Goal: Task Accomplishment & Management: Manage account settings

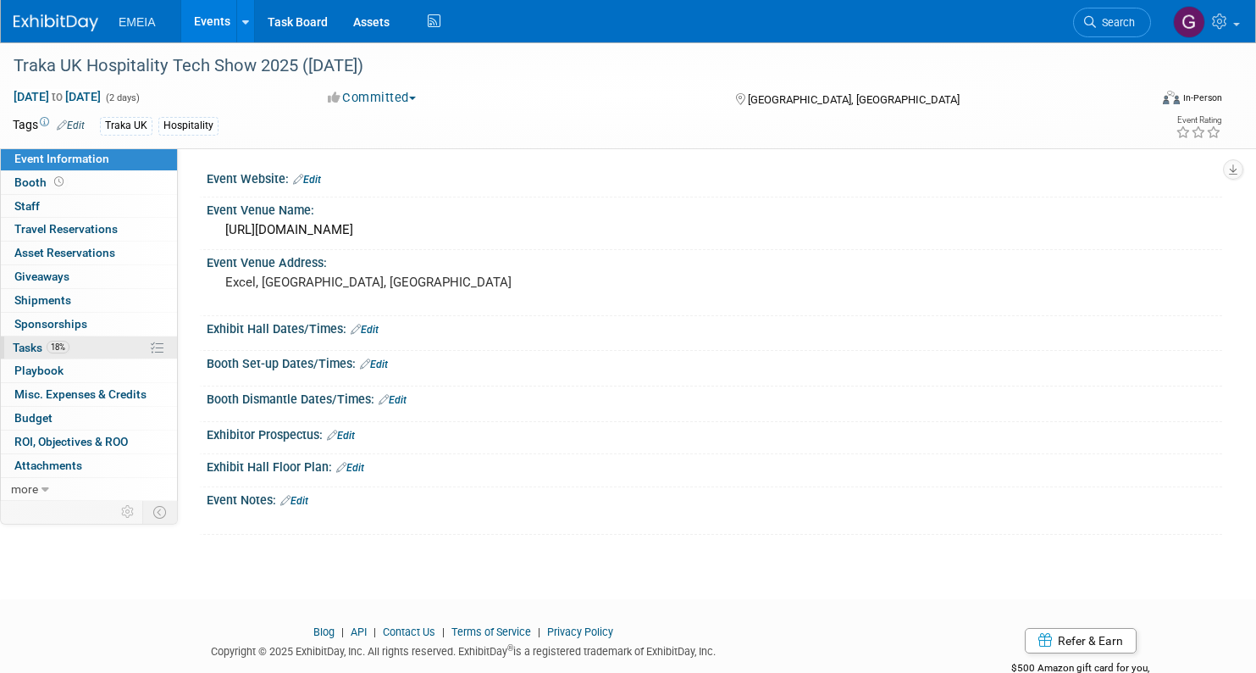
click at [33, 346] on span "Tasks 18%" at bounding box center [41, 348] width 57 height 14
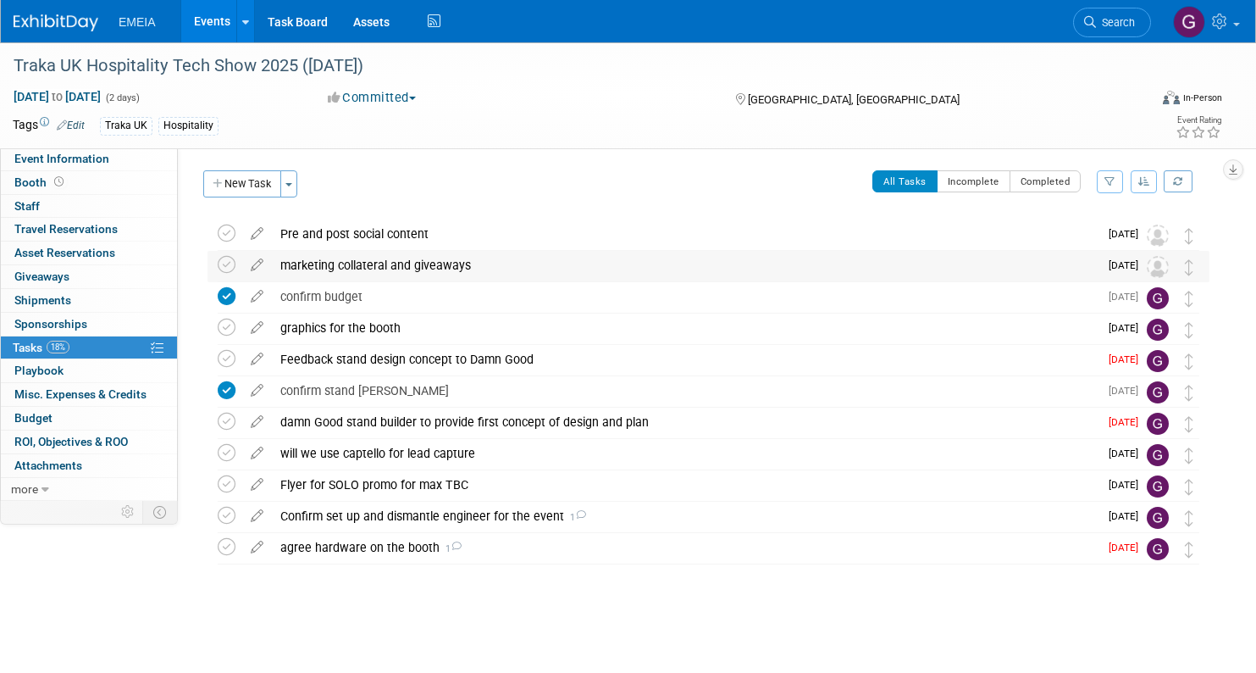
click at [431, 260] on div "marketing collateral and giveaways" at bounding box center [685, 265] width 827 height 29
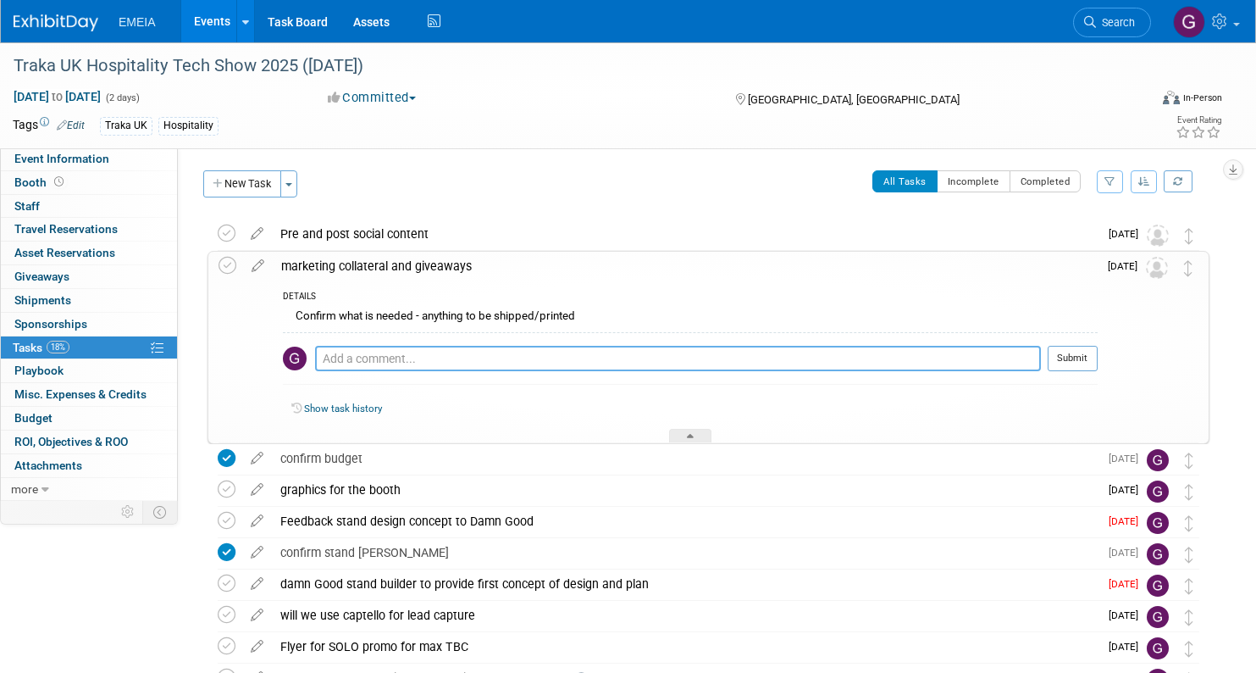
click at [406, 352] on textarea at bounding box center [678, 358] width 726 height 25
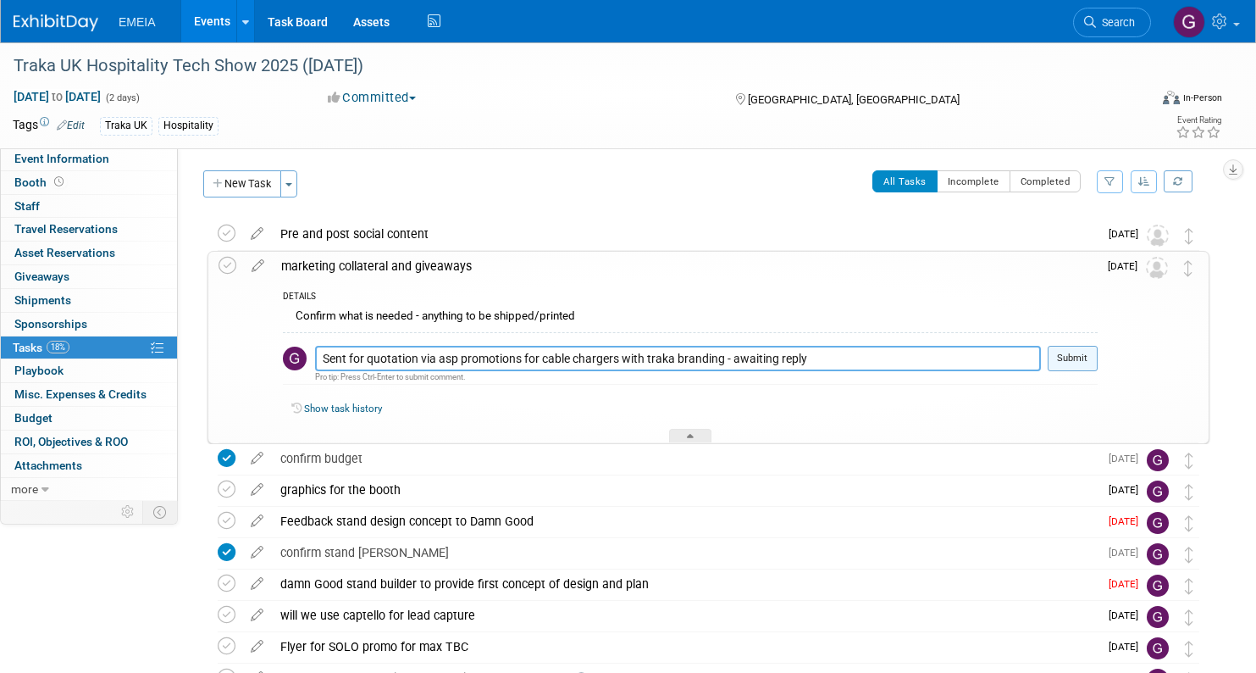
type textarea "Sent for quotation via asp promotions for cable chargers with traka branding - …"
click at [1064, 352] on button "Submit" at bounding box center [1073, 358] width 50 height 25
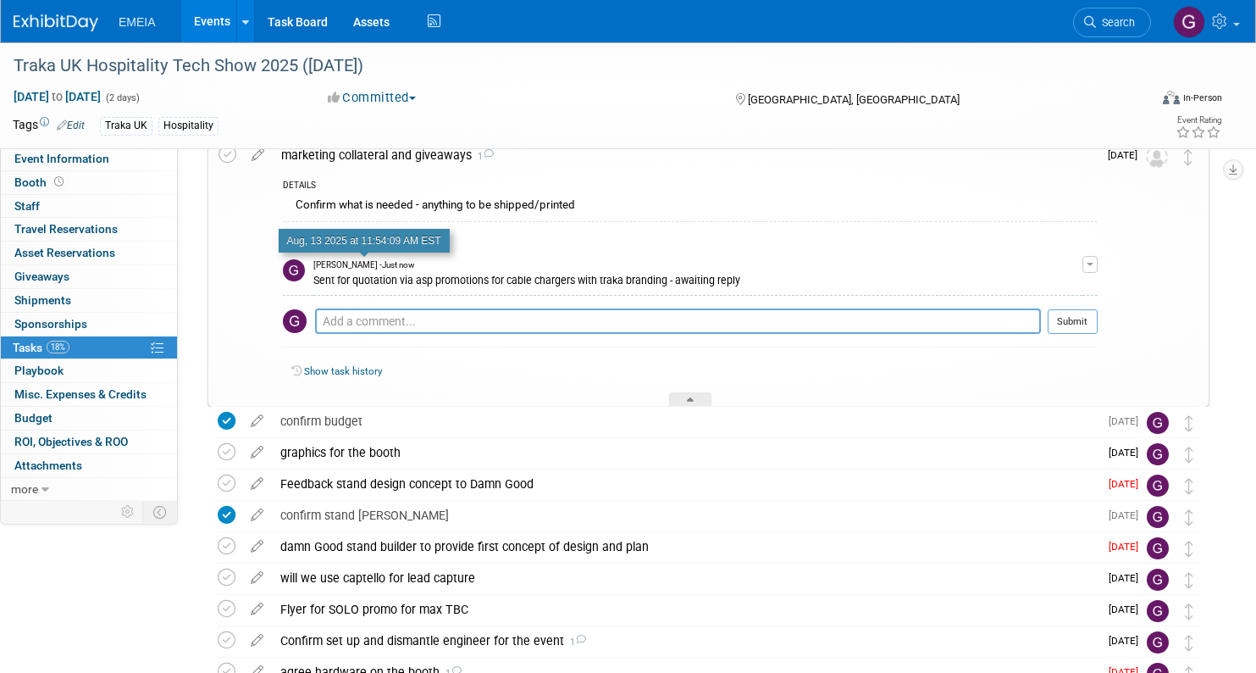
scroll to position [148, 0]
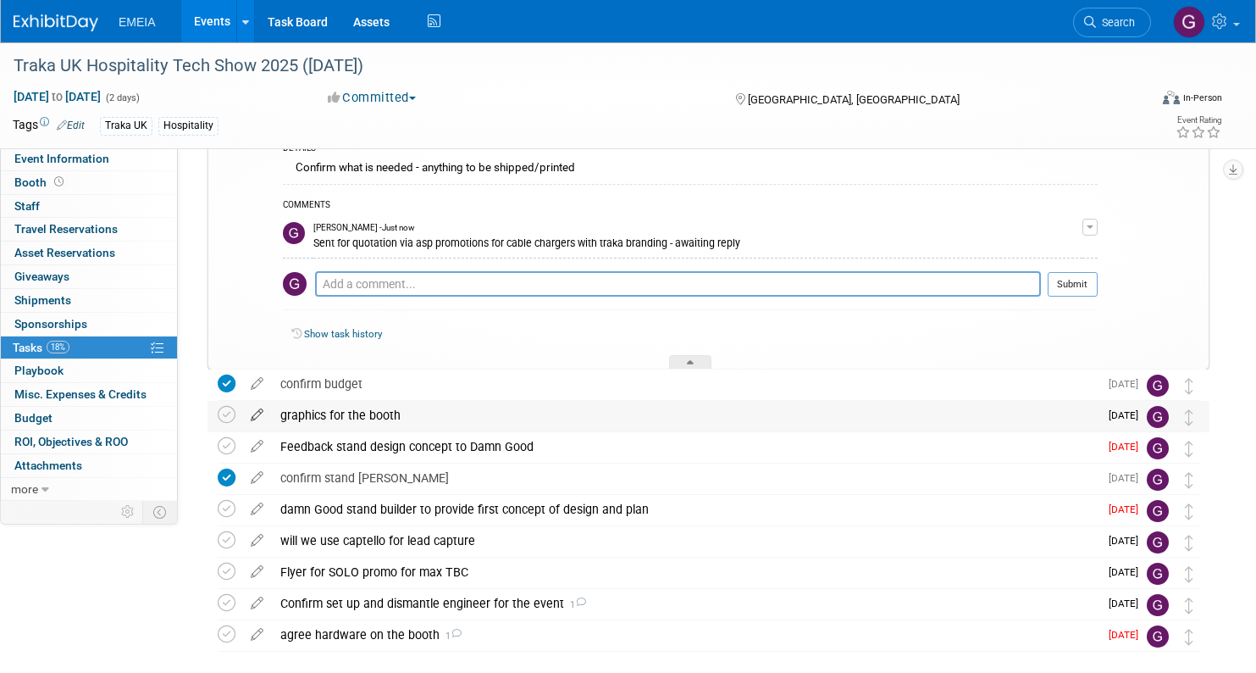
click at [259, 412] on icon at bounding box center [257, 411] width 30 height 21
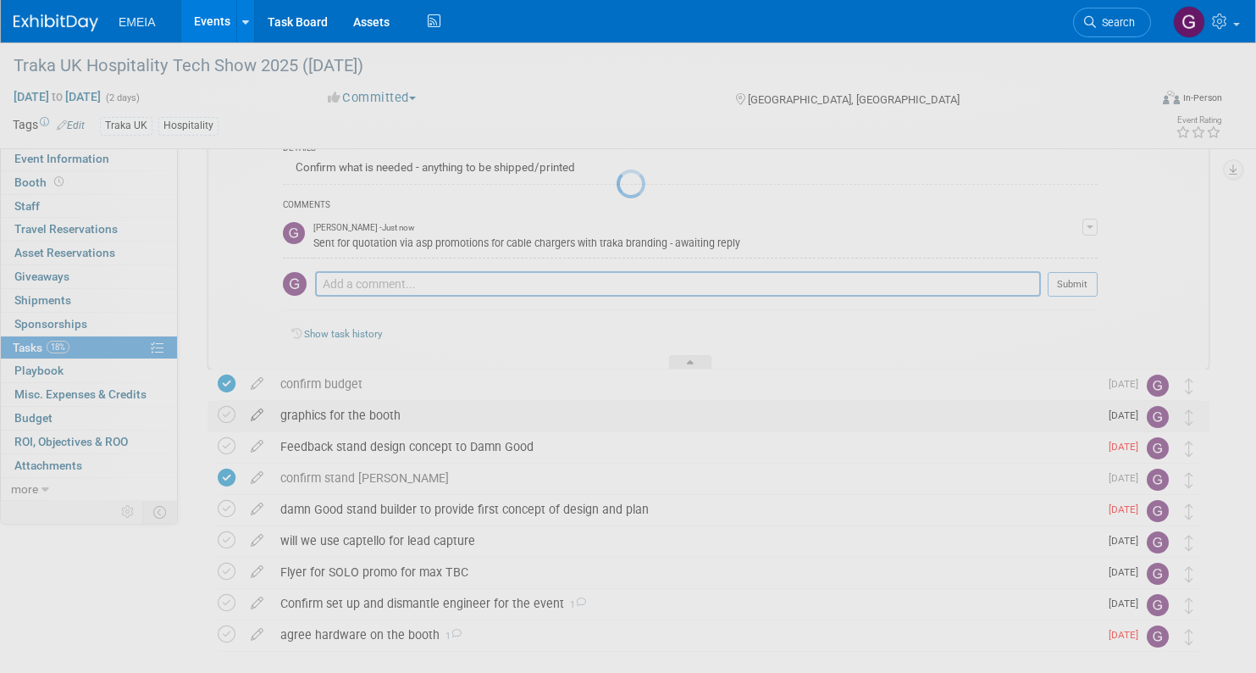
select select "7"
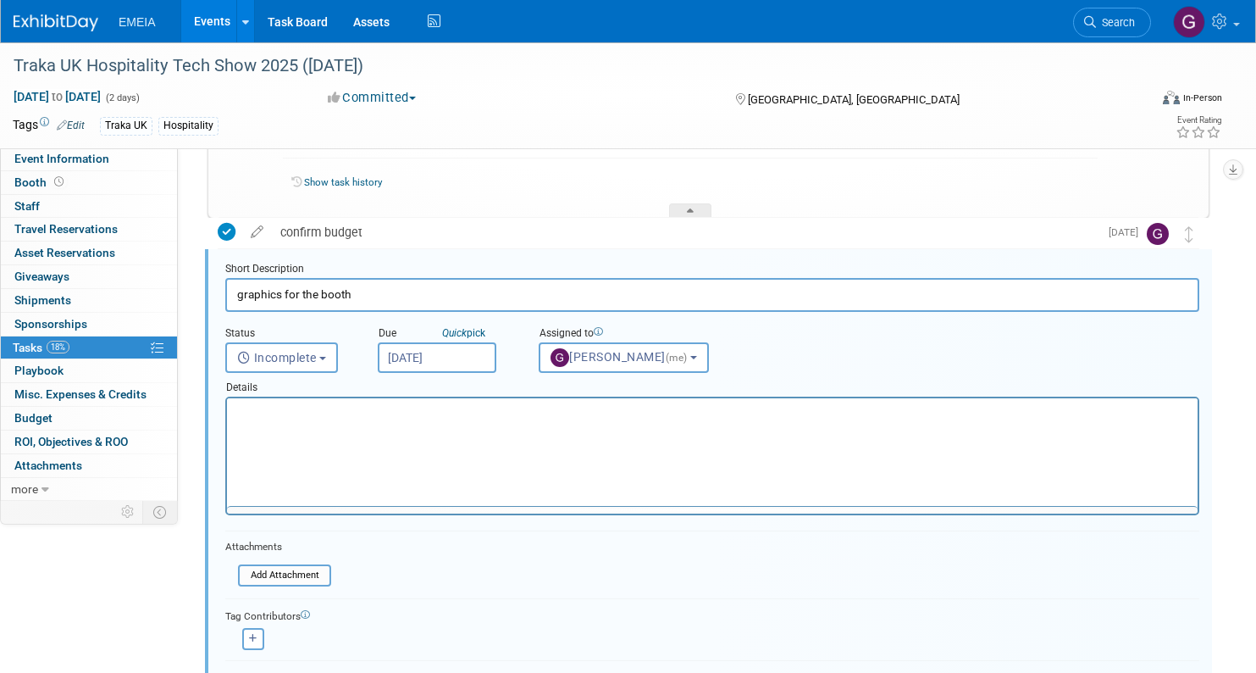
scroll to position [301, 0]
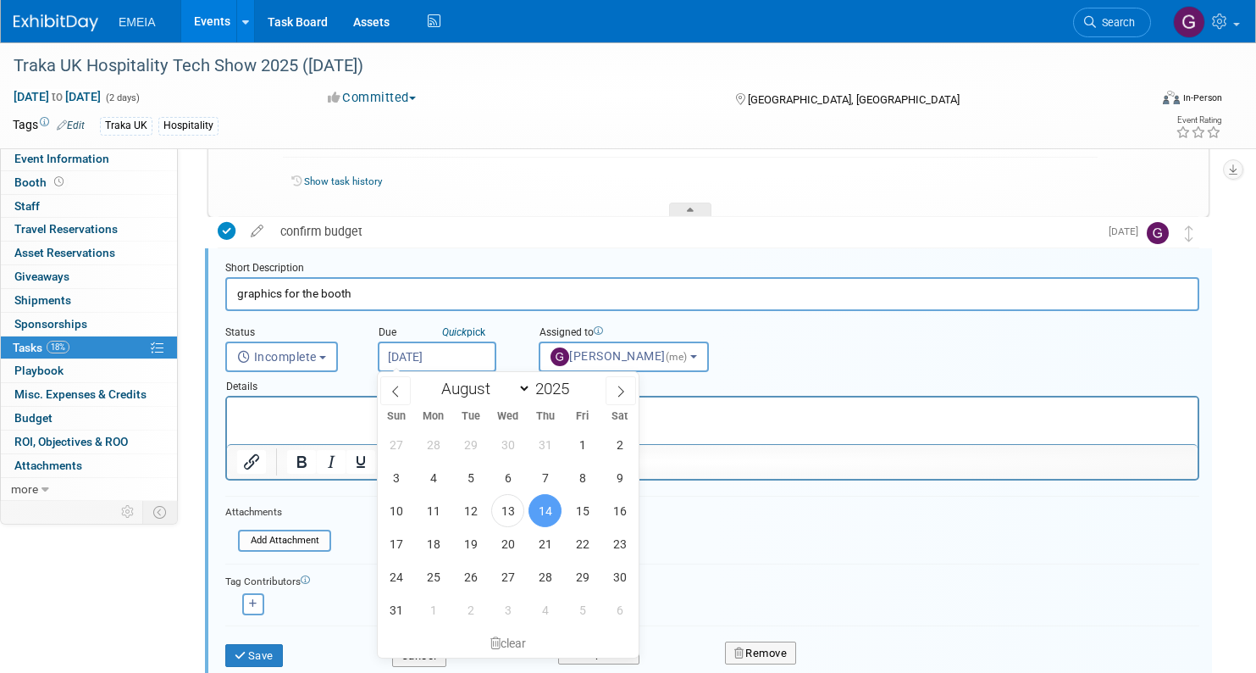
click at [469, 358] on input "[DATE]" at bounding box center [437, 356] width 119 height 30
click at [510, 579] on span "27" at bounding box center [507, 576] width 33 height 33
type input "[DATE]"
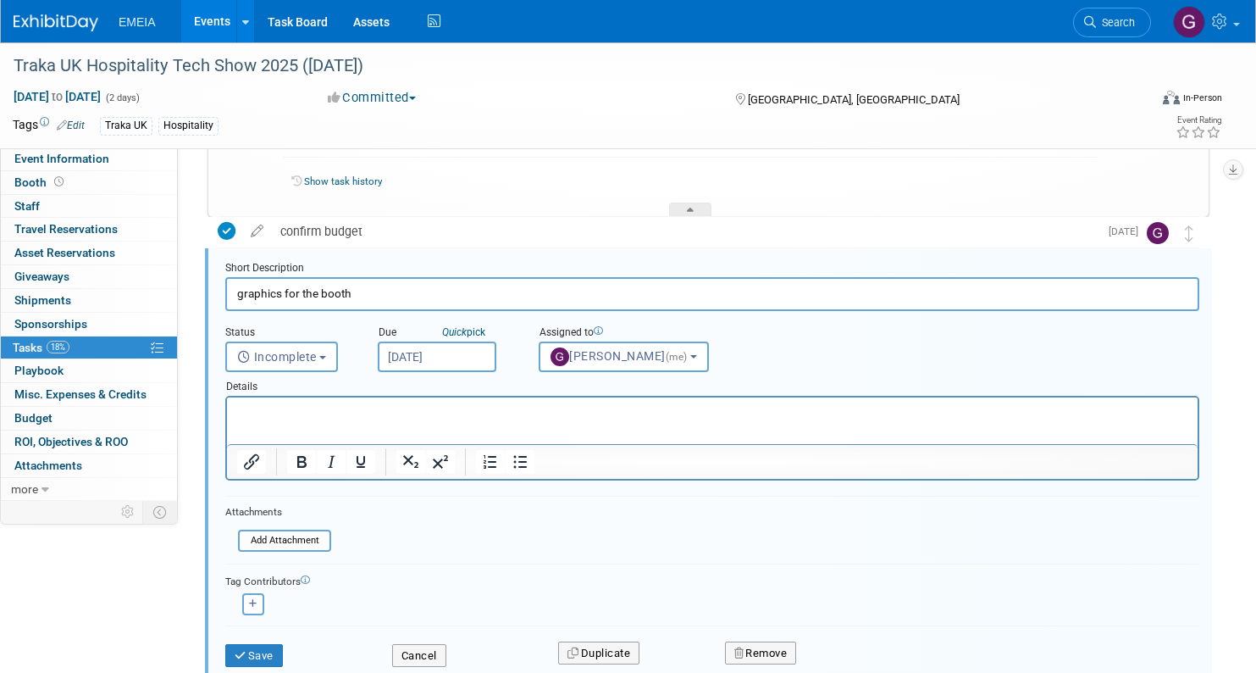
click at [459, 420] on html at bounding box center [712, 408] width 971 height 23
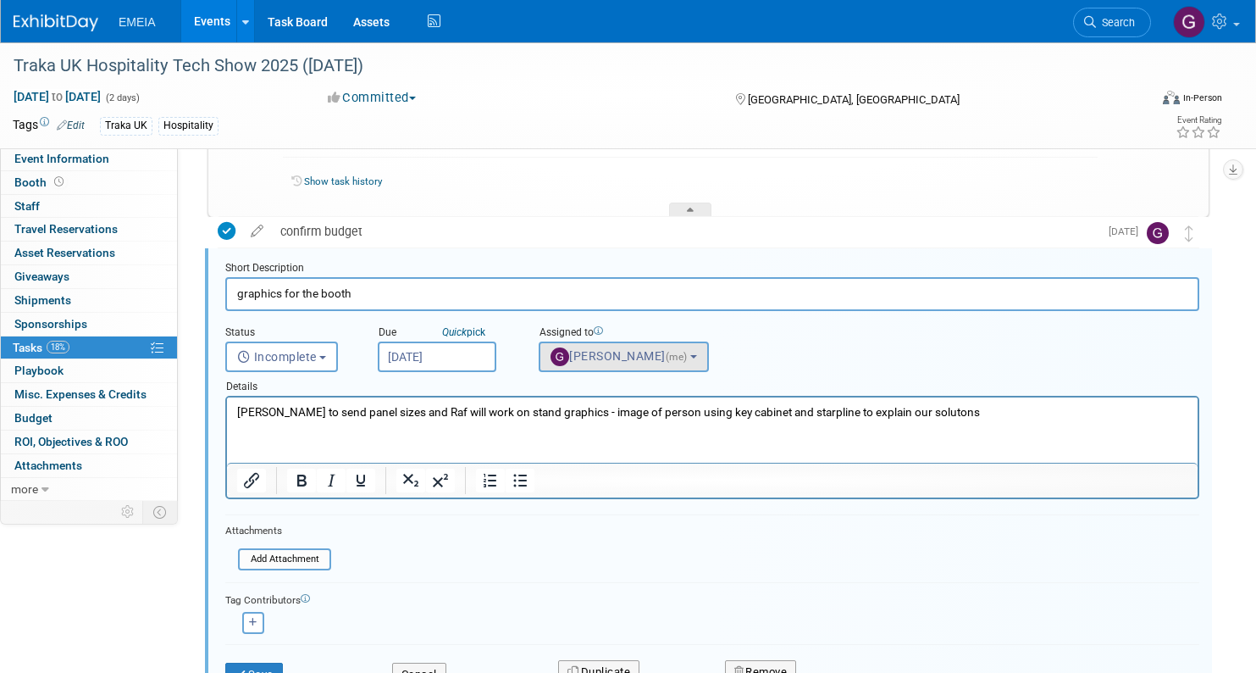
click at [595, 359] on span "[PERSON_NAME] (me)" at bounding box center [621, 356] width 140 height 14
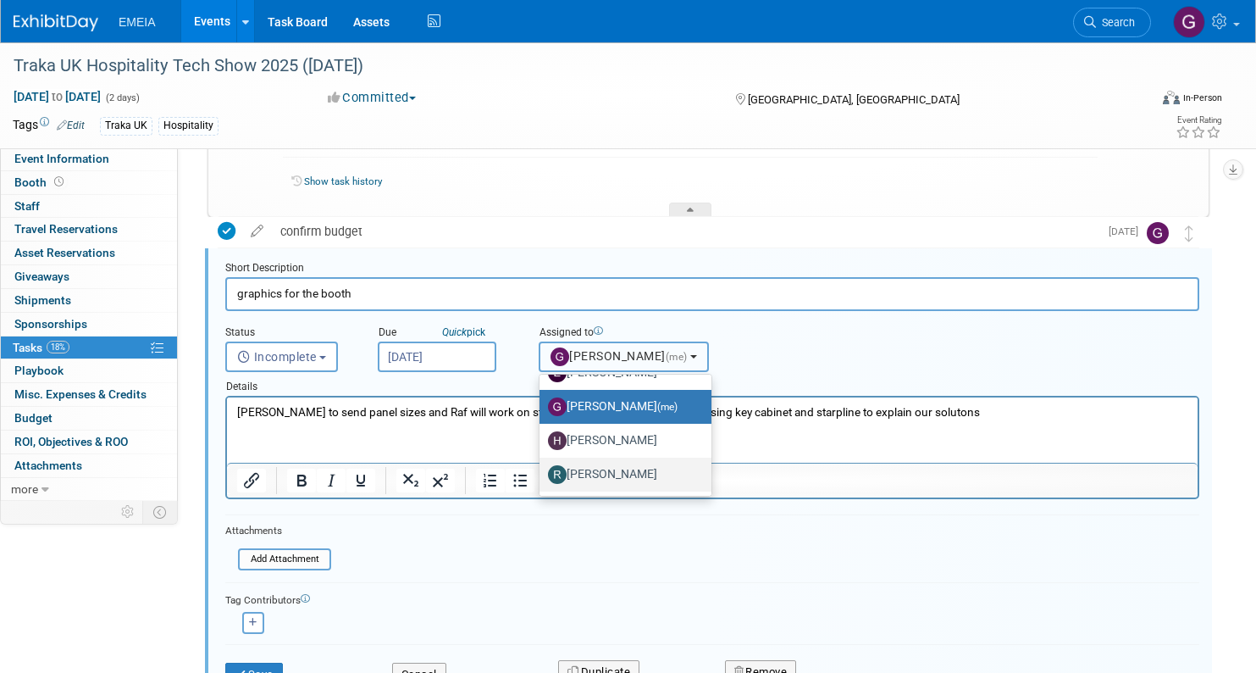
scroll to position [57, 0]
click at [581, 478] on label "[PERSON_NAME]" at bounding box center [621, 474] width 147 height 27
click at [542, 478] on input "[PERSON_NAME]" at bounding box center [536, 472] width 11 height 11
select select "1a54c420-d9c4-4eff-8cea-78071f169cce"
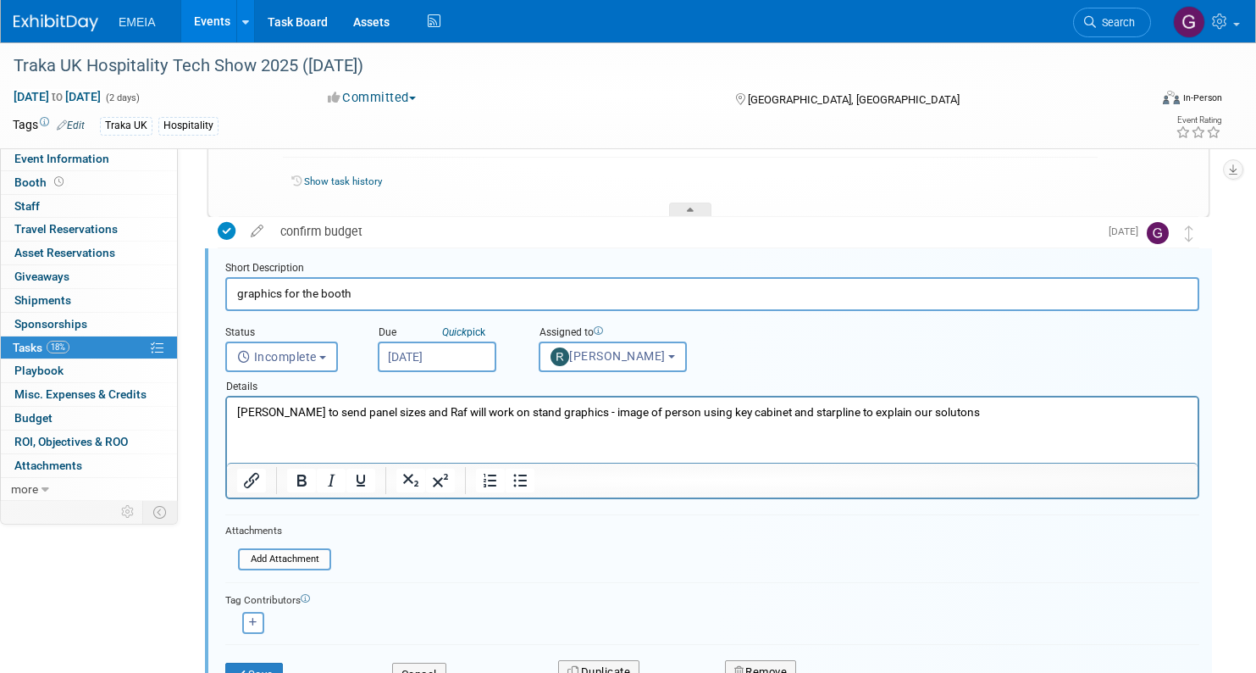
click at [277, 412] on p "[PERSON_NAME] to send panel sizes and Raf will work on stand graphics - image o…" at bounding box center [712, 412] width 951 height 16
click at [362, 410] on p "[PERSON_NAME] from dg to send panel sizes and Raf will work on stand graphics -…" at bounding box center [712, 412] width 951 height 16
click at [484, 413] on p "[PERSON_NAME] from DG to email across the panel sizes and Raf will work on stan…" at bounding box center [712, 412] width 951 height 16
click at [756, 414] on p "[PERSON_NAME] from DG to email across the panel sizes for the graphics and Raf …" at bounding box center [712, 412] width 951 height 16
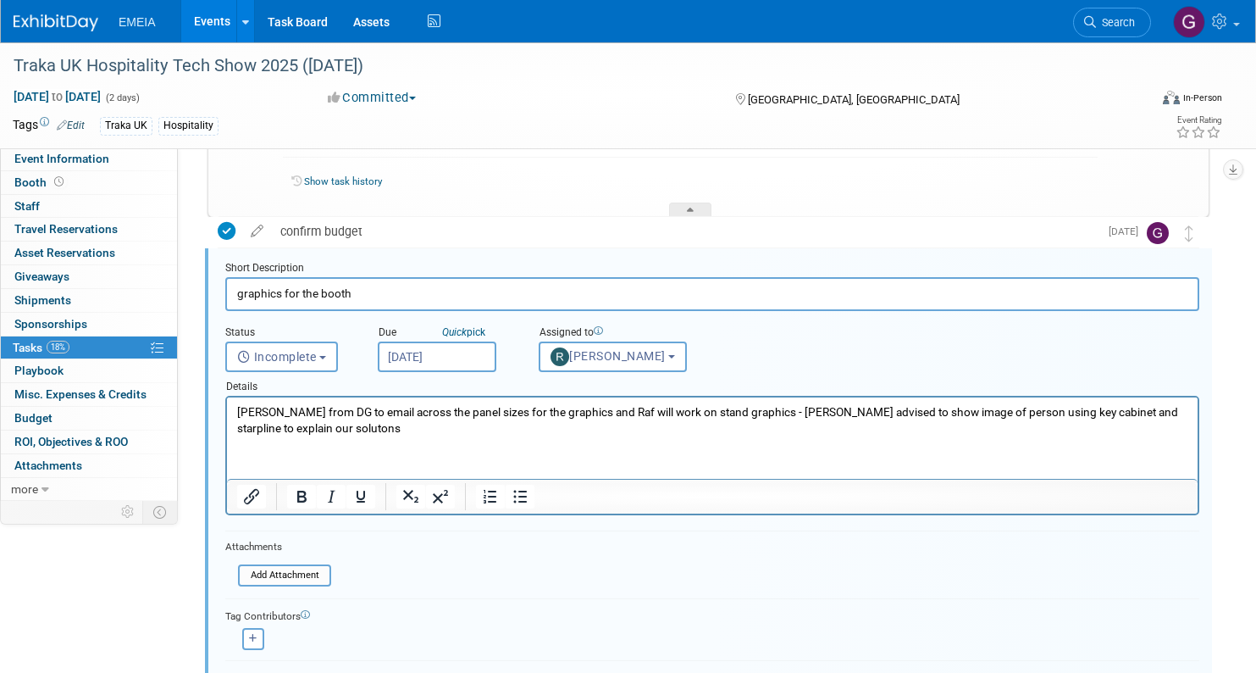
click at [1094, 409] on p "[PERSON_NAME] from DG to email across the panel sizes for the graphics and Raf …" at bounding box center [712, 420] width 951 height 32
click at [568, 428] on p "[PERSON_NAME] from DG to email across the panel sizes for the graphics and Raf …" at bounding box center [712, 420] width 951 height 32
click at [372, 544] on form "Short Description graphics for the booth Status <i class="far fa-clock" style="…" at bounding box center [713, 489] width 1000 height 457
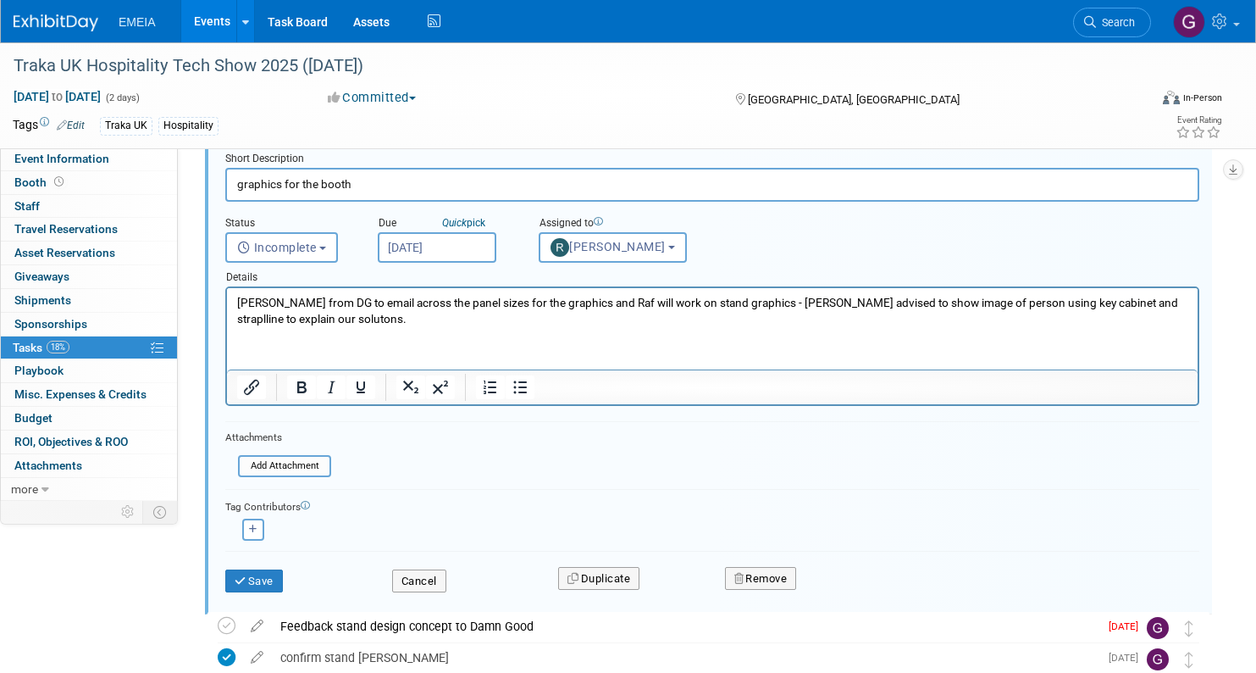
scroll to position [428, 0]
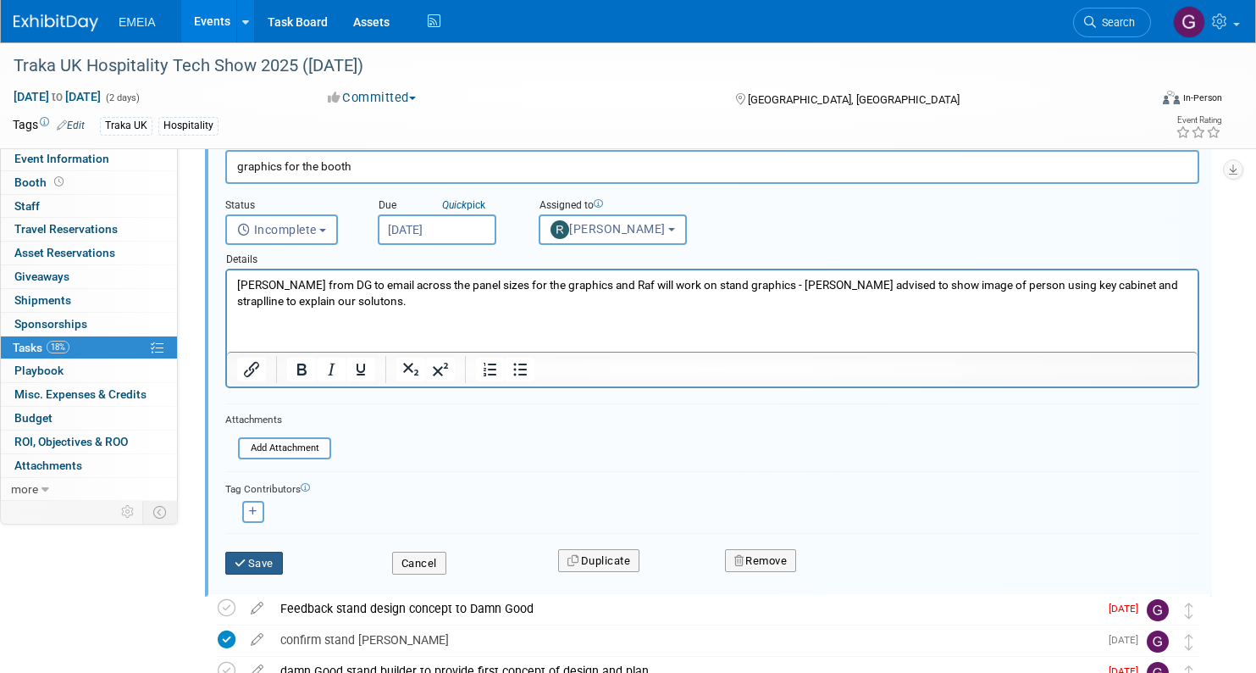
click at [266, 559] on button "Save" at bounding box center [254, 563] width 58 height 24
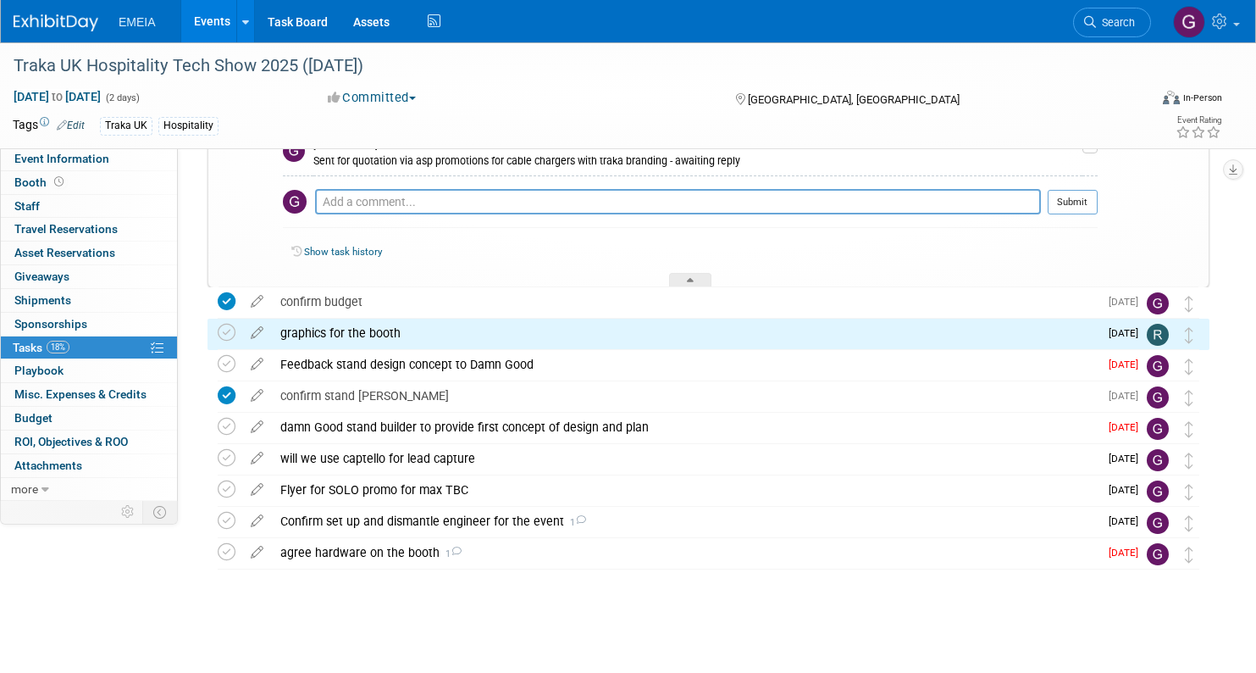
scroll to position [271, 0]
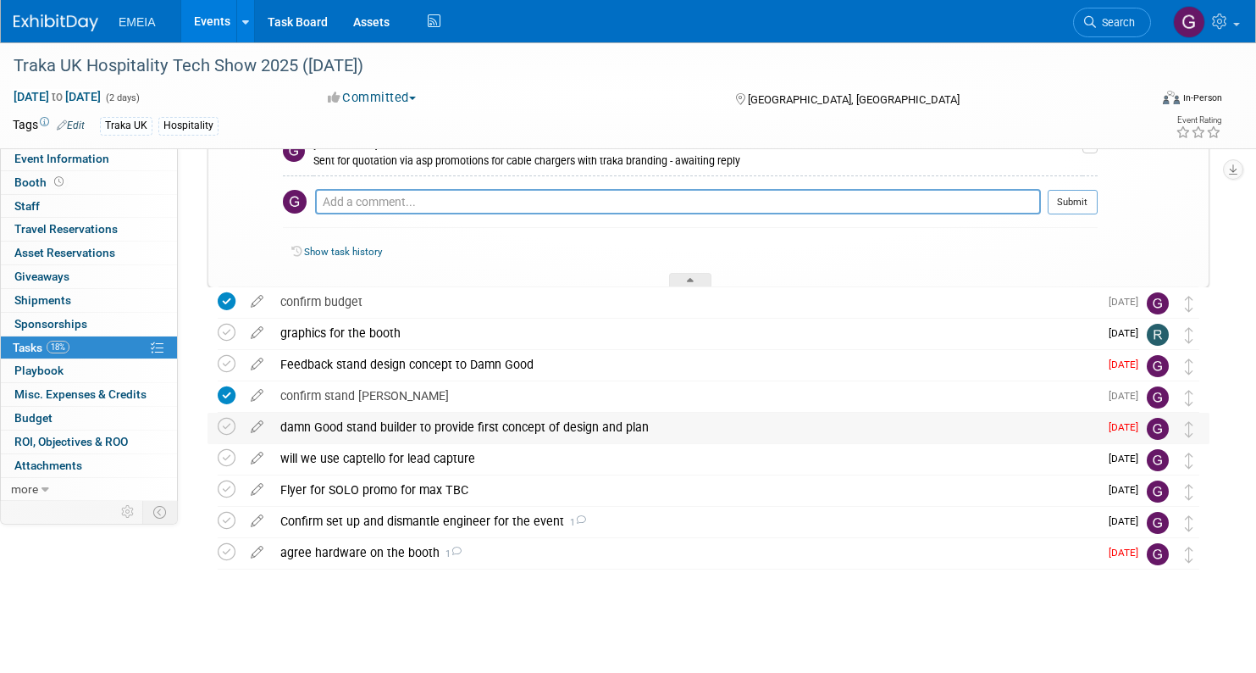
click at [290, 413] on div "damn Good stand builder to provide first concept of design and plan" at bounding box center [685, 427] width 827 height 29
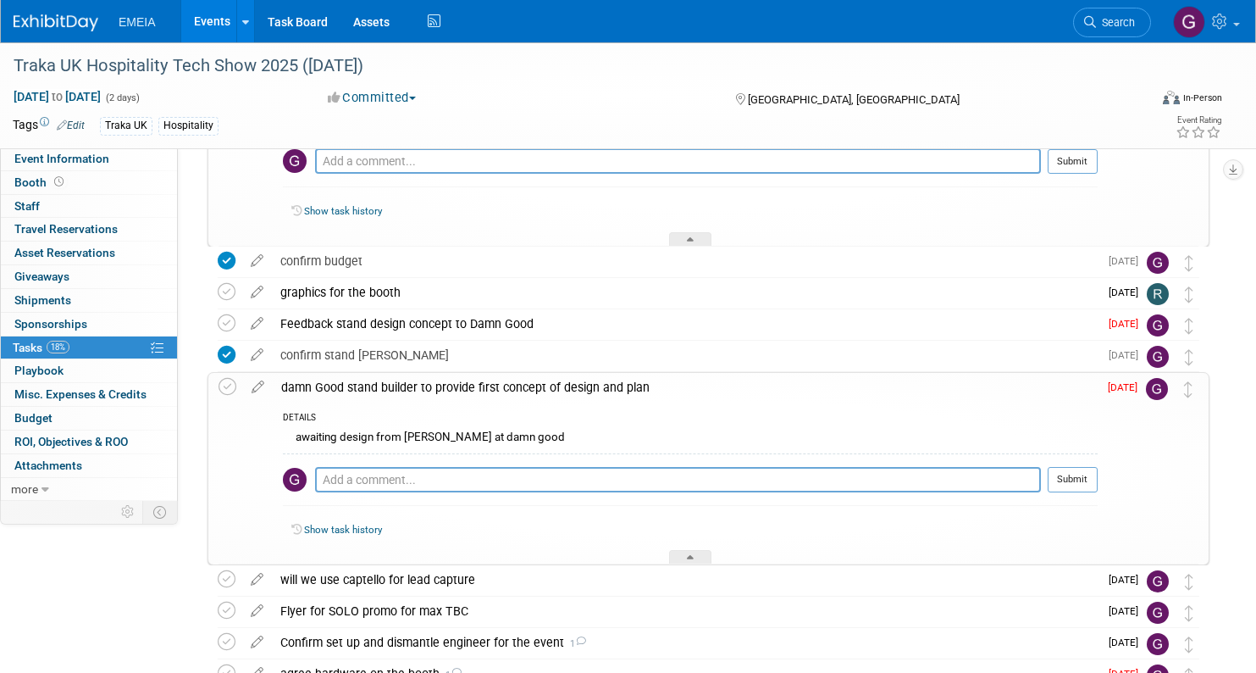
scroll to position [230, 0]
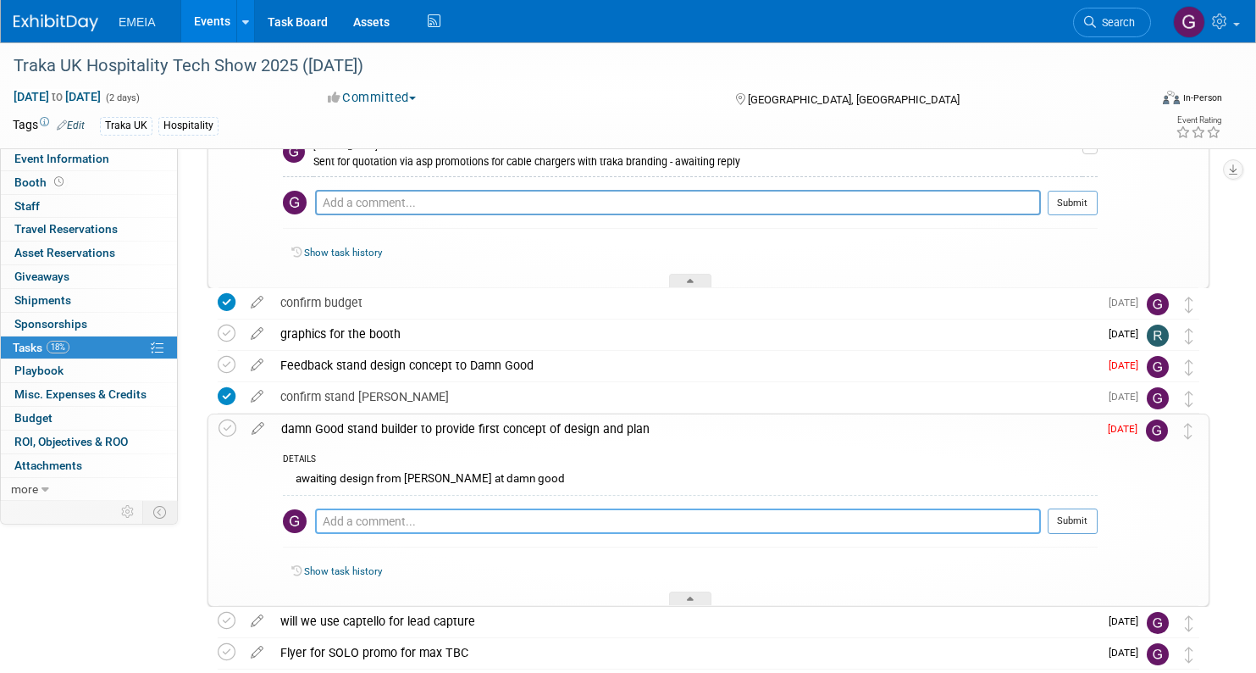
click at [354, 520] on textarea at bounding box center [678, 520] width 726 height 25
type textarea "Stand design approved [DATE]"
click at [263, 426] on icon at bounding box center [258, 424] width 30 height 21
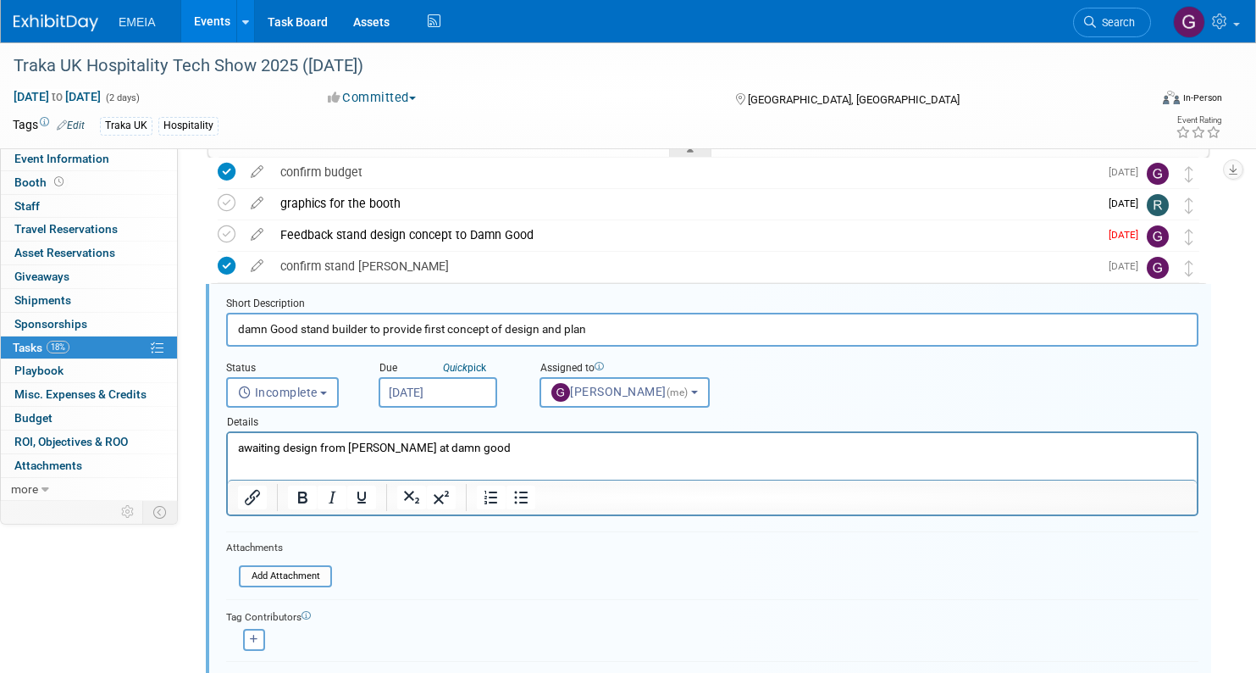
scroll to position [396, 0]
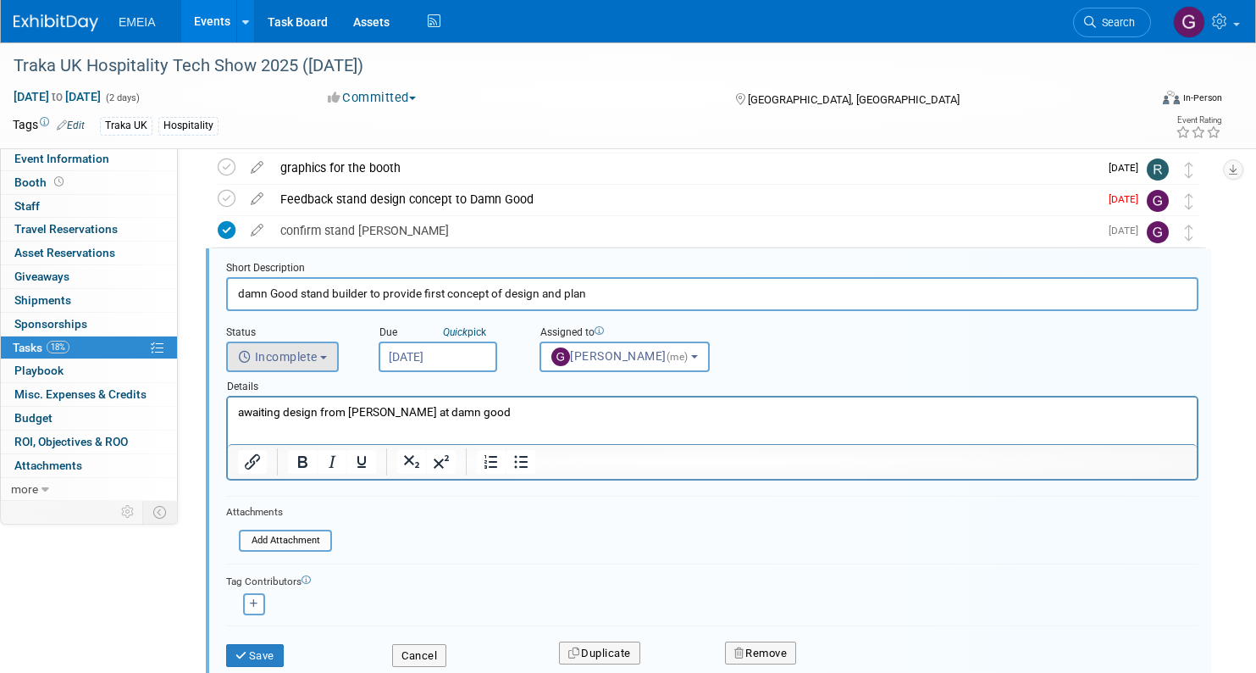
click at [316, 363] on button "Incomplete" at bounding box center [282, 356] width 113 height 30
click at [300, 426] on label "Completed" at bounding box center [281, 429] width 91 height 27
click at [230, 426] on input "Completed" at bounding box center [224, 427] width 11 height 11
select select "3"
click at [305, 536] on input "file" at bounding box center [244, 540] width 173 height 19
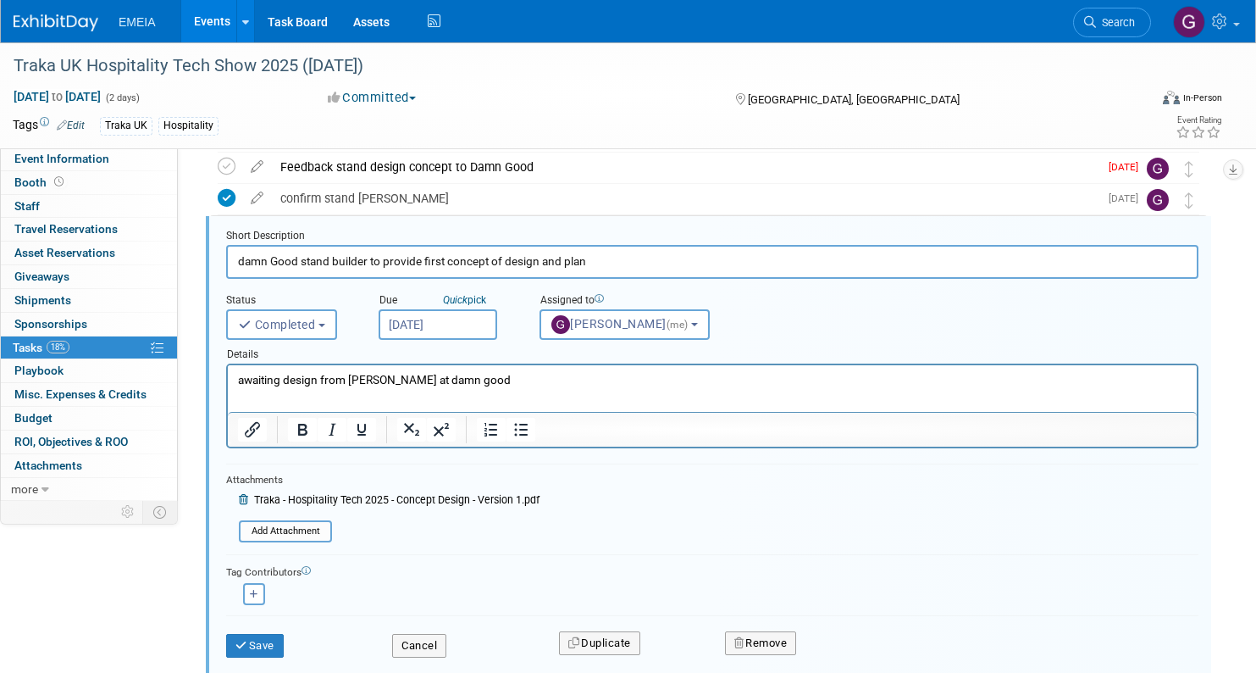
scroll to position [430, 0]
click at [252, 632] on button "Save" at bounding box center [255, 643] width 58 height 24
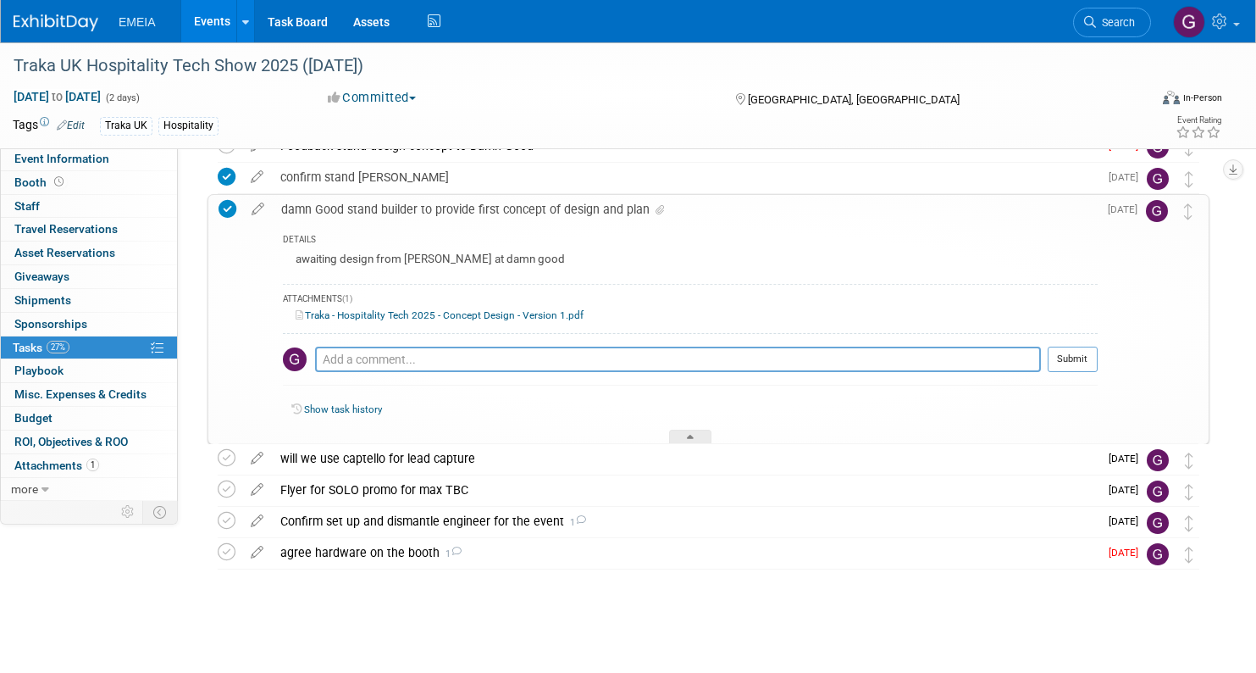
scroll to position [490, 0]
click at [253, 444] on icon at bounding box center [257, 454] width 30 height 21
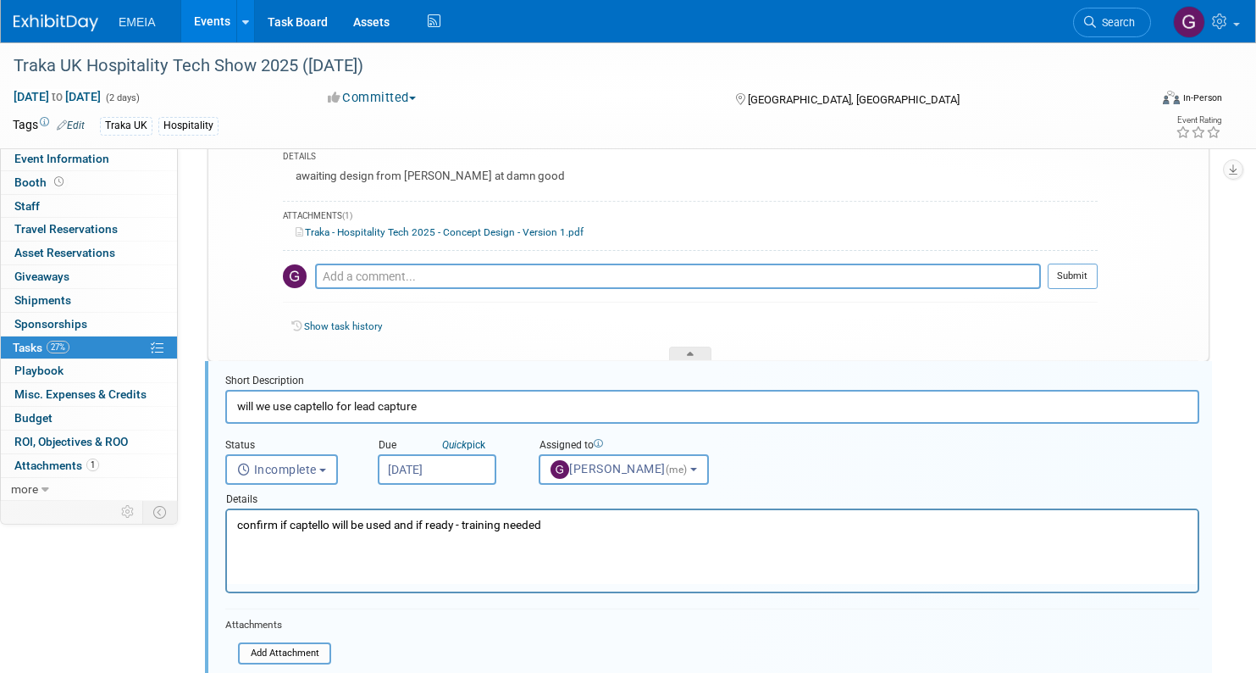
scroll to position [645, 0]
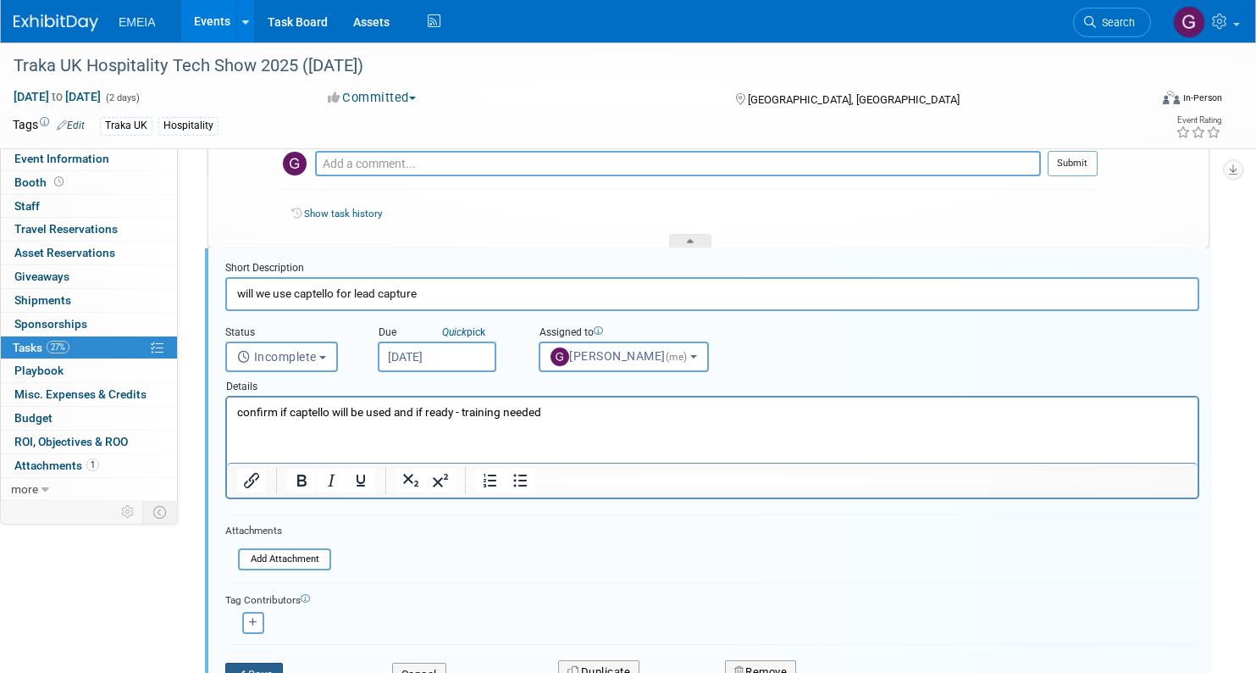
click at [269, 662] on button "Save" at bounding box center [254, 674] width 58 height 24
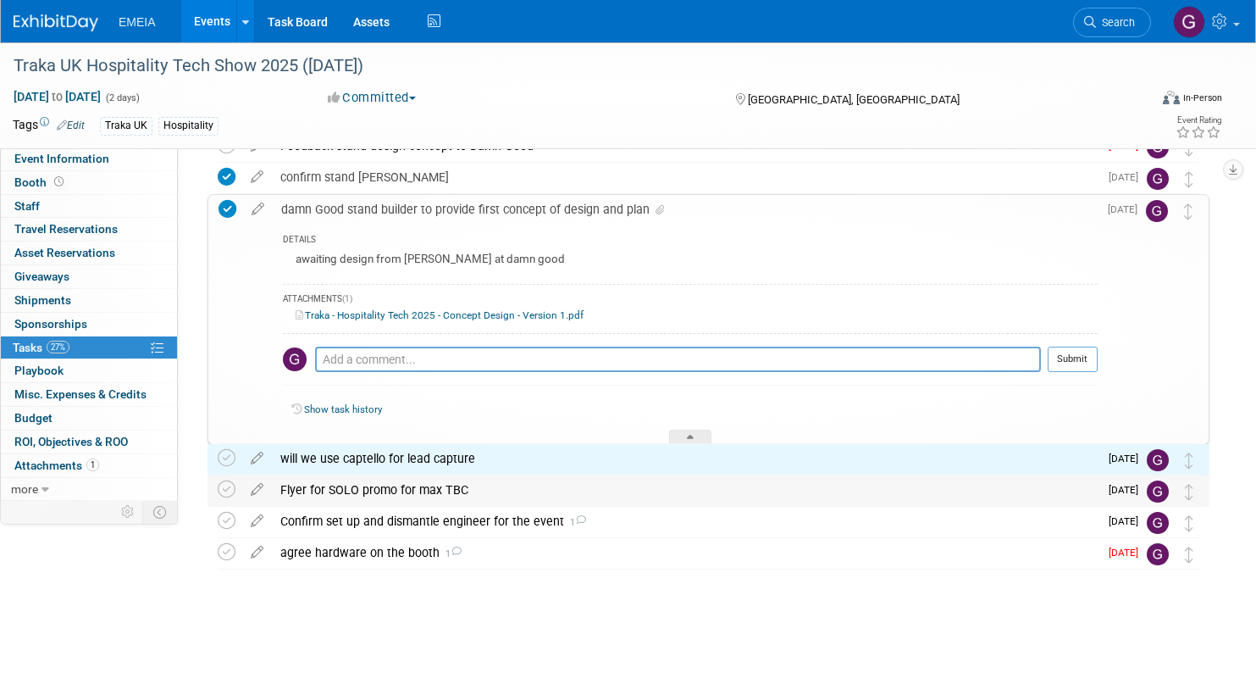
click at [368, 483] on div "Flyer for SOLO promo for max TBC" at bounding box center [685, 489] width 827 height 29
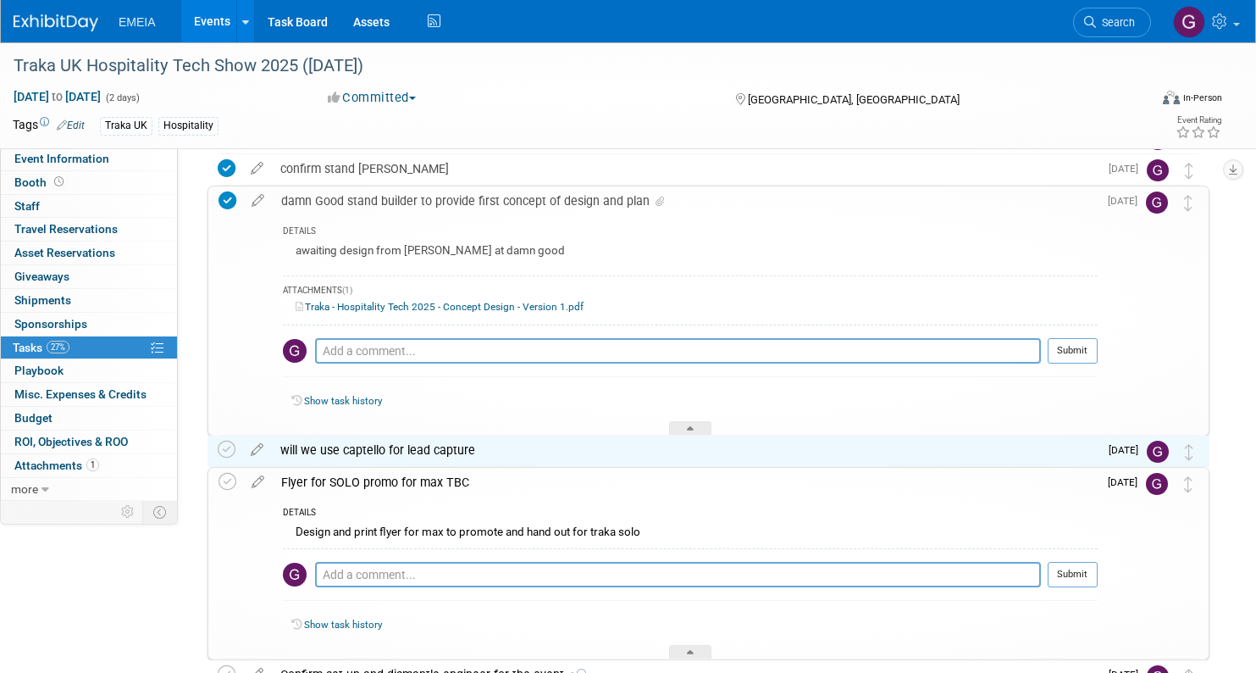
scroll to position [448, 0]
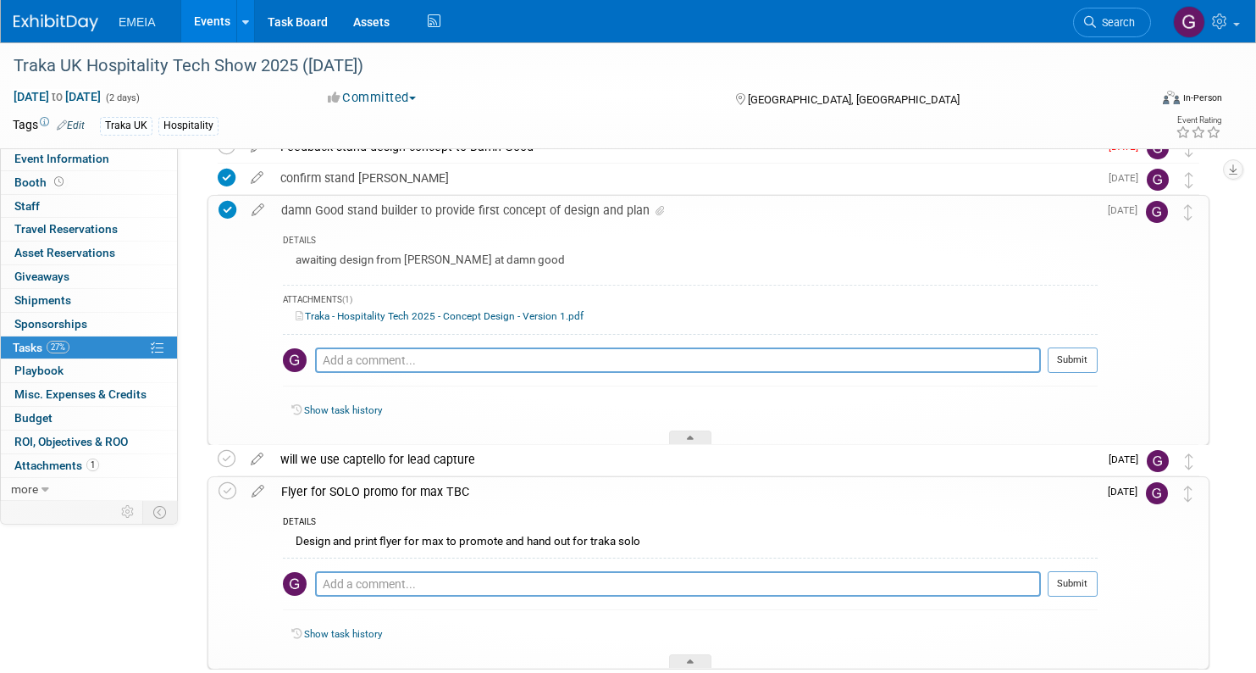
click at [395, 539] on div "Design and print flyer for max to promote and hand out for traka solo" at bounding box center [690, 543] width 815 height 26
click at [429, 488] on div "Flyer for SOLO promo for max TBC" at bounding box center [685, 491] width 825 height 29
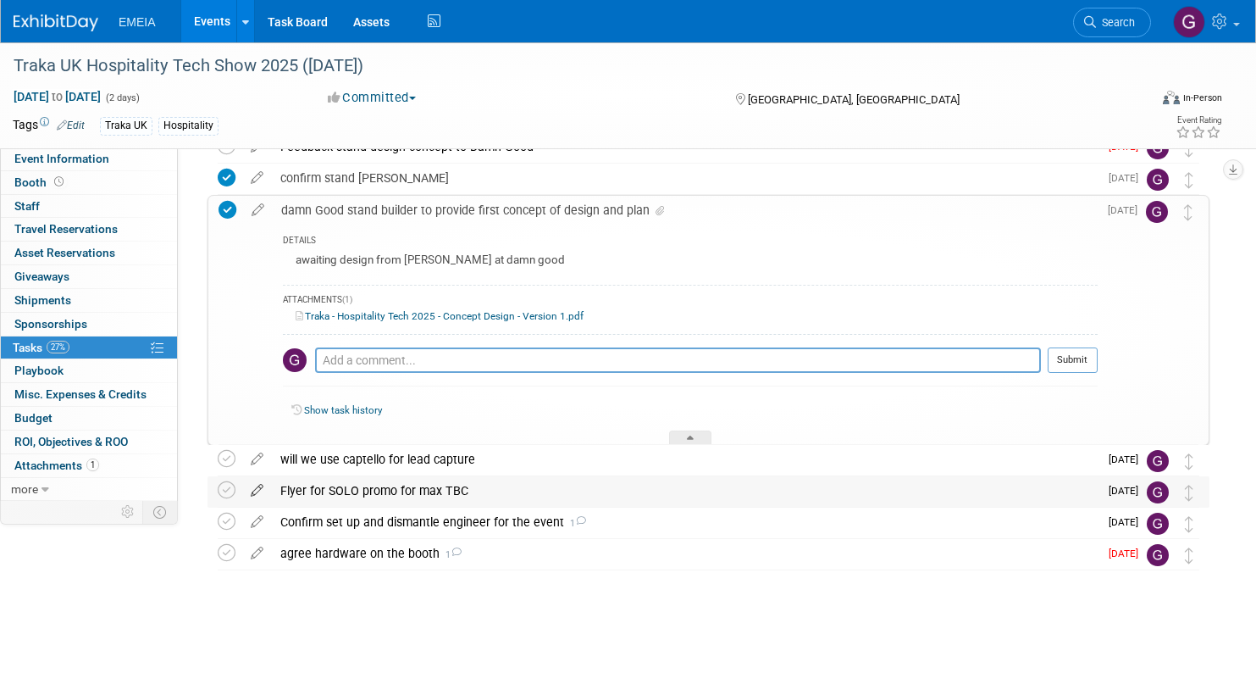
click at [264, 489] on icon at bounding box center [257, 486] width 30 height 21
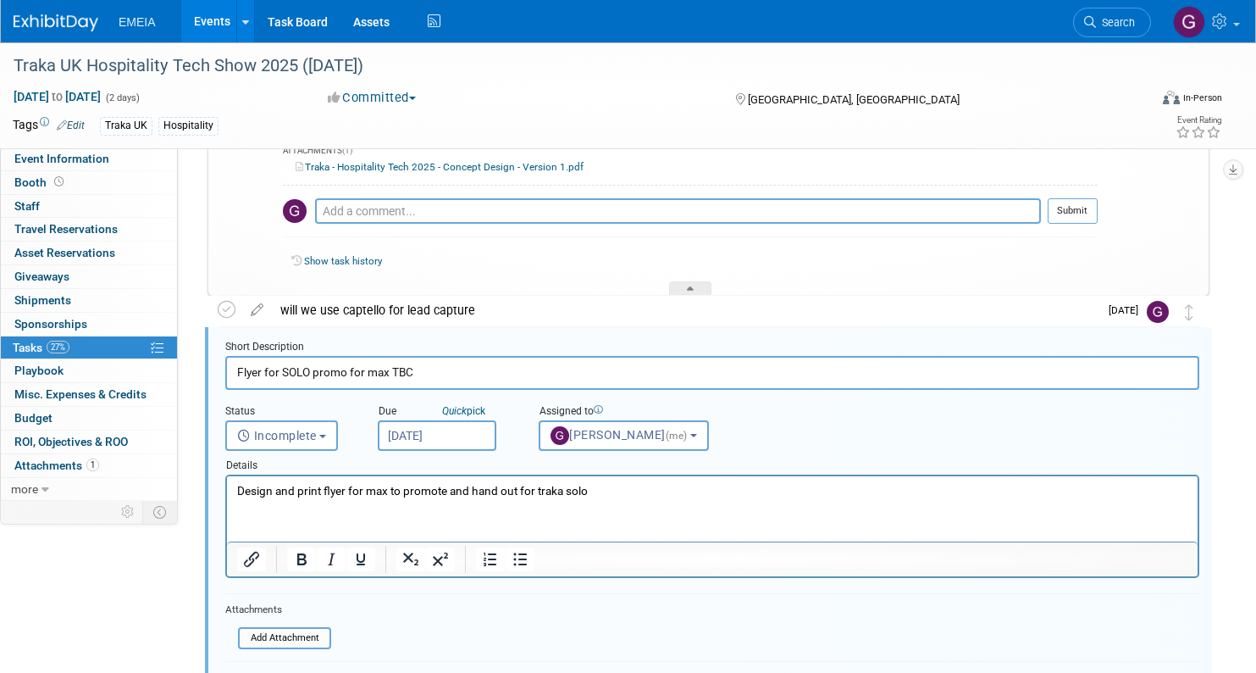
scroll to position [676, 0]
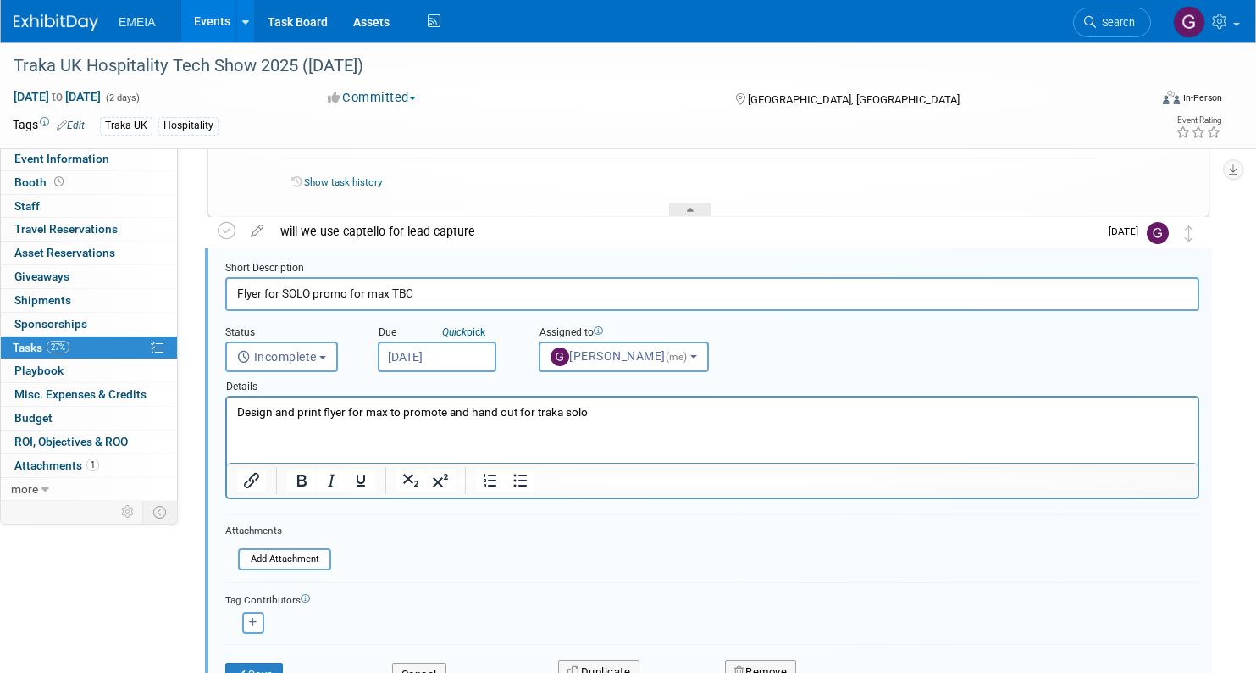
drag, startPoint x: 272, startPoint y: 291, endPoint x: 477, endPoint y: 288, distance: 205.0
click at [477, 288] on input "Flyer for SOLO promo for max TBC" at bounding box center [712, 293] width 974 height 33
type input "Flyer with promo offer - 20% off discount"
drag, startPoint x: 602, startPoint y: 414, endPoint x: 586, endPoint y: 407, distance: 17.5
click at [586, 407] on p "Design and print flyer for max to promote and hand out for traka solo" at bounding box center [712, 412] width 951 height 16
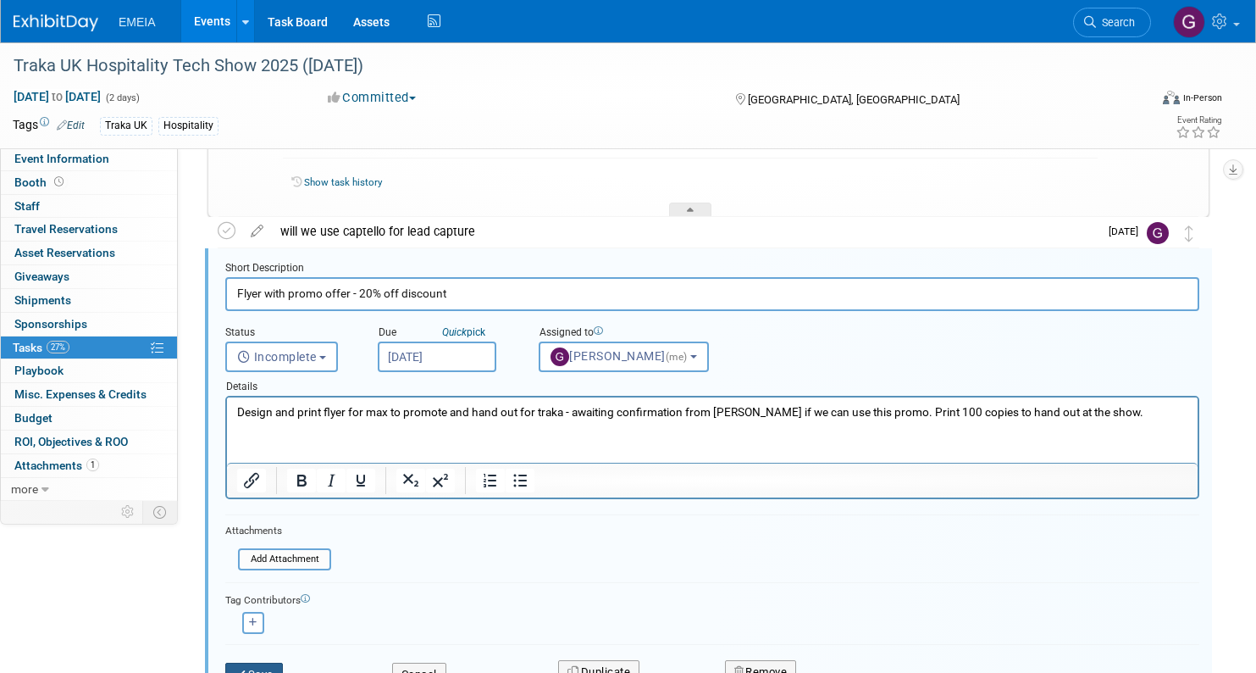
click at [252, 663] on button "Save" at bounding box center [254, 674] width 58 height 24
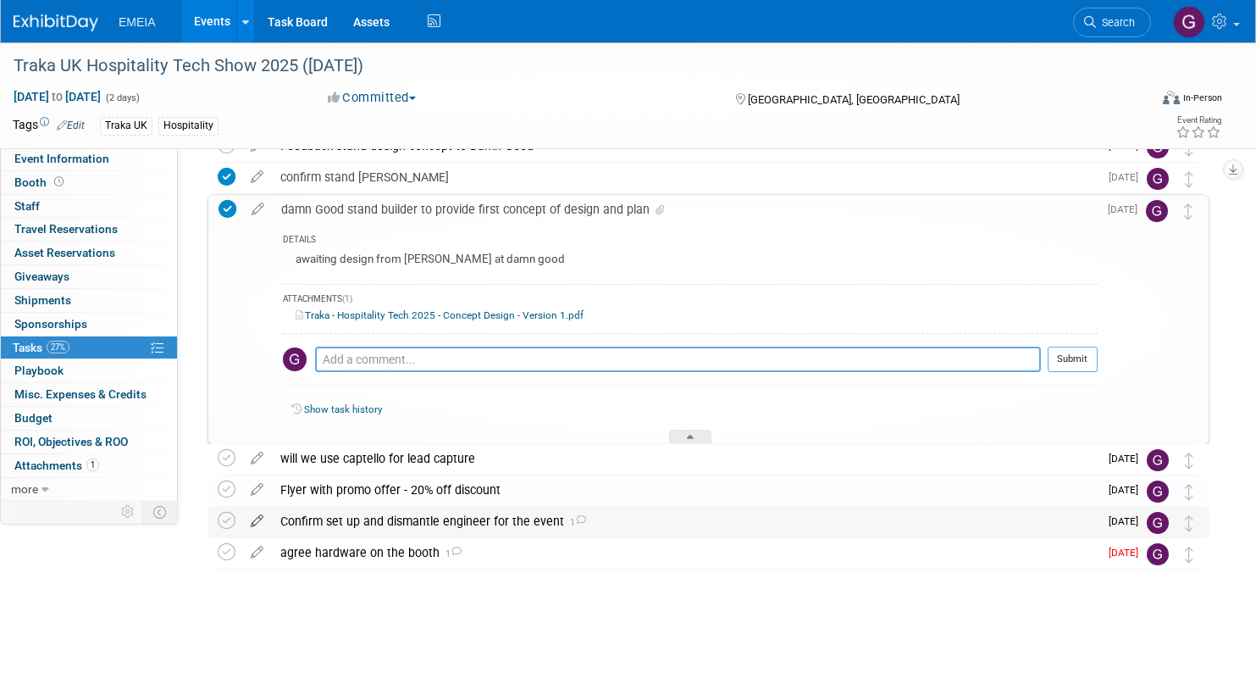
click at [264, 507] on icon at bounding box center [257, 517] width 30 height 21
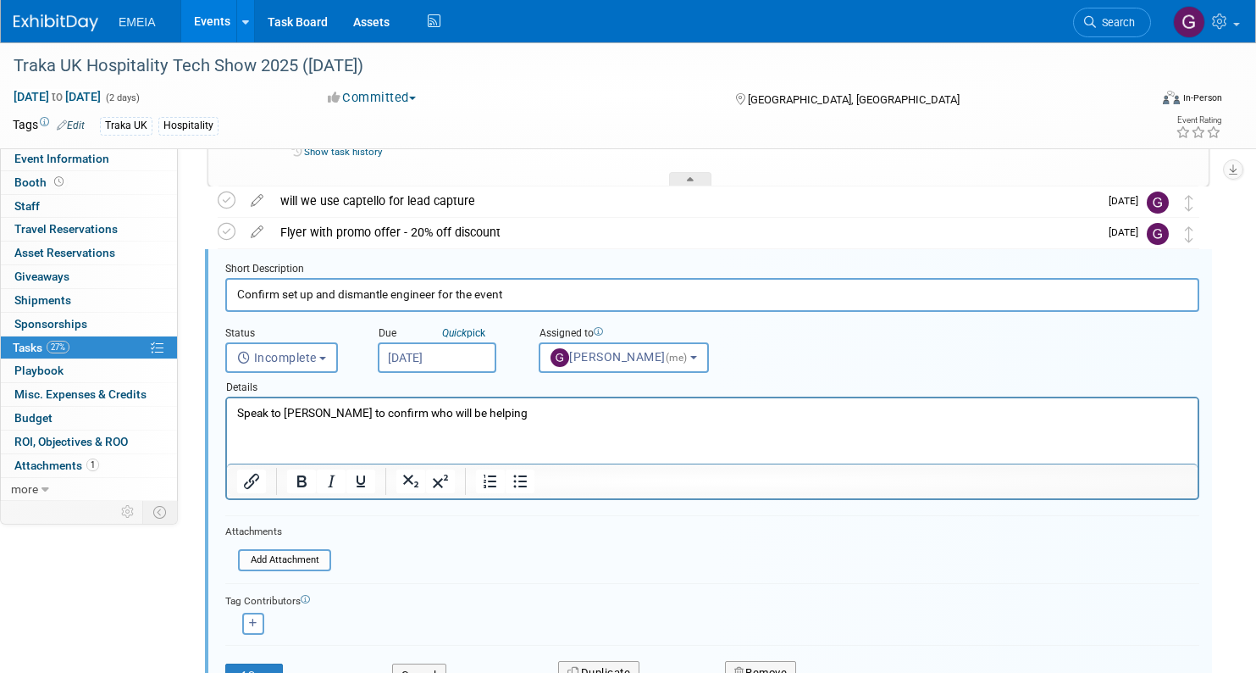
scroll to position [707, 0]
click at [530, 411] on p "Speak to [PERSON_NAME] to confirm who will be helping" at bounding box center [712, 412] width 951 height 16
click at [312, 346] on button "Incomplete" at bounding box center [281, 356] width 113 height 30
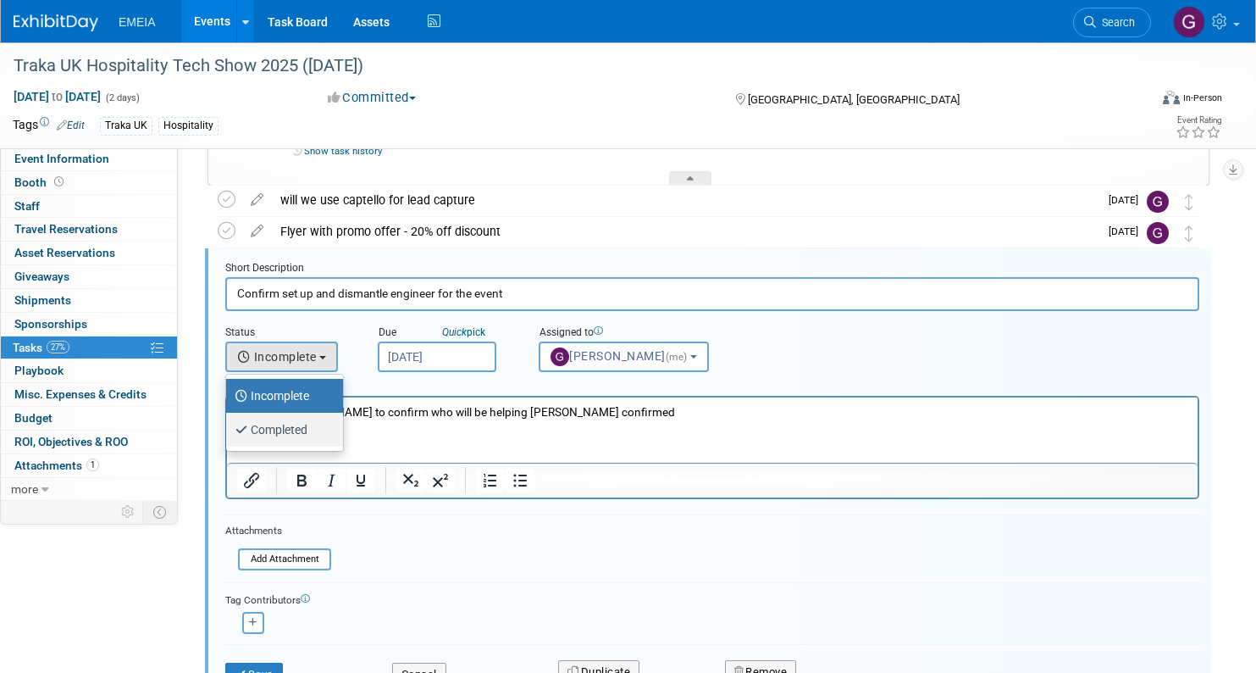
click at [296, 425] on label "Completed" at bounding box center [280, 429] width 91 height 27
click at [229, 425] on input "Completed" at bounding box center [223, 427] width 11 height 11
select select "3"
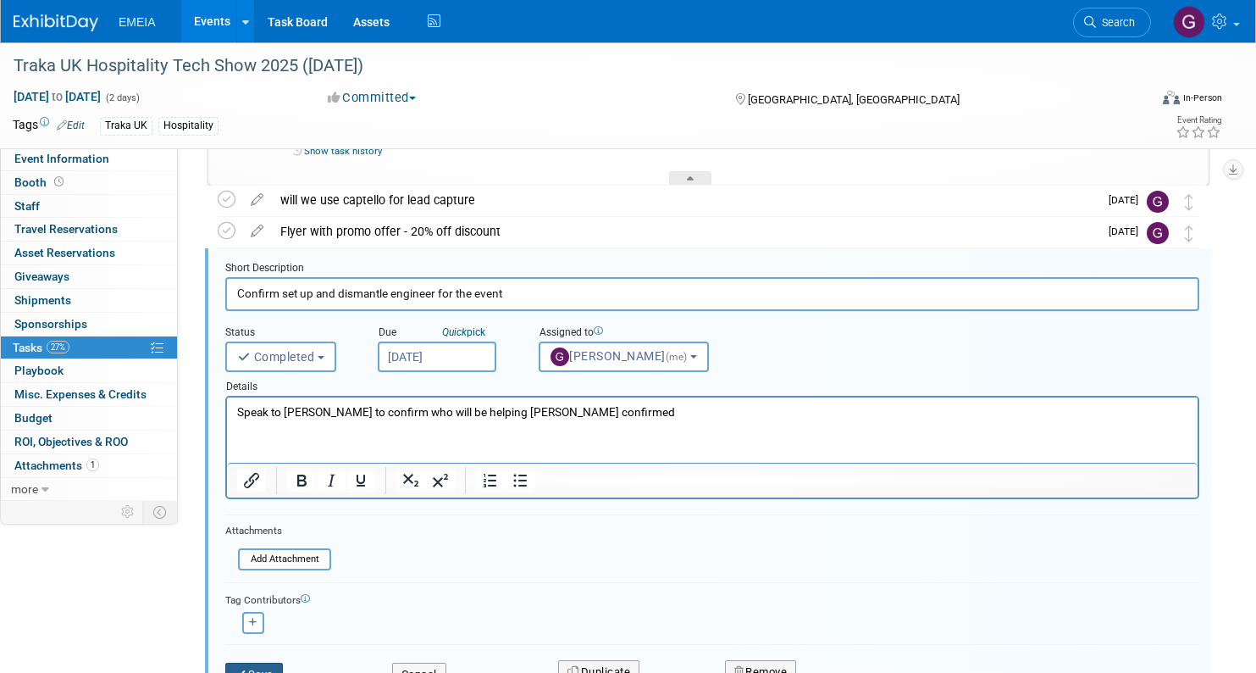
click at [268, 664] on button "Save" at bounding box center [254, 674] width 58 height 24
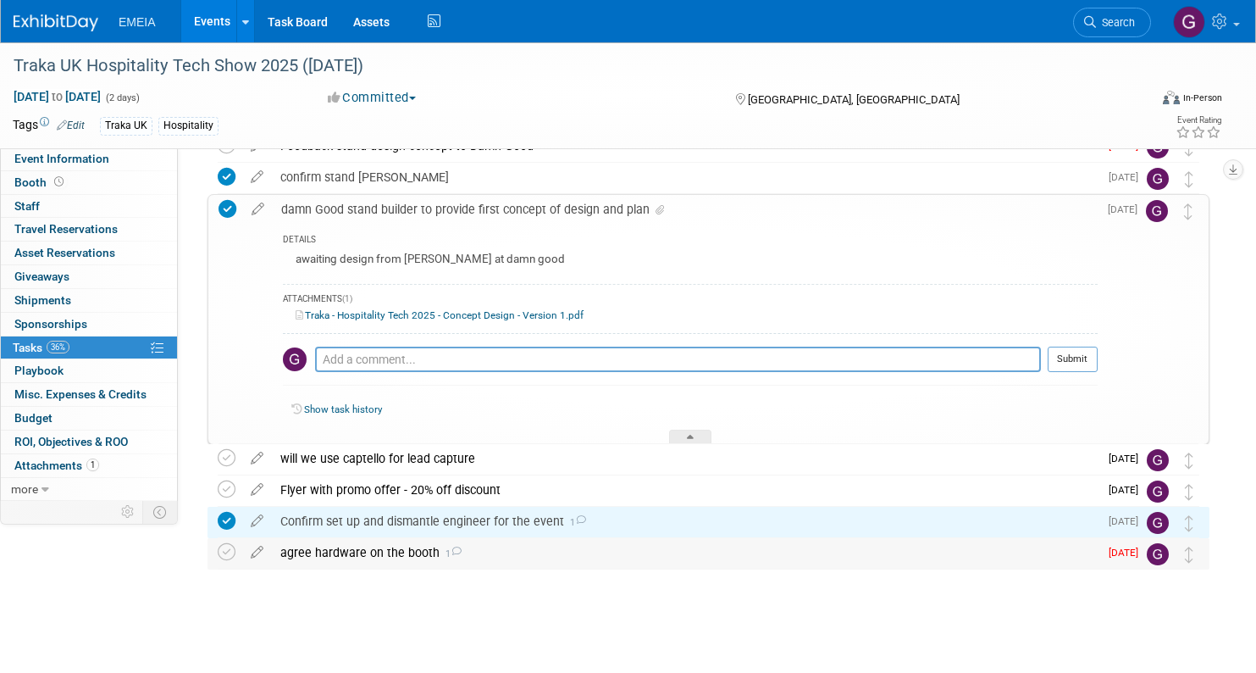
scroll to position [540, 0]
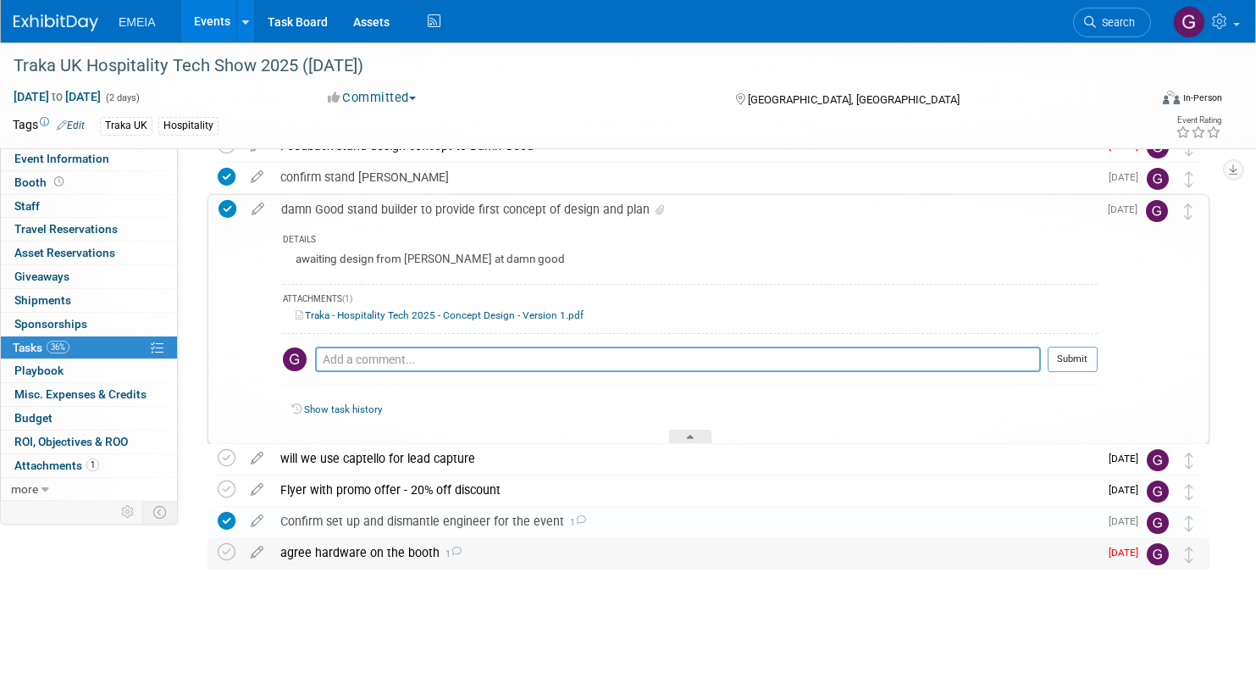
click at [282, 538] on div "agree hardware on the booth 1" at bounding box center [685, 552] width 827 height 29
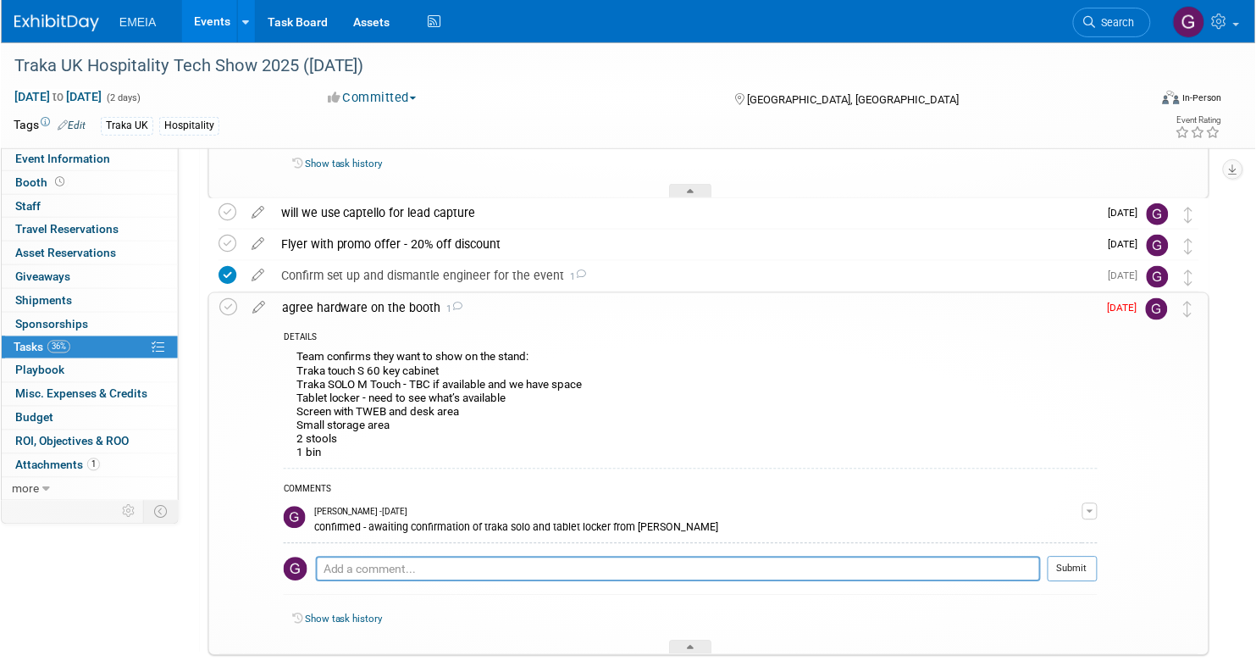
scroll to position [703, 0]
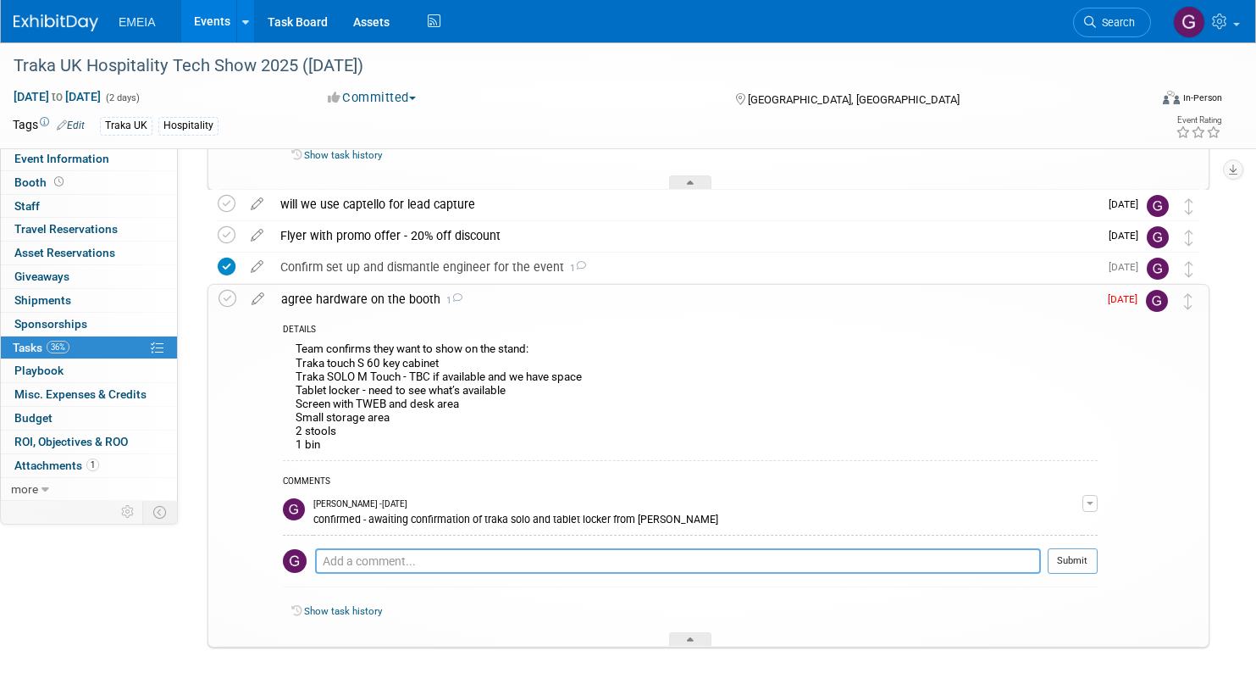
click at [367, 554] on textarea at bounding box center [678, 560] width 726 height 25
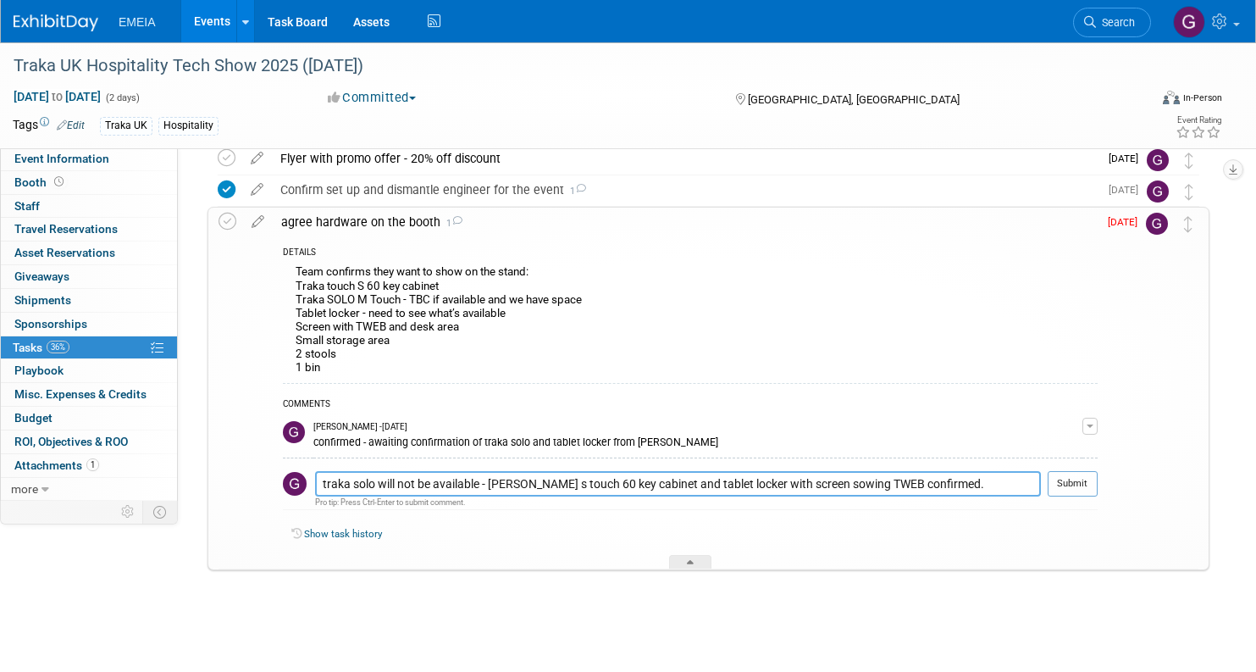
scroll to position [779, 0]
type textarea "traka solo will not be available - [PERSON_NAME] s touch 60 key cabinet and tab…"
click at [1064, 479] on button "Submit" at bounding box center [1073, 484] width 50 height 25
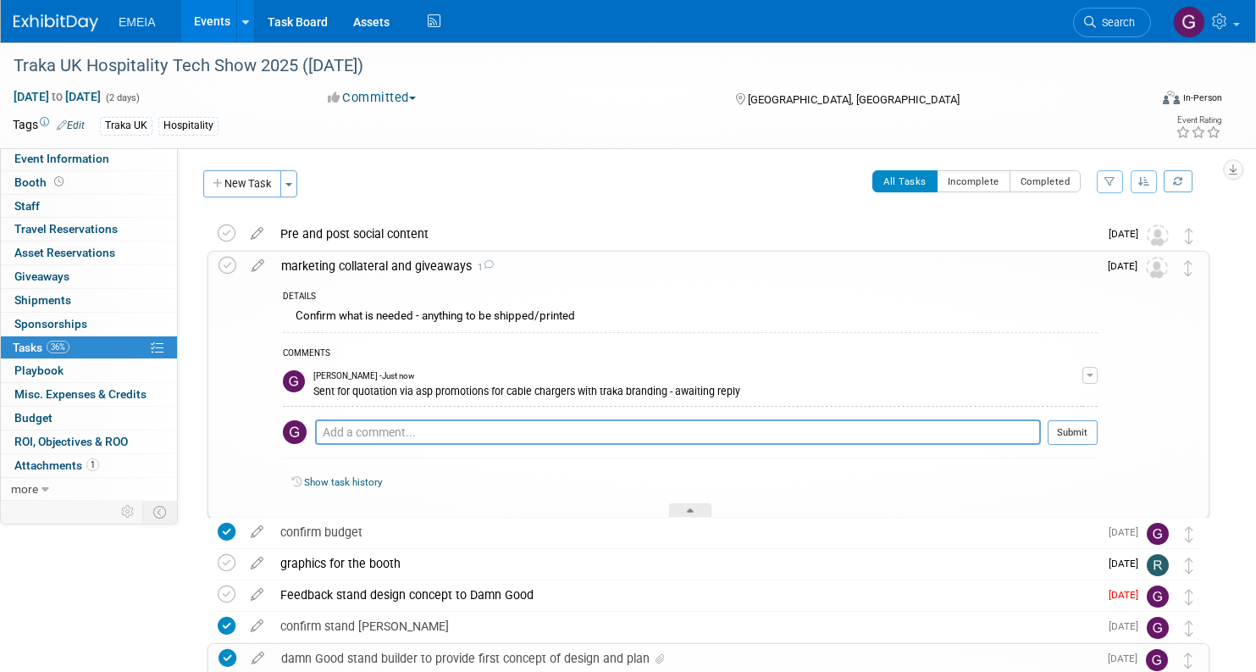
scroll to position [0, 0]
click at [235, 184] on button "New Task" at bounding box center [242, 183] width 78 height 27
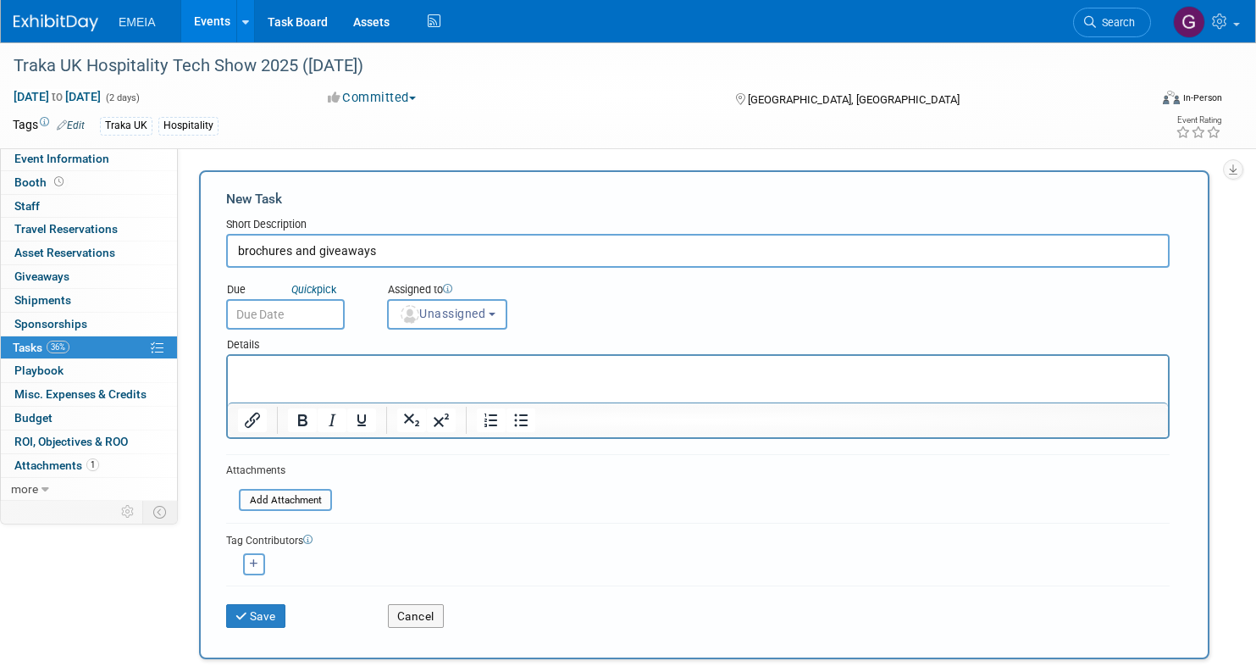
type input "brochures and giveaways"
click at [523, 374] on p "Rich Text Area. Press ALT-0 for help." at bounding box center [698, 371] width 921 height 17
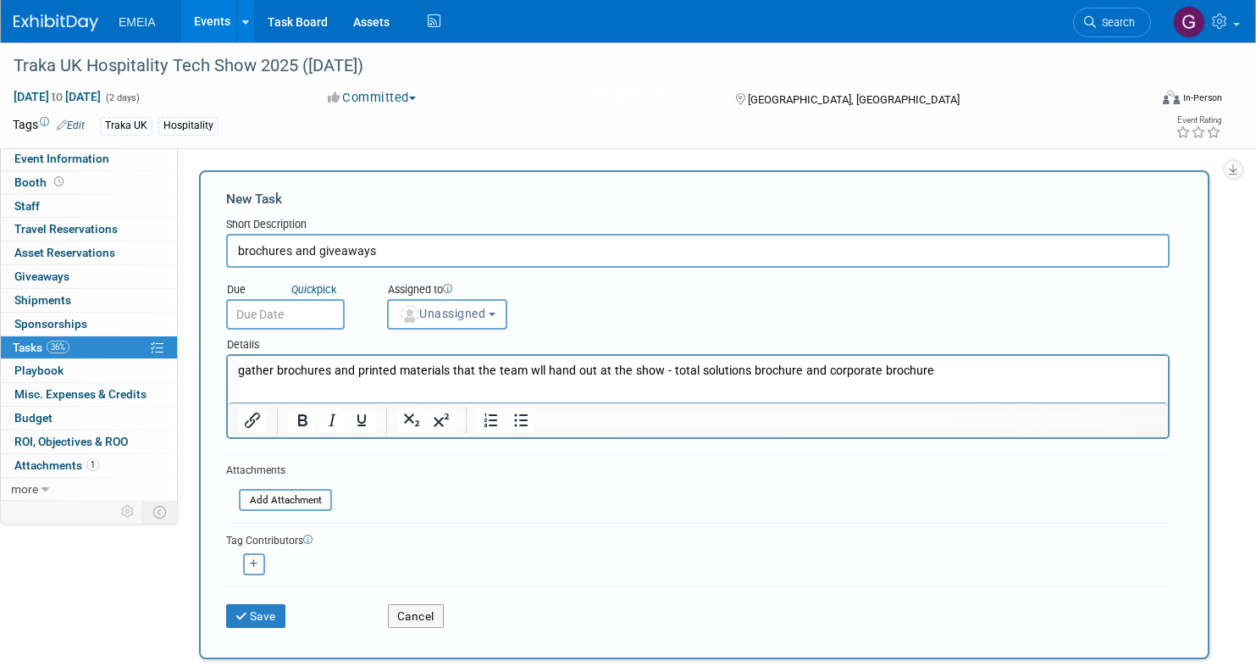
click at [307, 309] on input "text" at bounding box center [285, 314] width 119 height 30
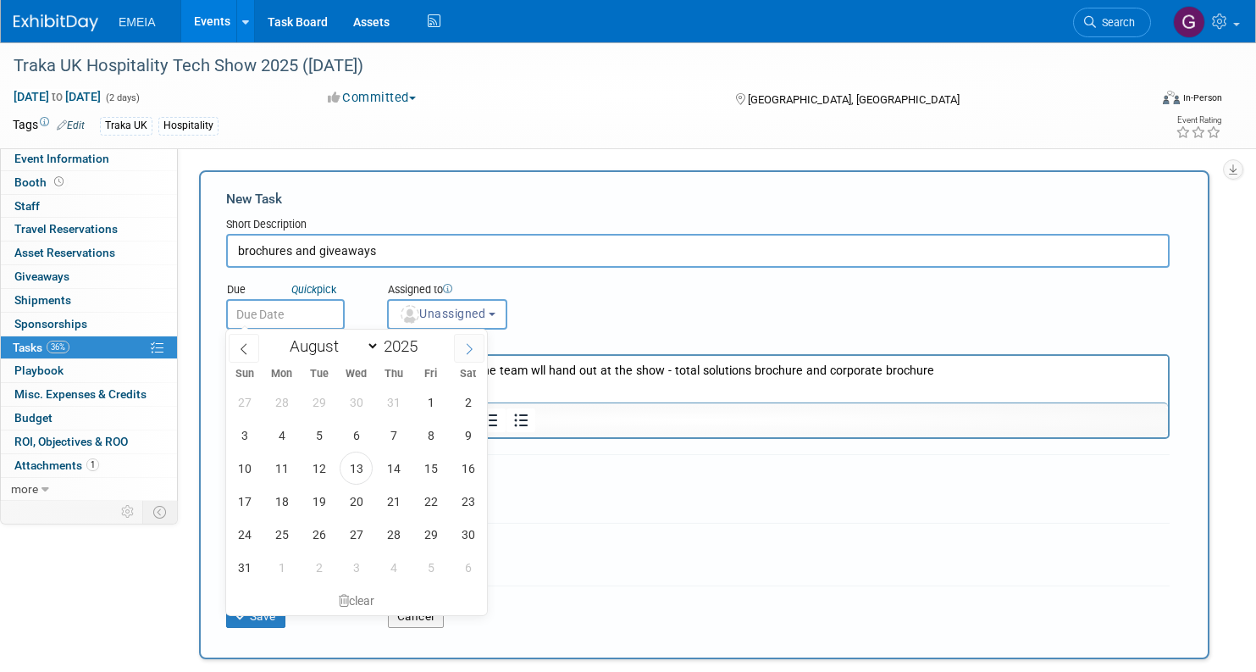
click at [471, 350] on icon at bounding box center [470, 349] width 6 height 11
select select "8"
click at [393, 464] on span "18" at bounding box center [393, 468] width 33 height 33
type input "[DATE]"
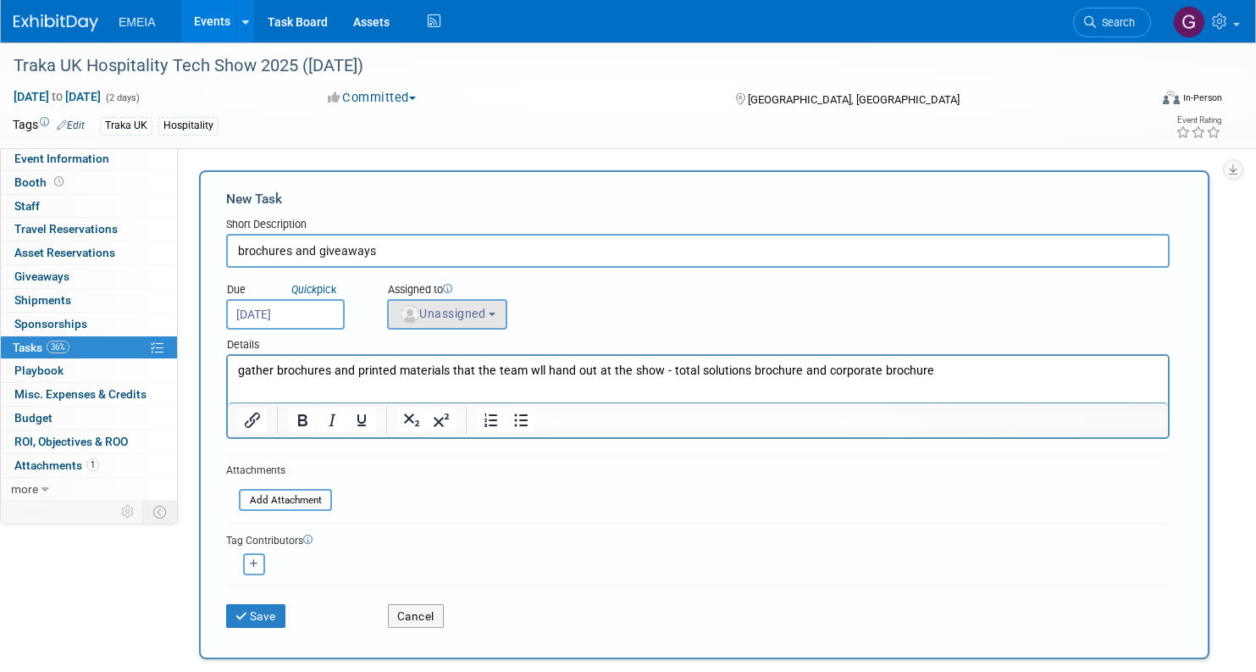
click at [470, 319] on button "Unassigned" at bounding box center [447, 314] width 120 height 30
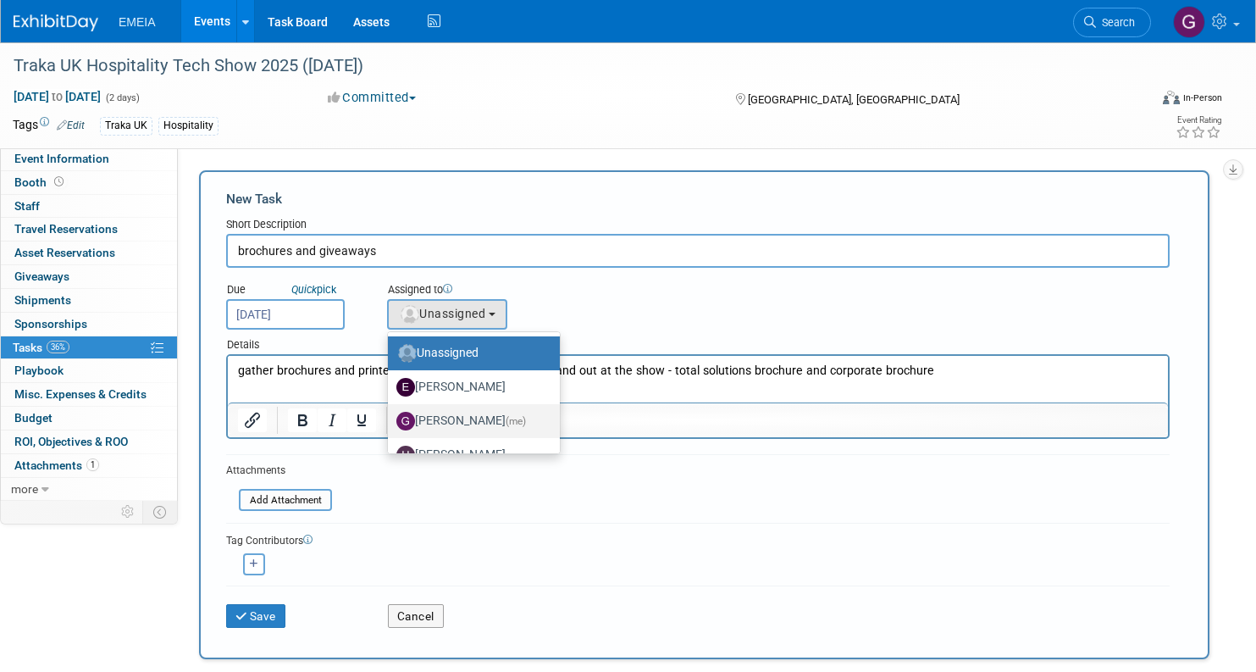
click at [460, 413] on label "[PERSON_NAME] (me)" at bounding box center [469, 420] width 147 height 27
click at [391, 413] on input "[PERSON_NAME] (me)" at bounding box center [385, 418] width 11 height 11
select select "85418a22-5e0f-45ec-b5cb-bf8ee77f2978"
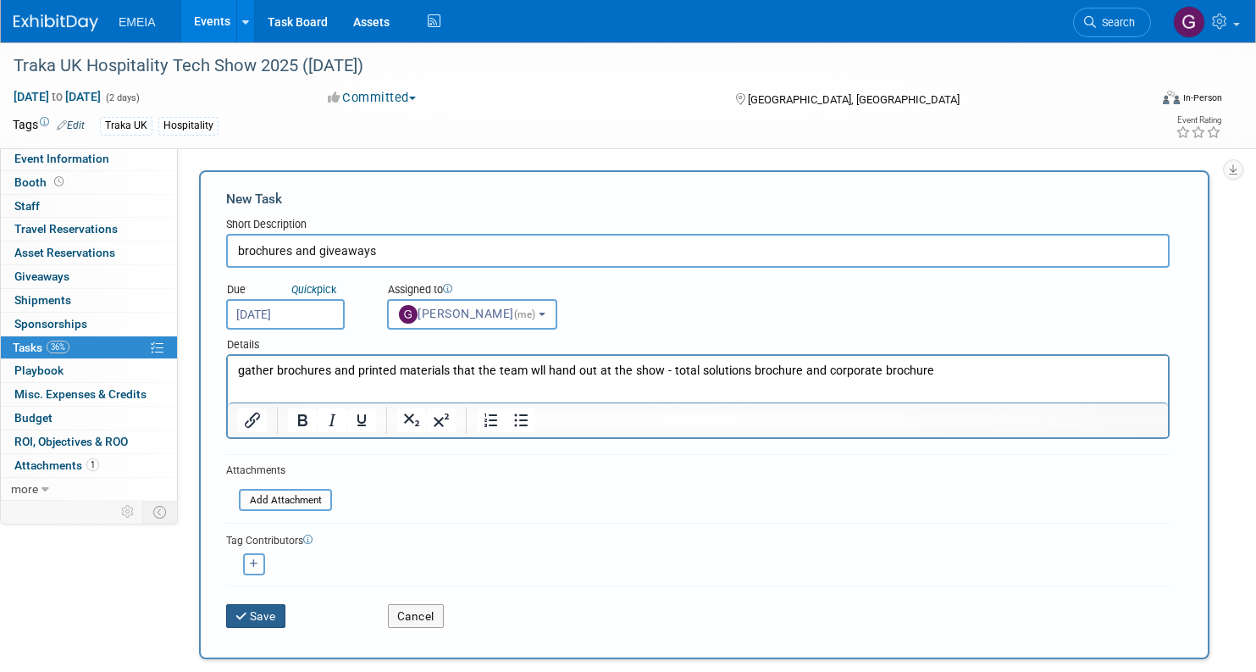
click at [263, 612] on button "Save" at bounding box center [255, 616] width 59 height 24
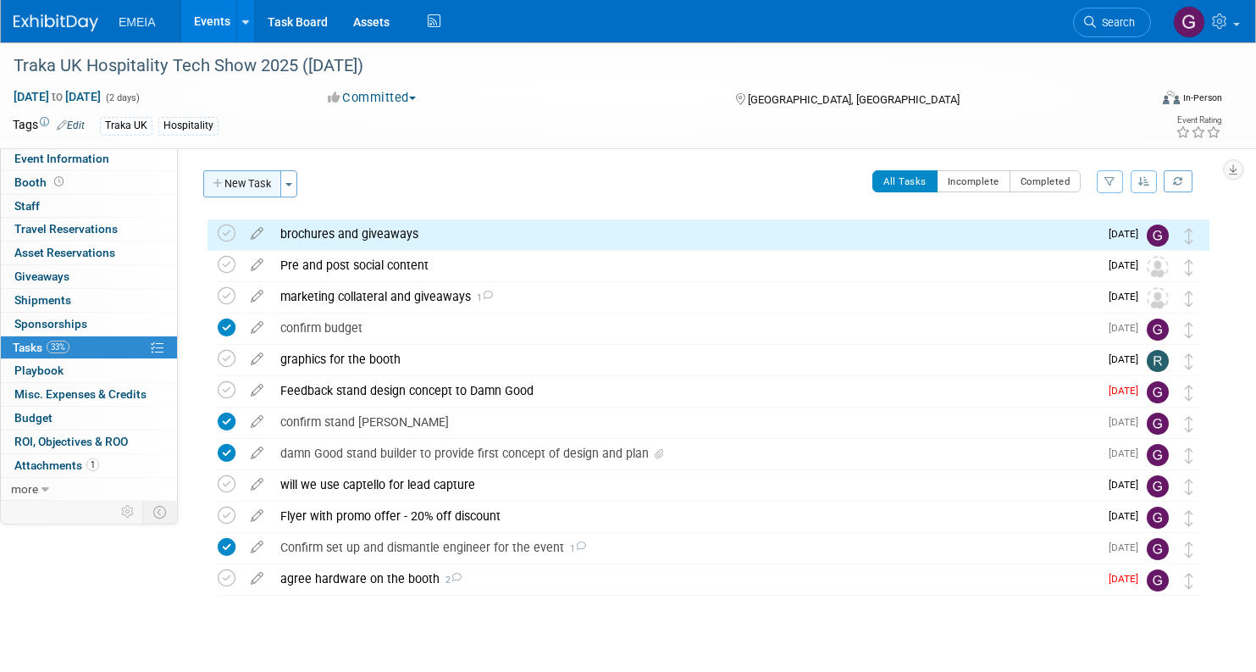
click at [252, 189] on button "New Task" at bounding box center [242, 183] width 78 height 27
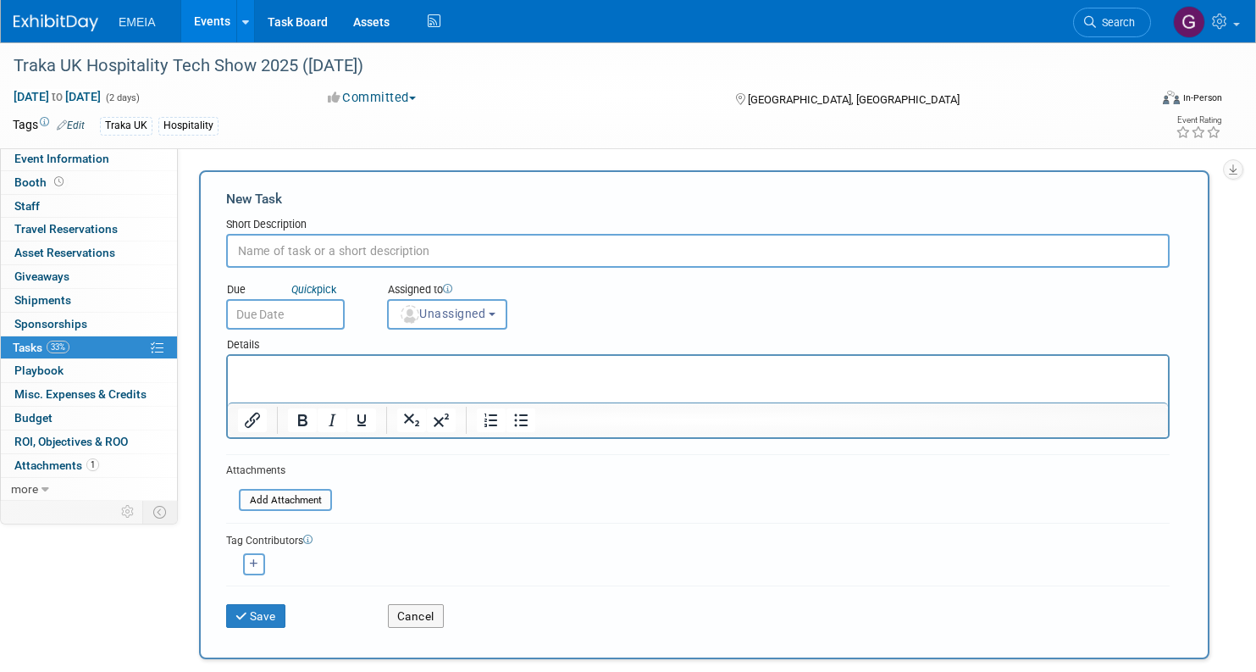
click at [420, 248] on input "text" at bounding box center [698, 251] width 944 height 34
type input "Traka hardware to be picked up from Olney via DG"
click at [360, 370] on p "Rich Text Area. Press ALT-0 for help." at bounding box center [698, 371] width 921 height 17
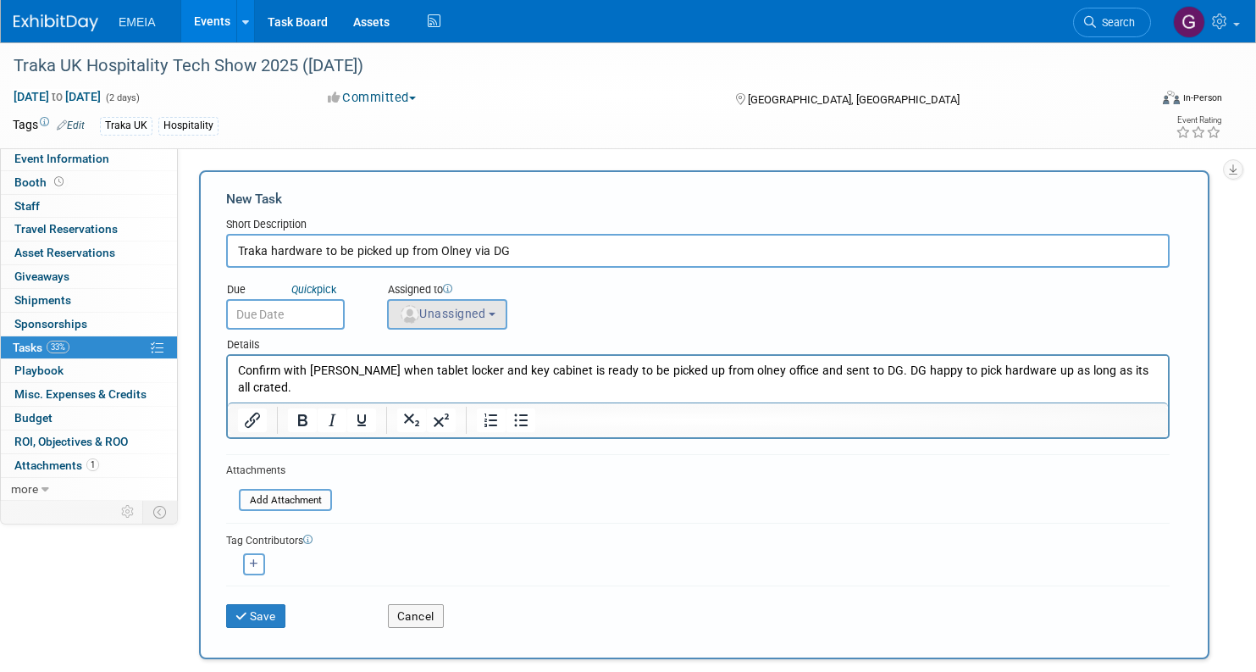
click at [418, 320] on button "Unassigned" at bounding box center [447, 314] width 120 height 30
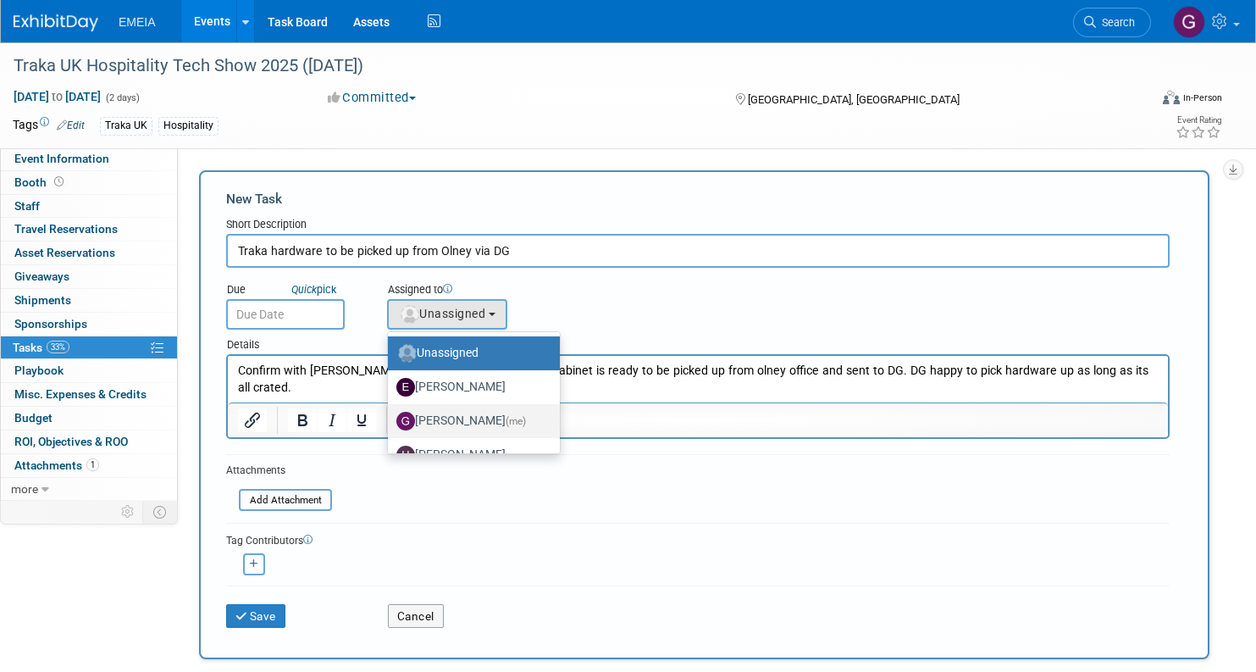
click at [446, 417] on label "[PERSON_NAME] (me)" at bounding box center [469, 420] width 147 height 27
click at [391, 417] on input "[PERSON_NAME] (me)" at bounding box center [385, 418] width 11 height 11
select select "85418a22-5e0f-45ec-b5cb-bf8ee77f2978"
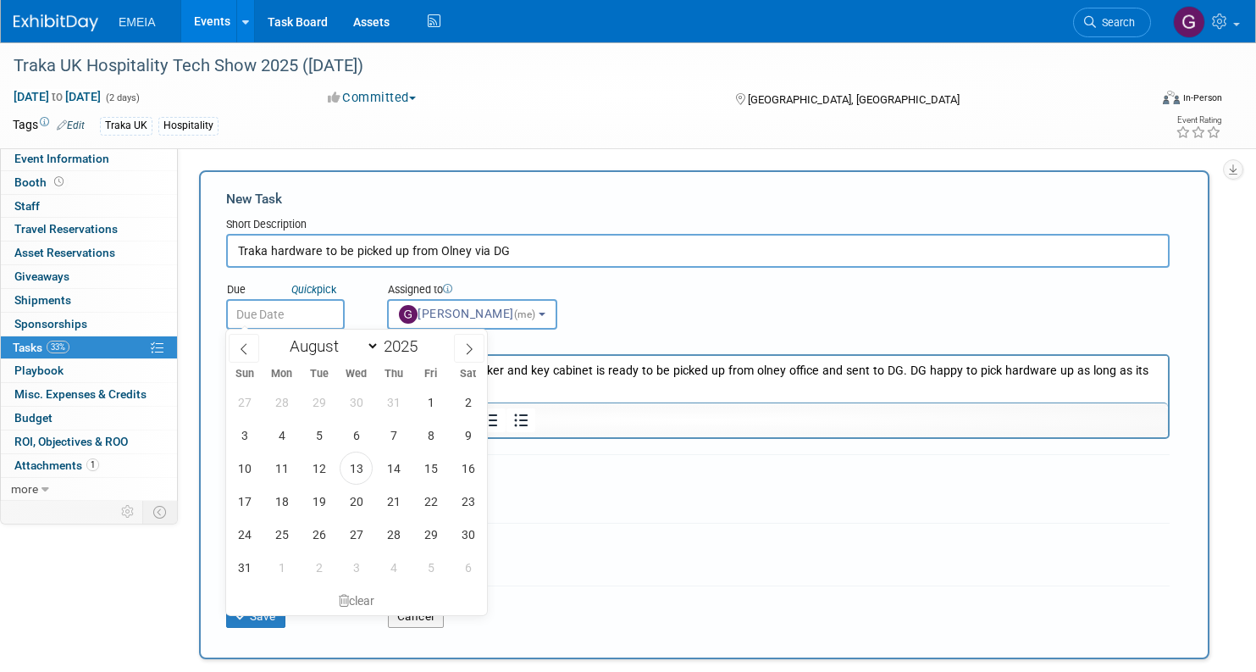
click at [292, 313] on input "text" at bounding box center [285, 314] width 119 height 30
click at [392, 508] on span "21" at bounding box center [393, 501] width 33 height 33
type input "[DATE]"
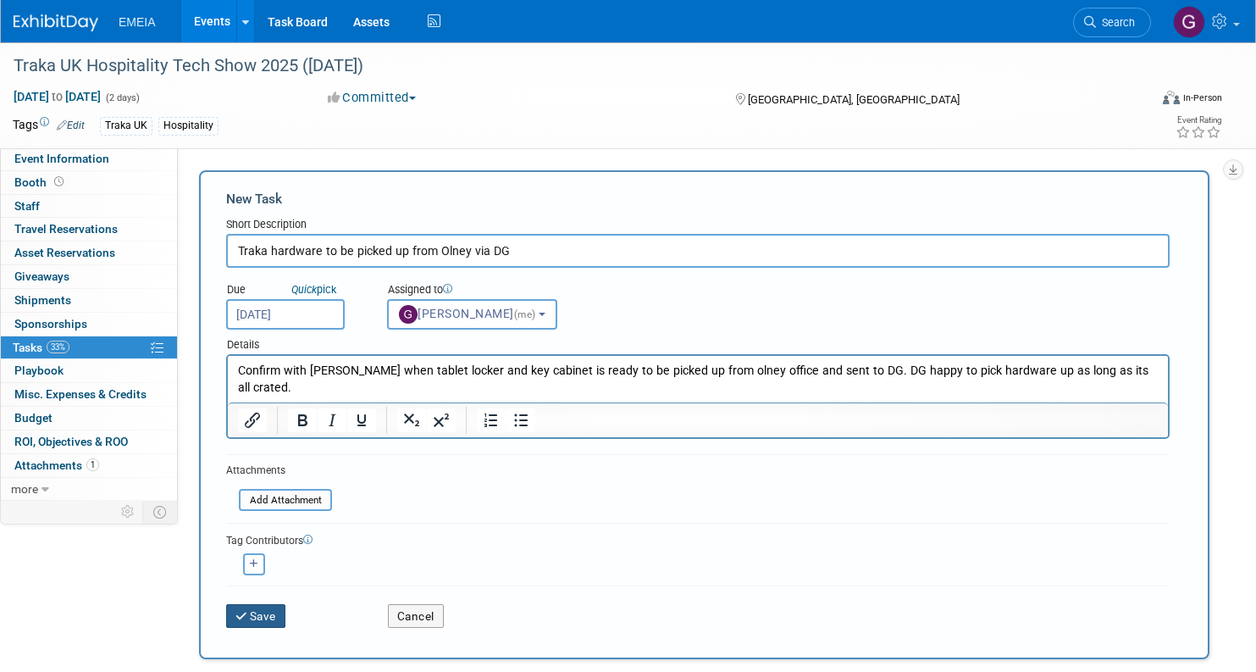
click at [272, 615] on button "Save" at bounding box center [255, 616] width 59 height 24
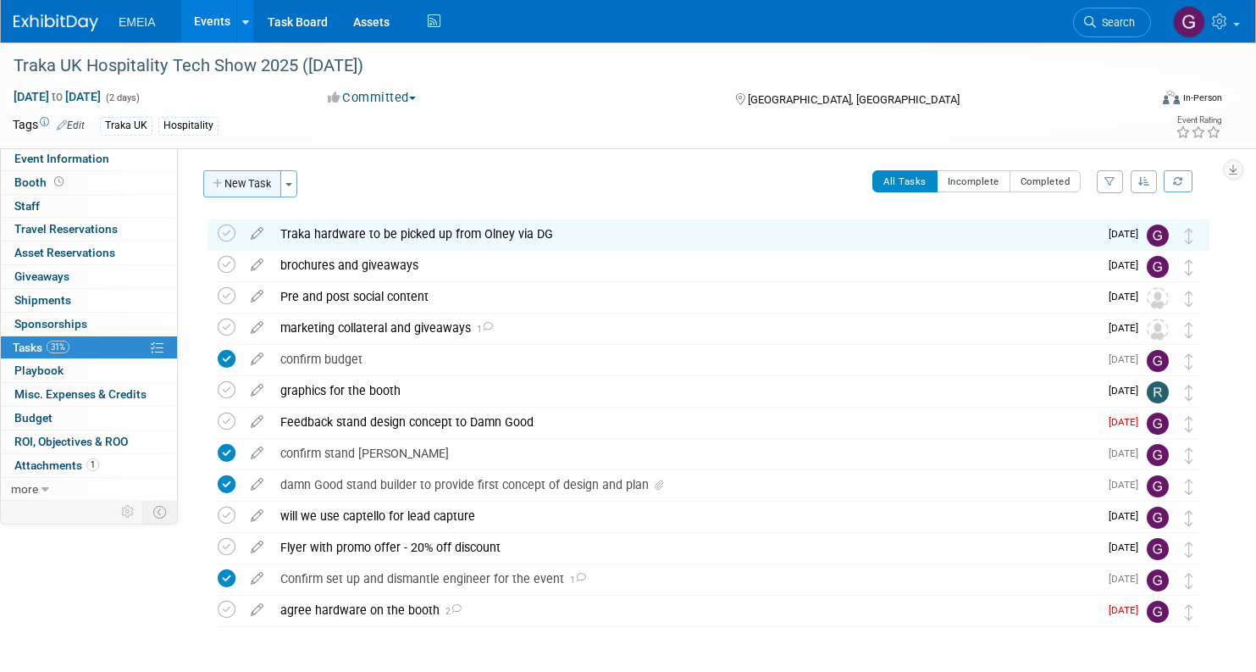
click at [248, 186] on button "New Task" at bounding box center [242, 183] width 78 height 27
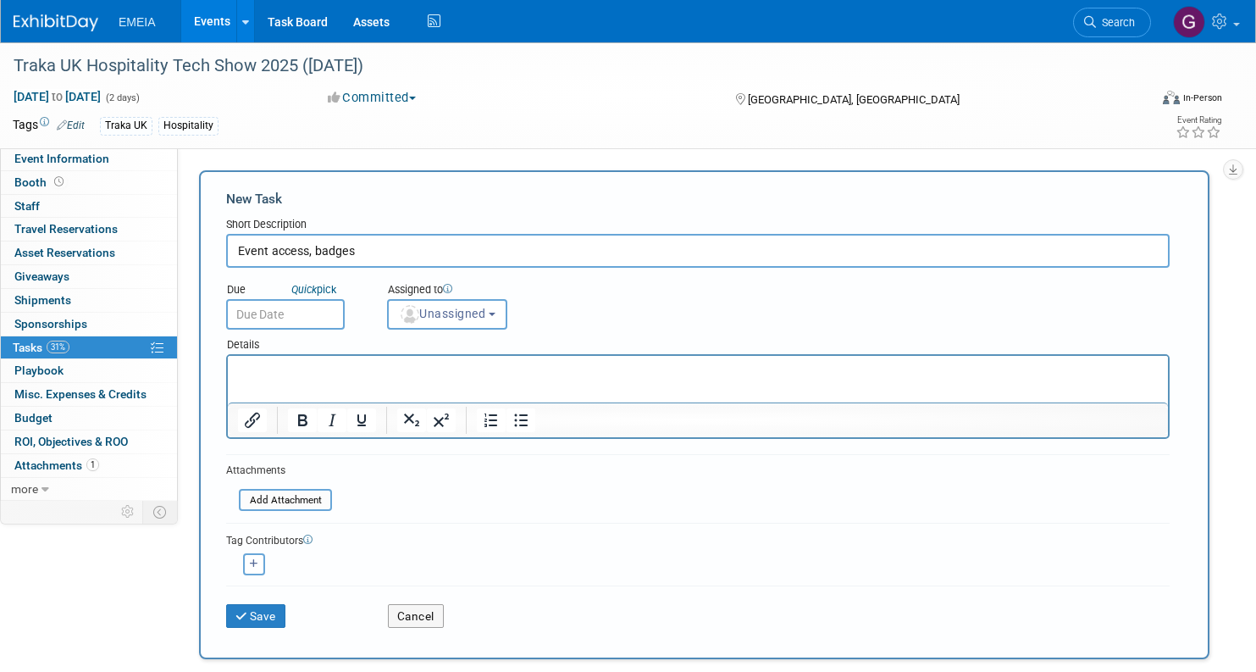
type input "Event access, badges"
click at [429, 369] on p "Rich Text Area. Press ALT-0 for help." at bounding box center [698, 371] width 921 height 17
click at [322, 314] on input "text" at bounding box center [285, 314] width 119 height 30
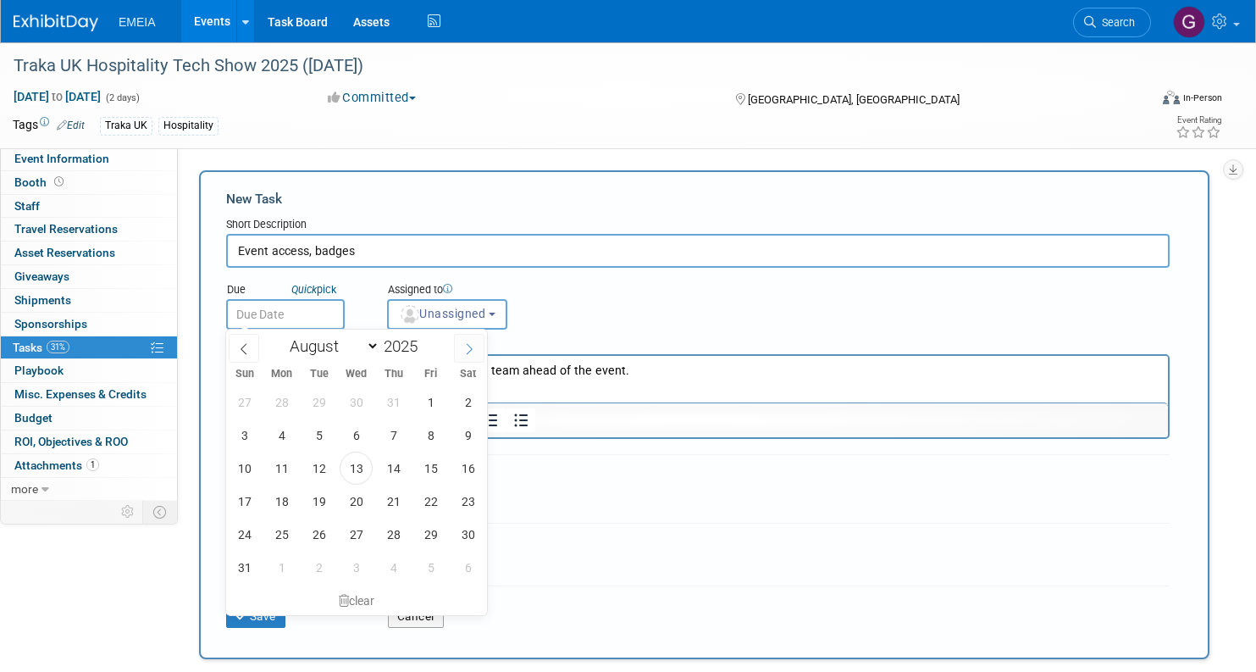
click at [466, 358] on span at bounding box center [469, 348] width 30 height 29
select select "8"
click at [398, 471] on span "18" at bounding box center [393, 468] width 33 height 33
type input "[DATE]"
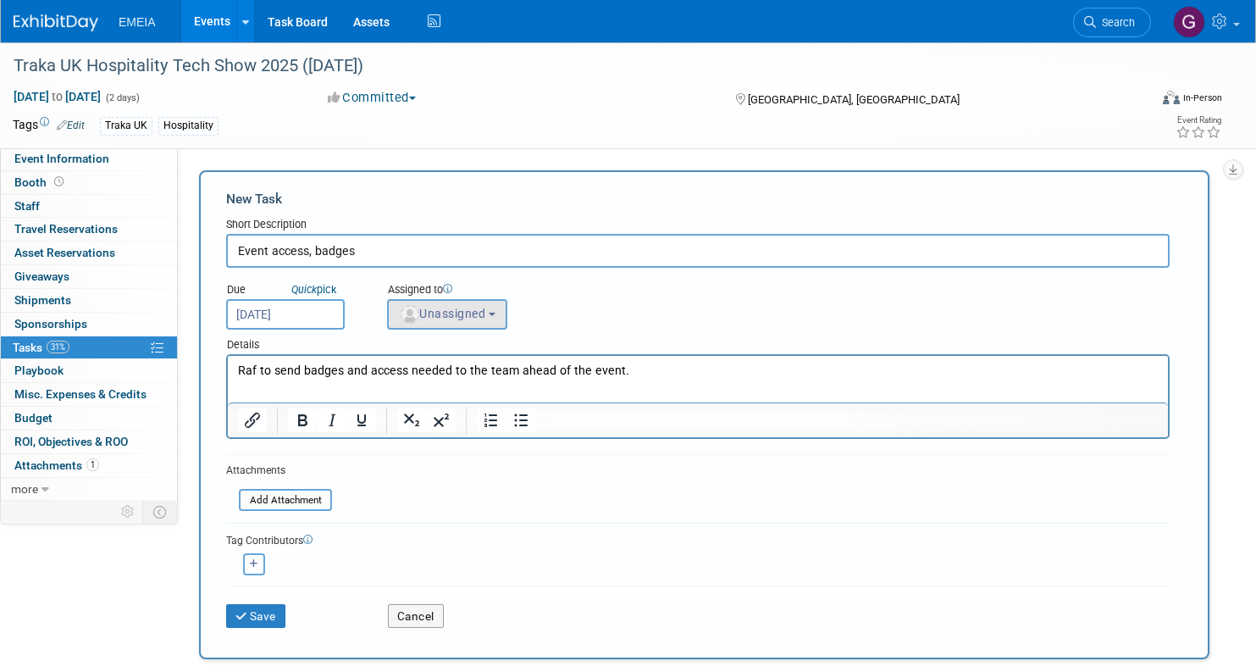
click at [484, 315] on span "Unassigned" at bounding box center [442, 314] width 86 height 14
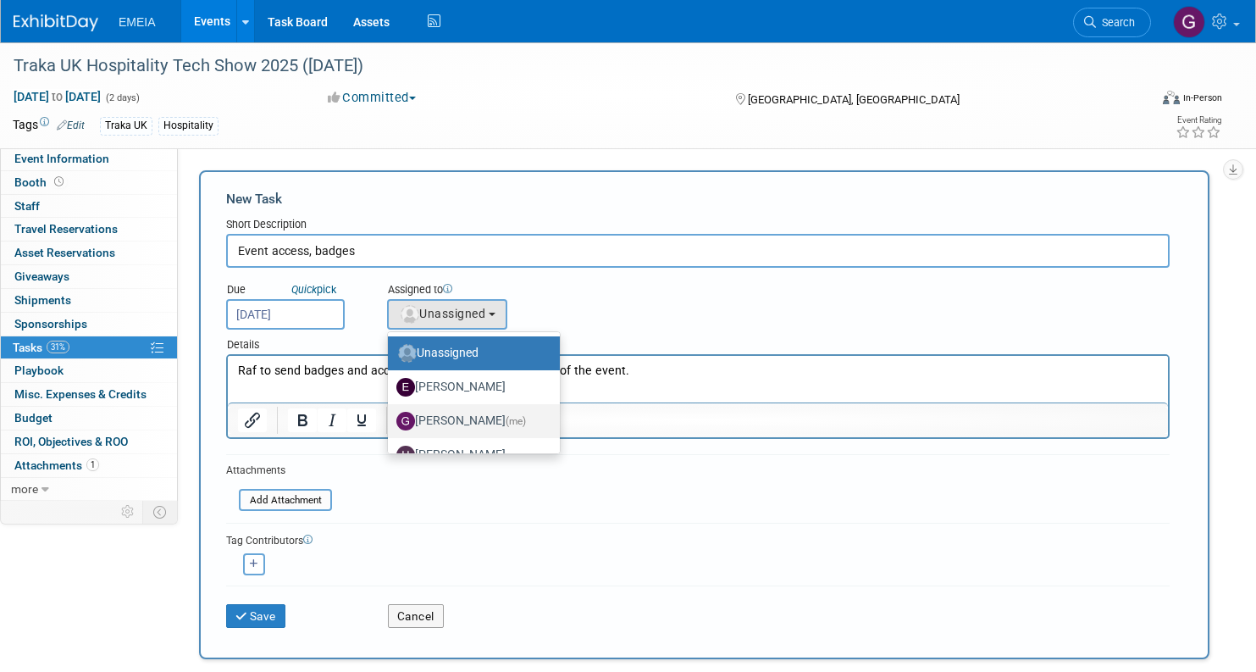
click at [452, 429] on label "[PERSON_NAME] (me)" at bounding box center [469, 420] width 147 height 27
click at [391, 424] on input "[PERSON_NAME] (me)" at bounding box center [385, 418] width 11 height 11
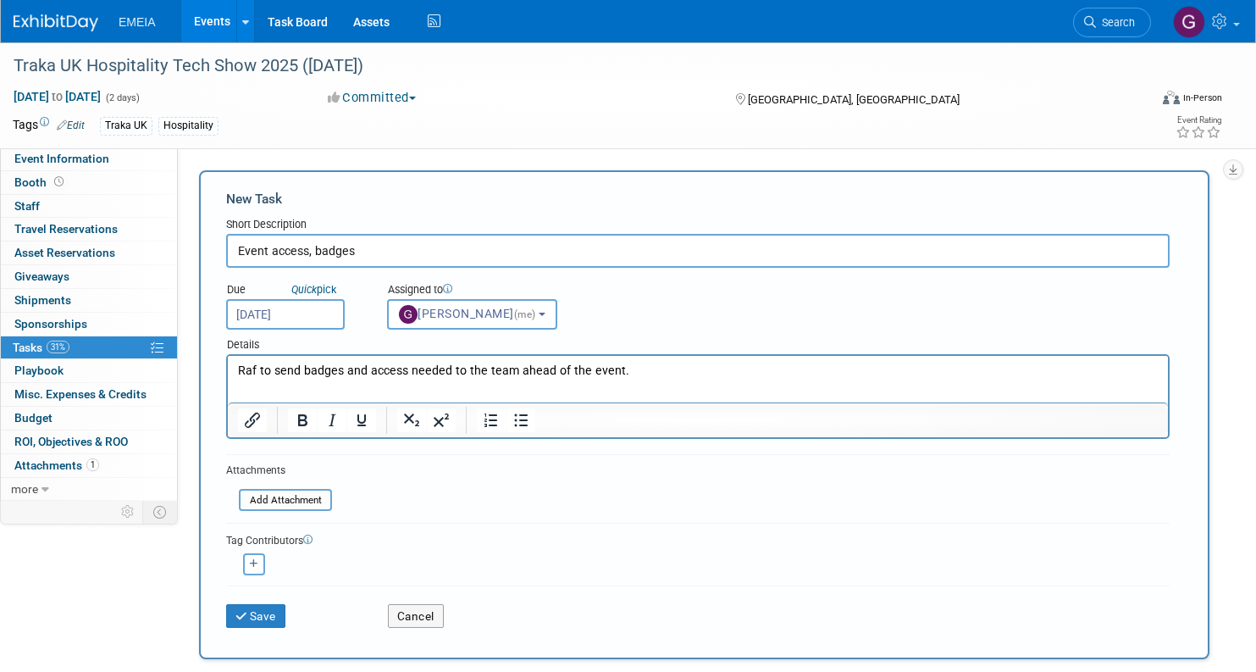
select select "85418a22-5e0f-45ec-b5cb-bf8ee77f2978"
click at [247, 623] on button "Save" at bounding box center [255, 616] width 59 height 24
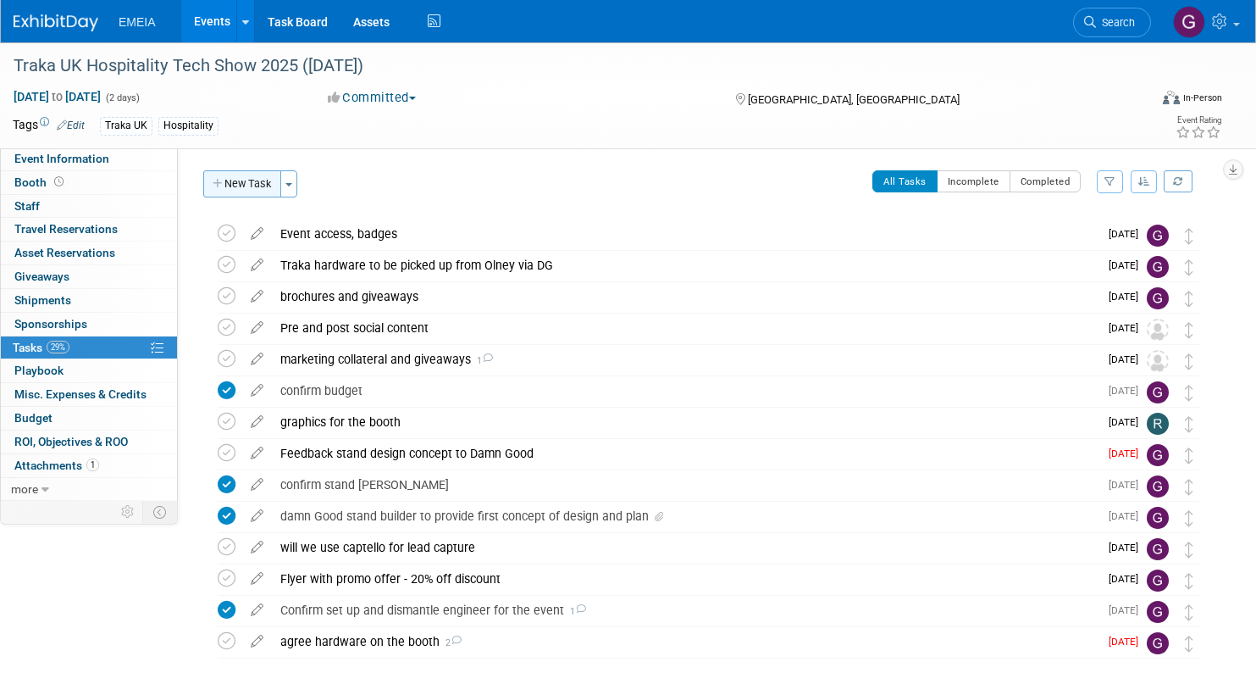
click at [234, 193] on button "New Task" at bounding box center [242, 183] width 78 height 27
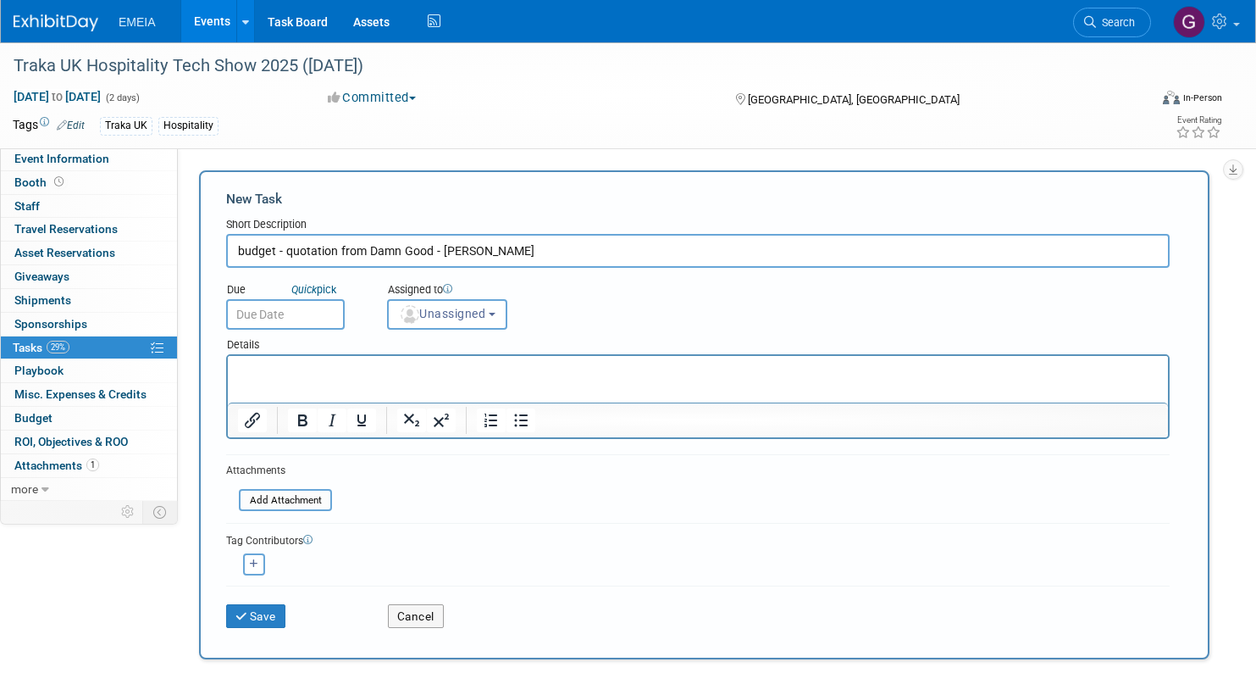
type input "budget - quotation from Damn Good - [PERSON_NAME]"
click at [435, 374] on p "Rich Text Area. Press ALT-0 for help." at bounding box center [698, 371] width 921 height 17
click at [301, 312] on input "text" at bounding box center [285, 314] width 119 height 30
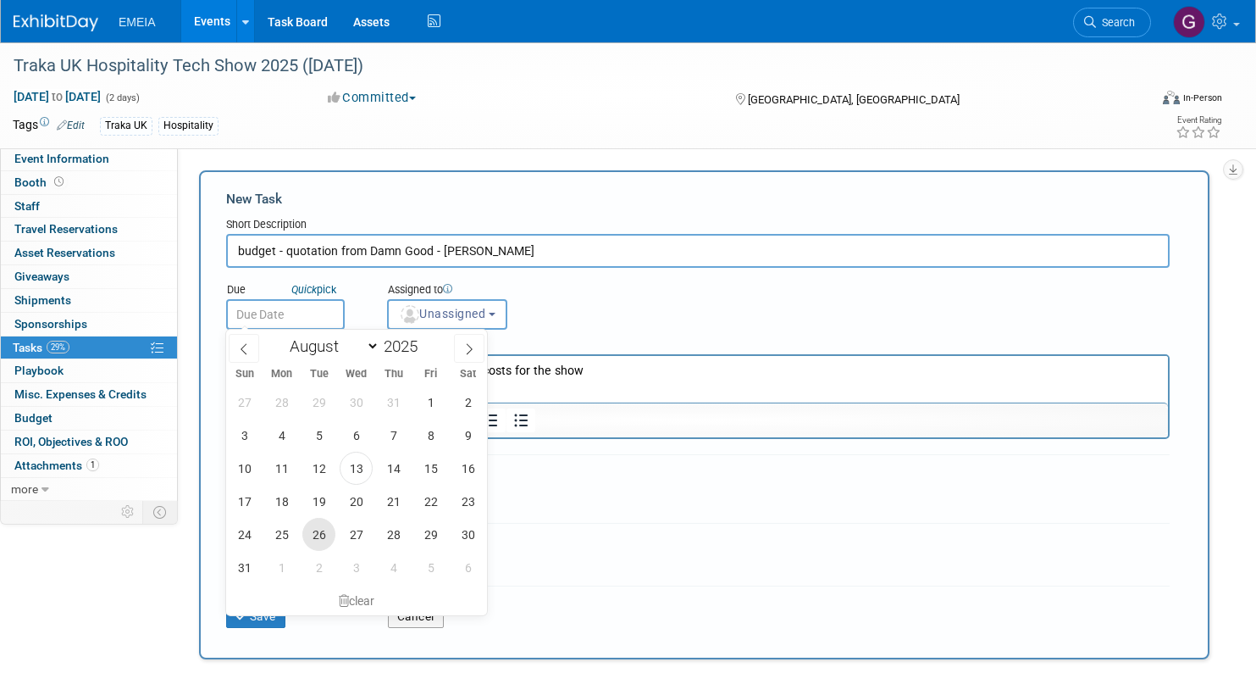
click at [318, 529] on span "26" at bounding box center [318, 534] width 33 height 33
type input "[DATE]"
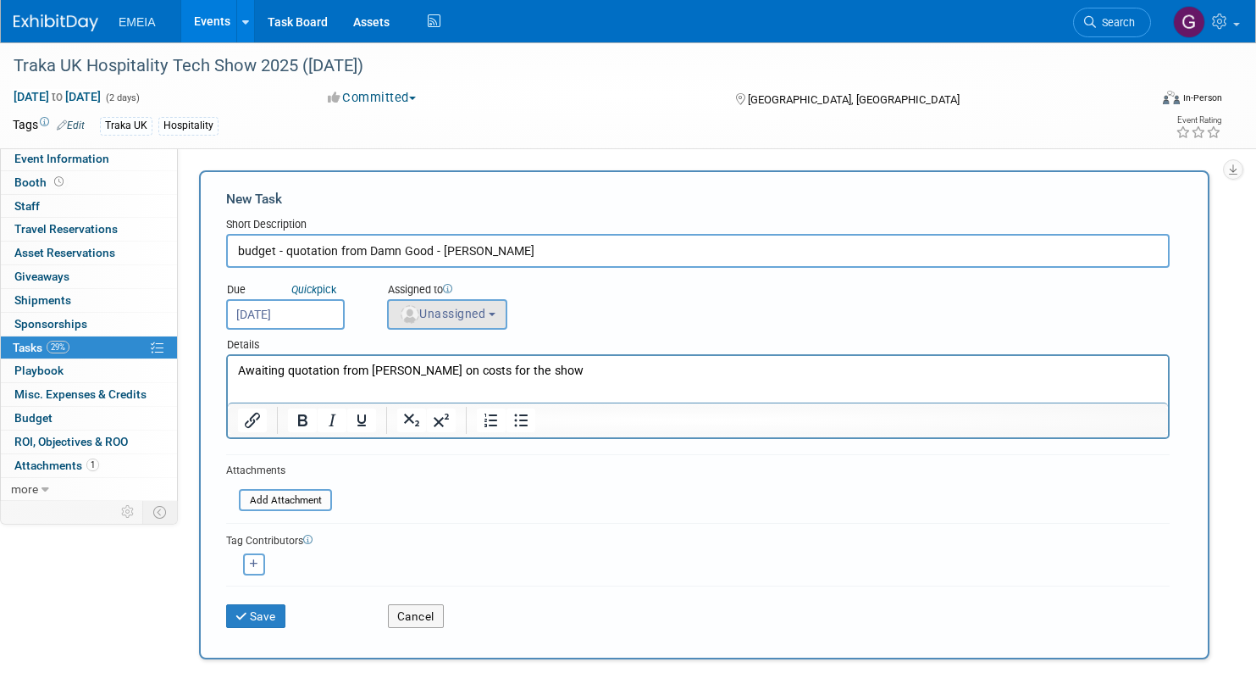
click at [478, 318] on span "Unassigned" at bounding box center [442, 314] width 86 height 14
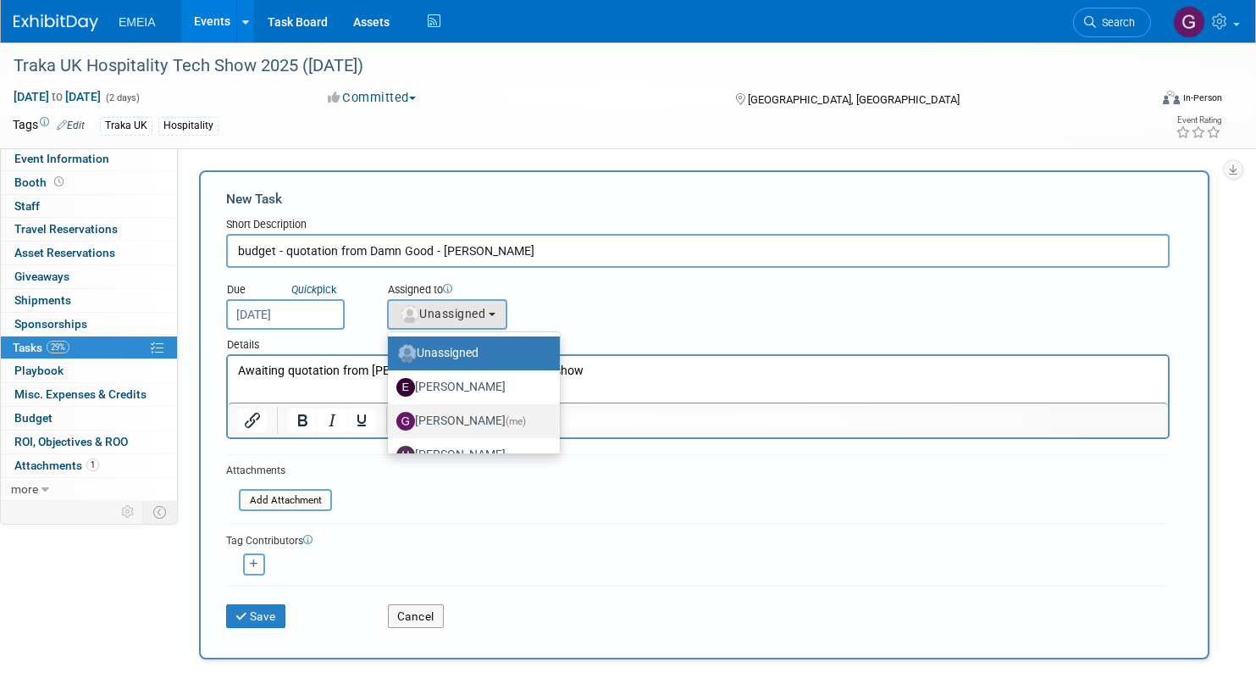
click at [470, 418] on label "[PERSON_NAME] (me)" at bounding box center [469, 420] width 147 height 27
click at [391, 418] on input "[PERSON_NAME] (me)" at bounding box center [385, 418] width 11 height 11
select select "85418a22-5e0f-45ec-b5cb-bf8ee77f2978"
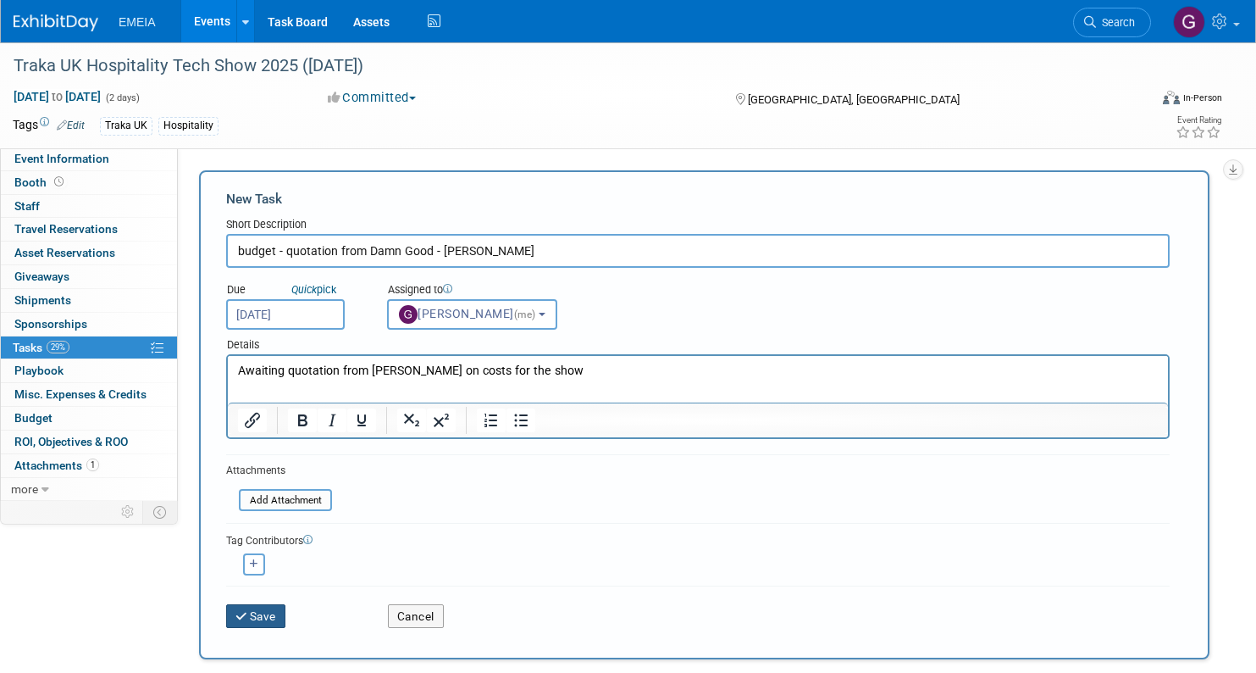
click at [270, 613] on button "Save" at bounding box center [255, 616] width 59 height 24
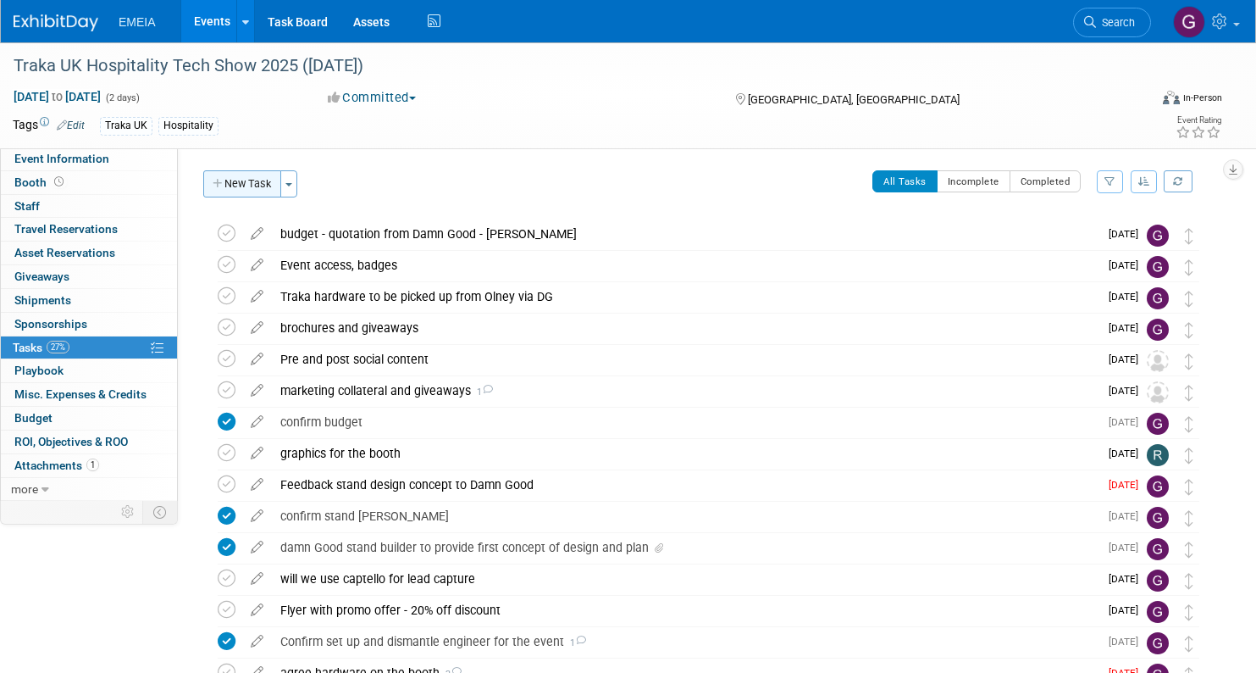
click at [260, 186] on button "New Task" at bounding box center [242, 183] width 78 height 27
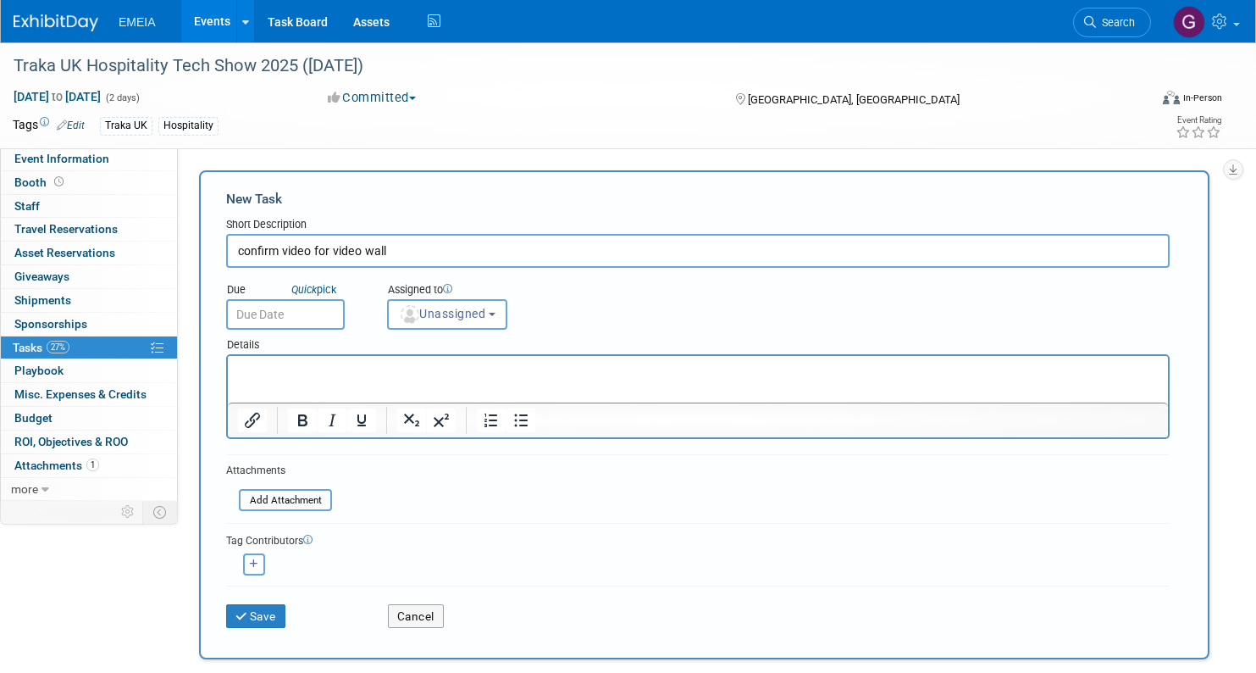
type input "confirm video for video wall"
click at [473, 380] on html at bounding box center [698, 368] width 940 height 24
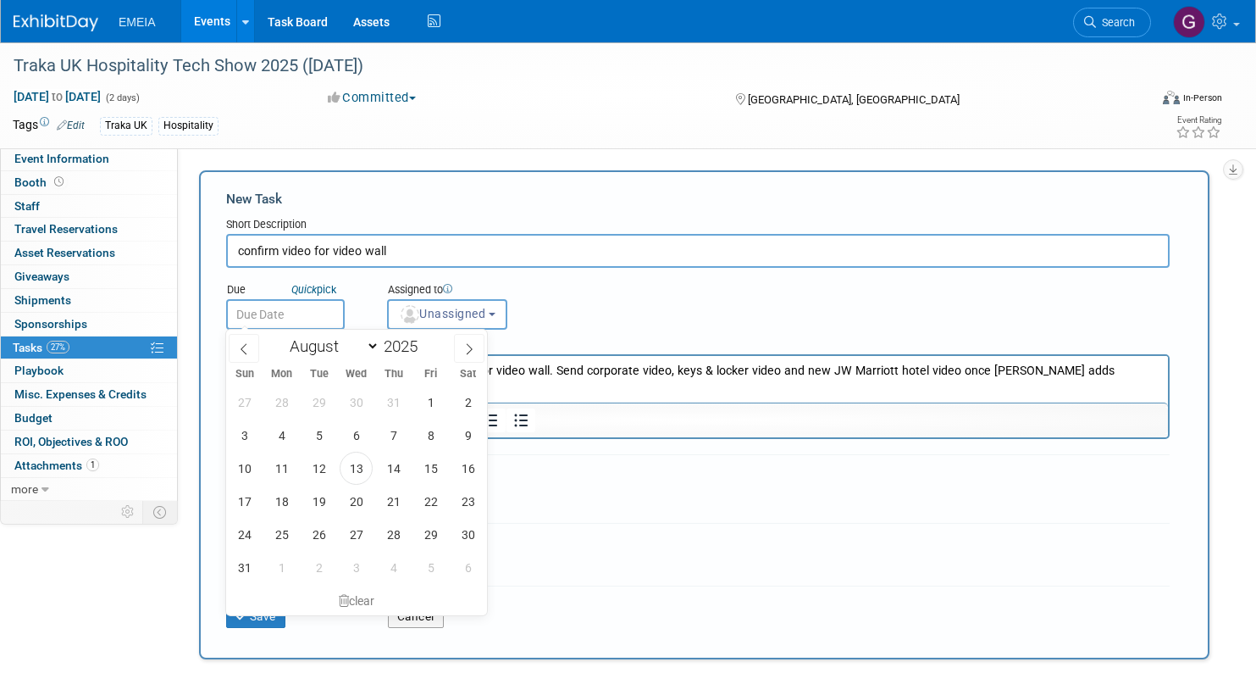
click at [292, 310] on input "text" at bounding box center [285, 314] width 119 height 30
click at [358, 560] on span "3" at bounding box center [356, 567] width 33 height 33
type input "[DATE]"
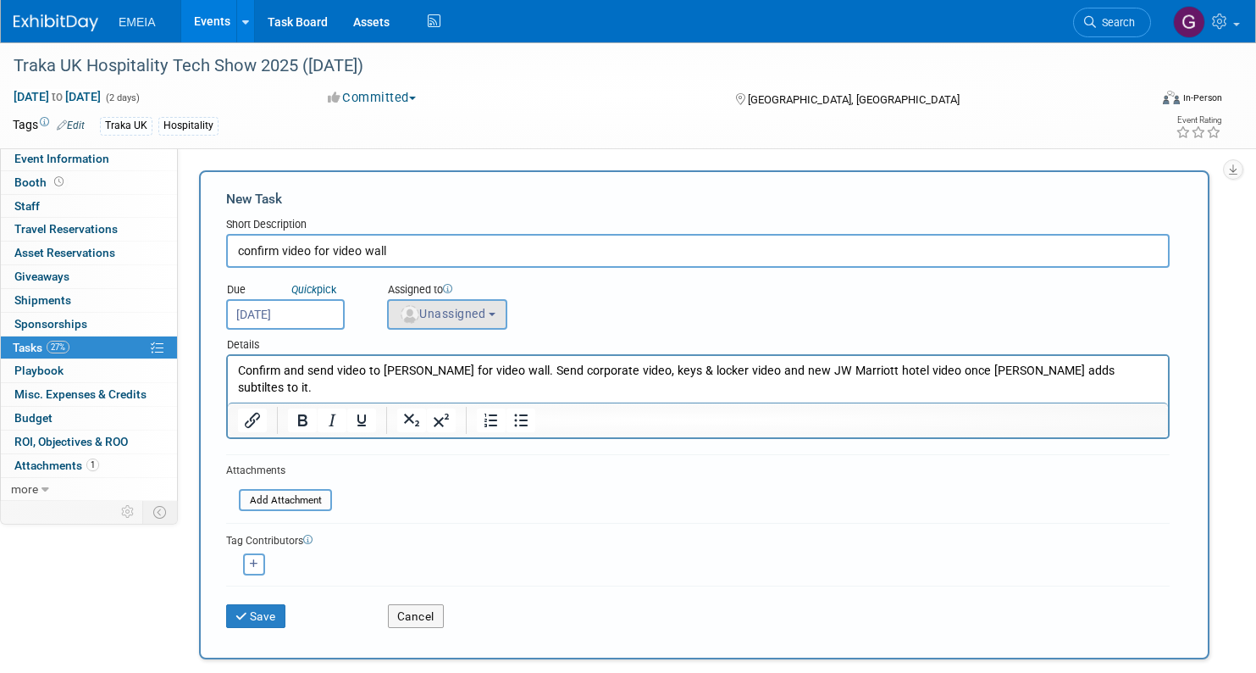
click at [467, 312] on span "Unassigned" at bounding box center [442, 314] width 86 height 14
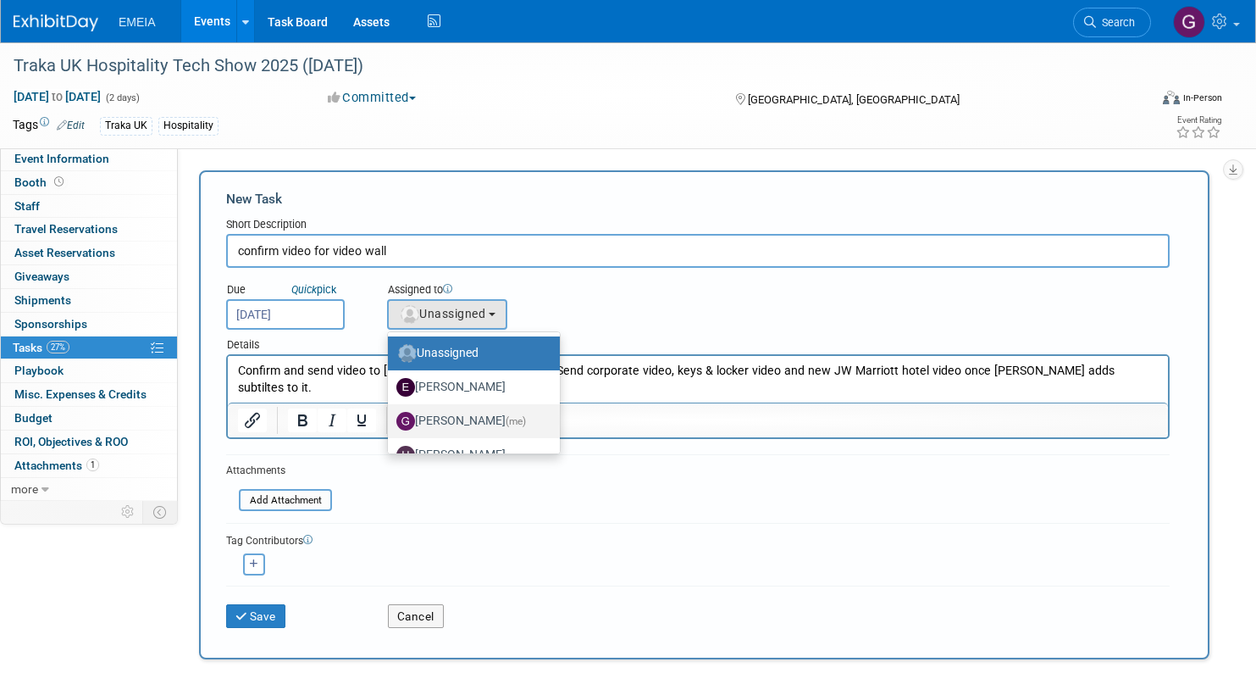
click at [458, 416] on label "[PERSON_NAME] (me)" at bounding box center [469, 420] width 147 height 27
click at [391, 416] on input "[PERSON_NAME] (me)" at bounding box center [385, 418] width 11 height 11
select select "85418a22-5e0f-45ec-b5cb-bf8ee77f2978"
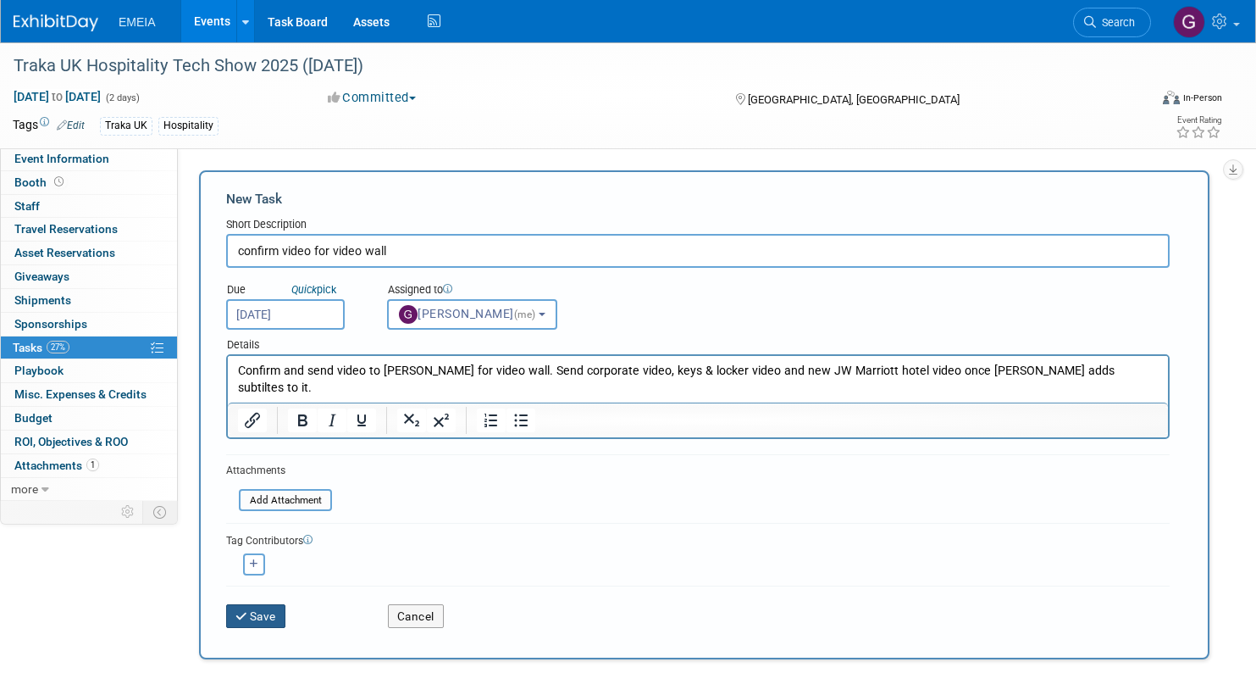
click at [274, 613] on button "Save" at bounding box center [255, 616] width 59 height 24
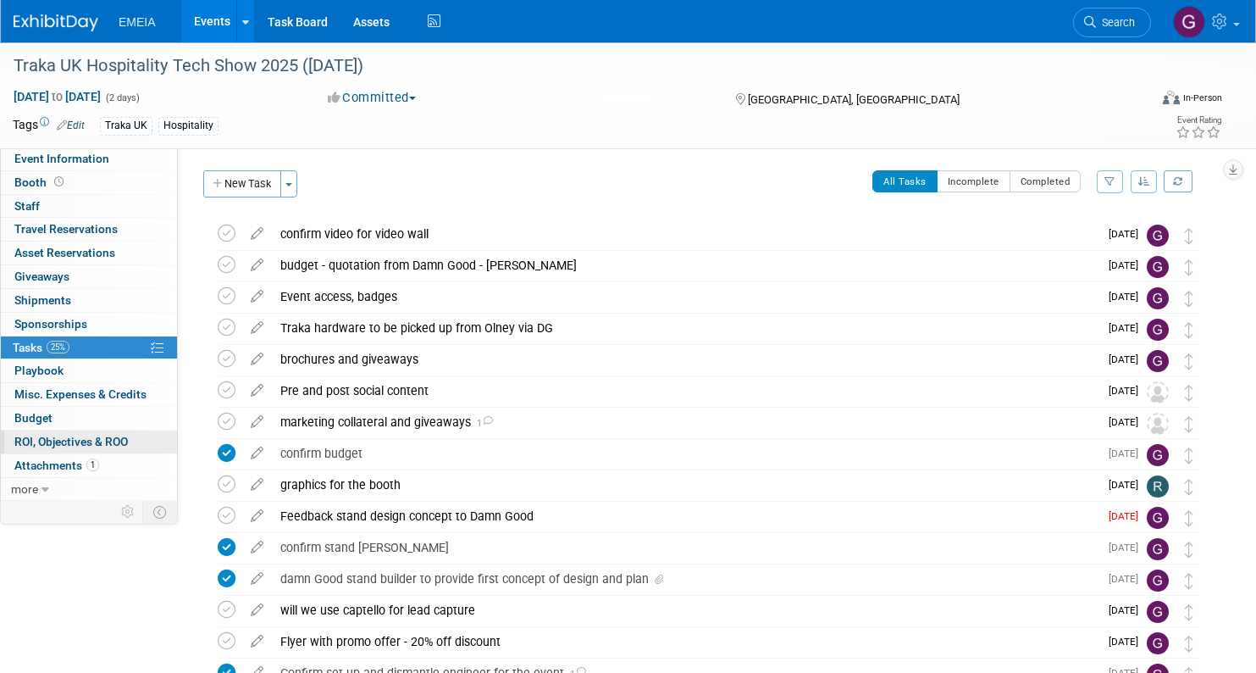
click at [47, 435] on span "ROI, Objectives & ROO 0" at bounding box center [71, 442] width 114 height 14
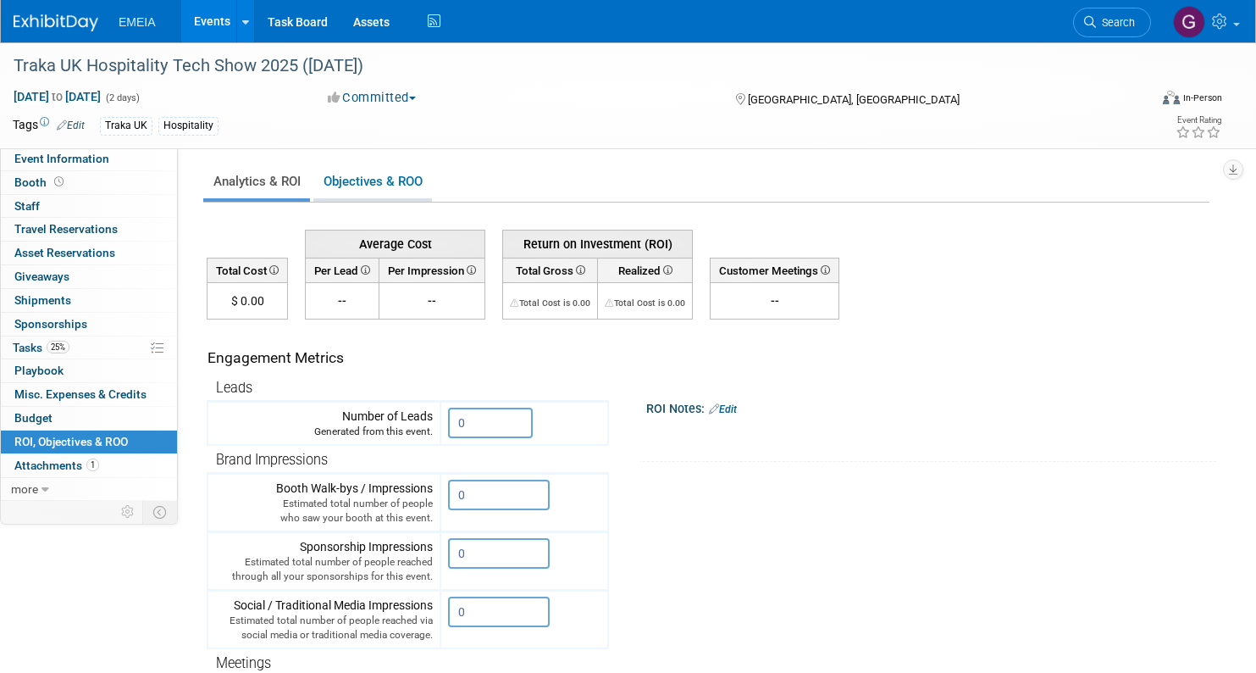
click at [382, 182] on link "Objectives & ROO 0" at bounding box center [372, 181] width 119 height 33
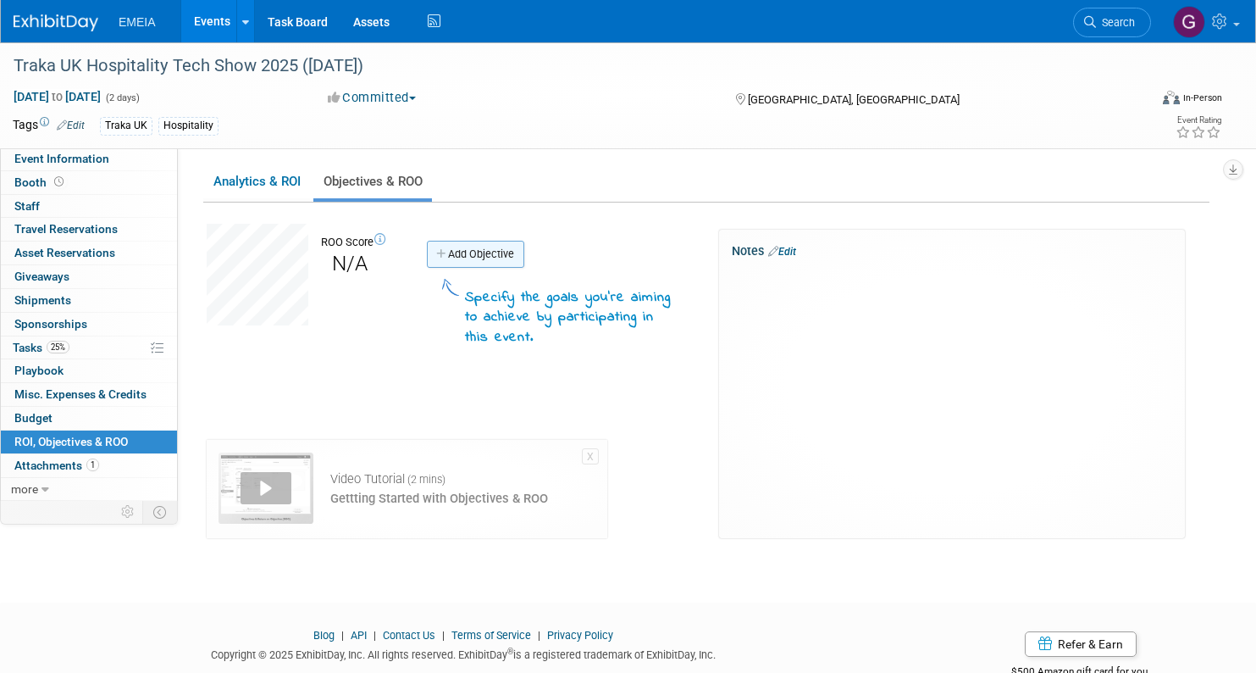
click at [479, 259] on link "Add Objective" at bounding box center [475, 254] width 97 height 27
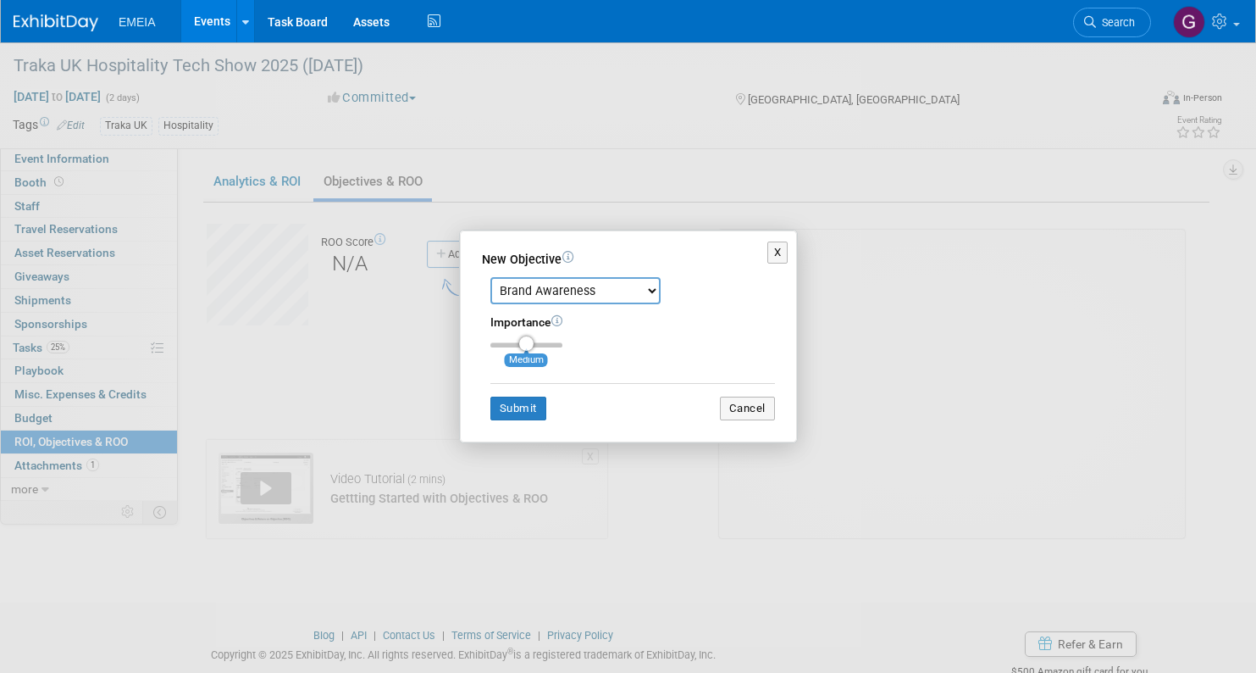
select select "1"
click at [525, 407] on button "Submit" at bounding box center [518, 408] width 56 height 24
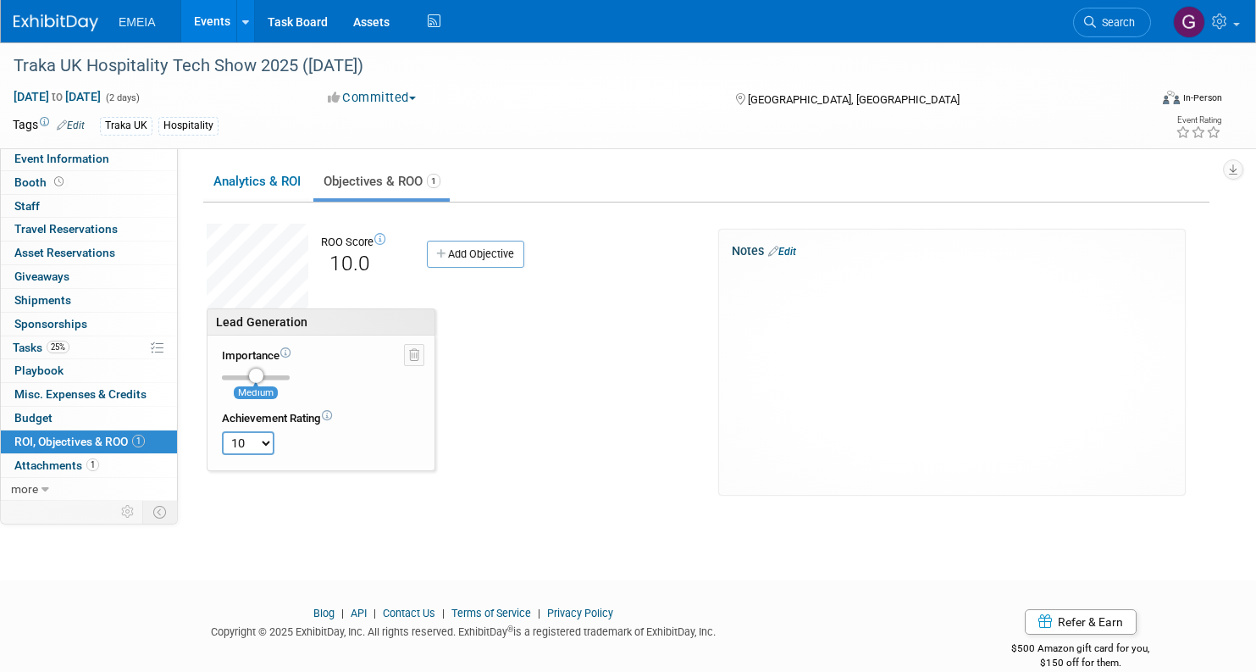
select select "5"
click at [458, 250] on link "Add Objective" at bounding box center [475, 254] width 97 height 27
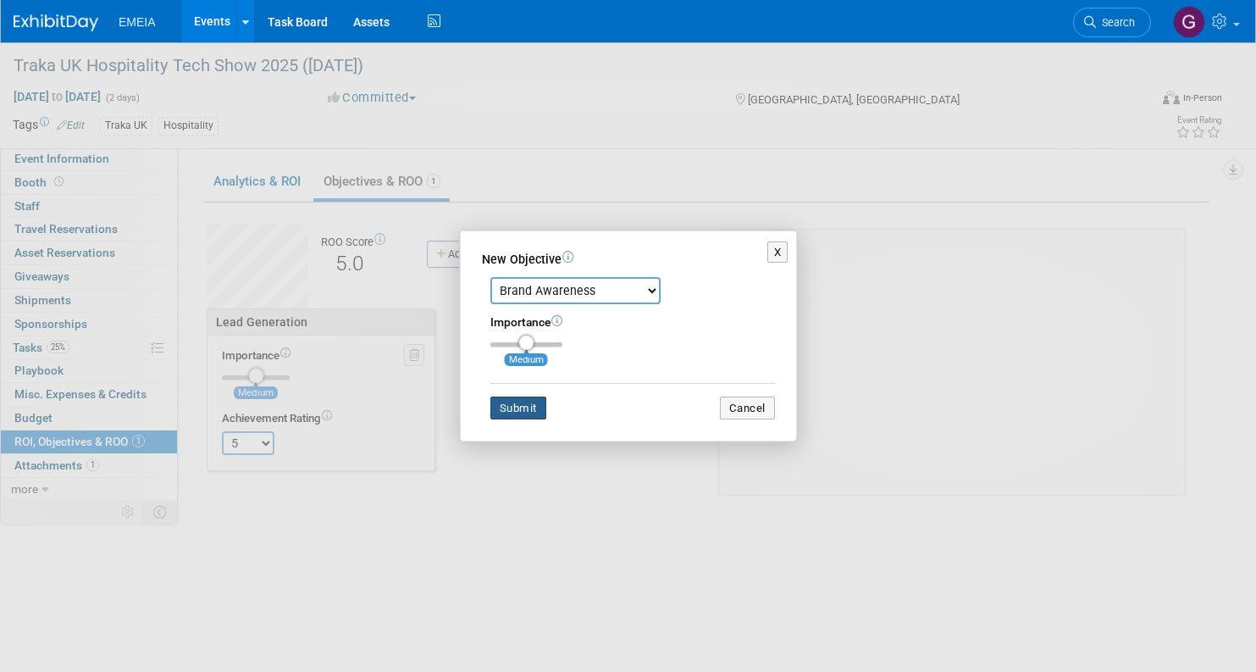
click at [527, 406] on button "Submit" at bounding box center [518, 408] width 56 height 24
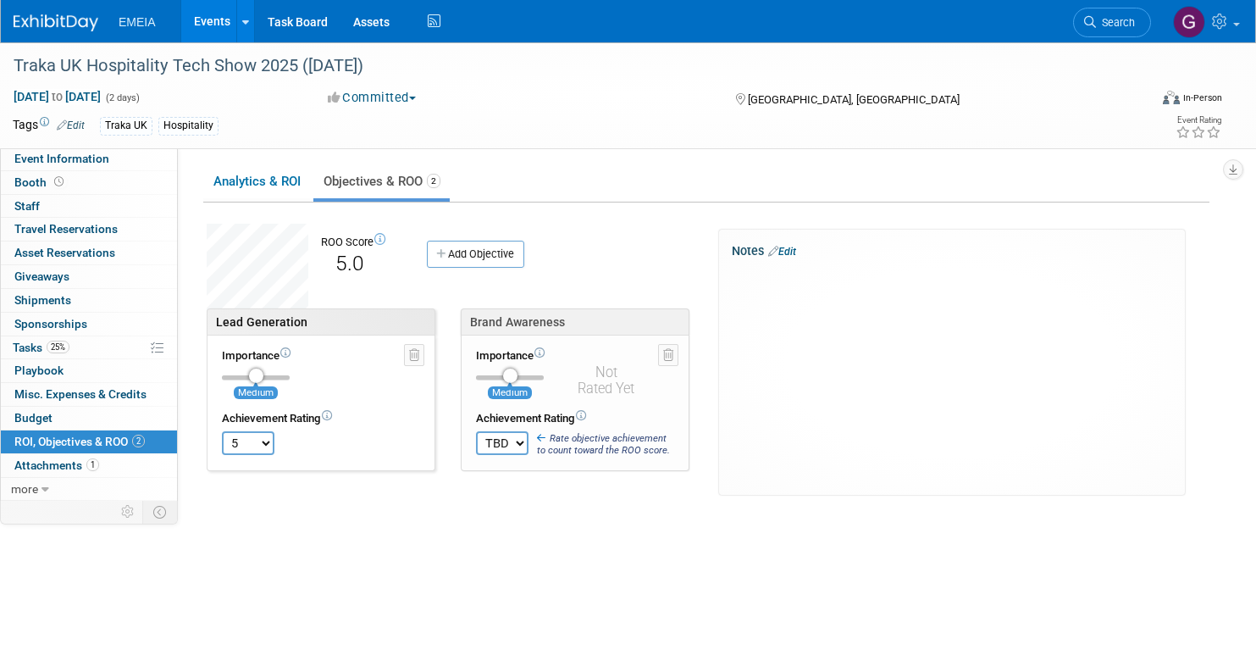
select select "2"
click at [484, 253] on link "Add Objective" at bounding box center [475, 254] width 97 height 27
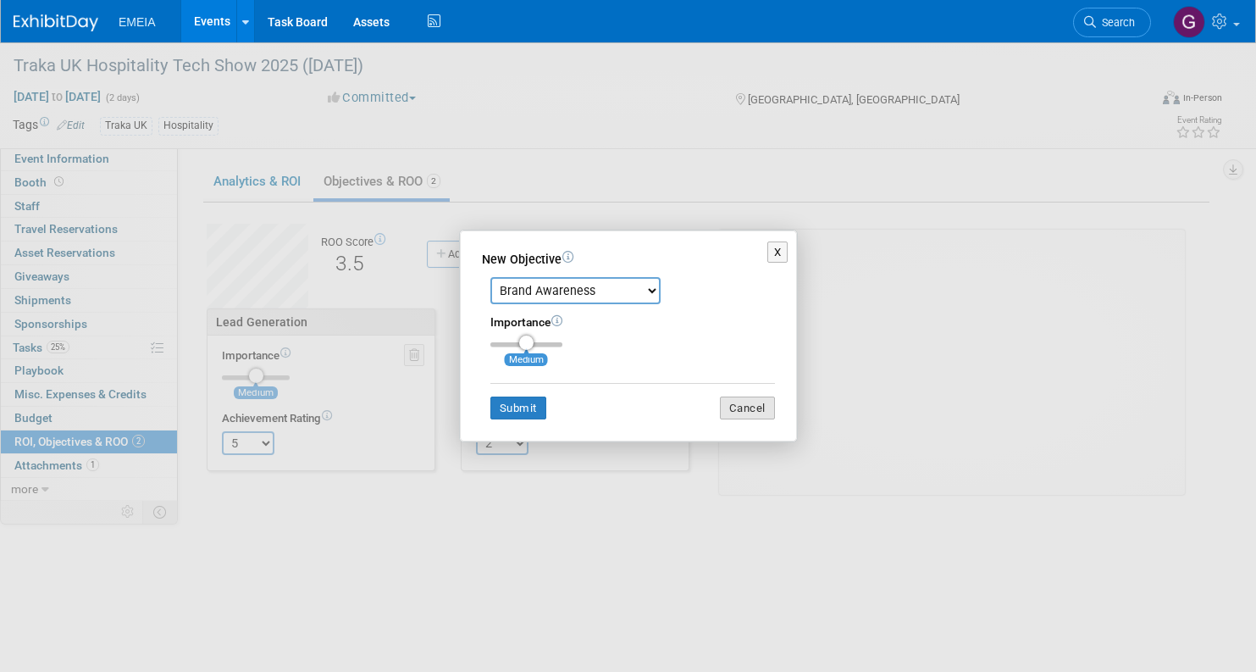
click at [763, 404] on button "Cancel" at bounding box center [747, 408] width 55 height 24
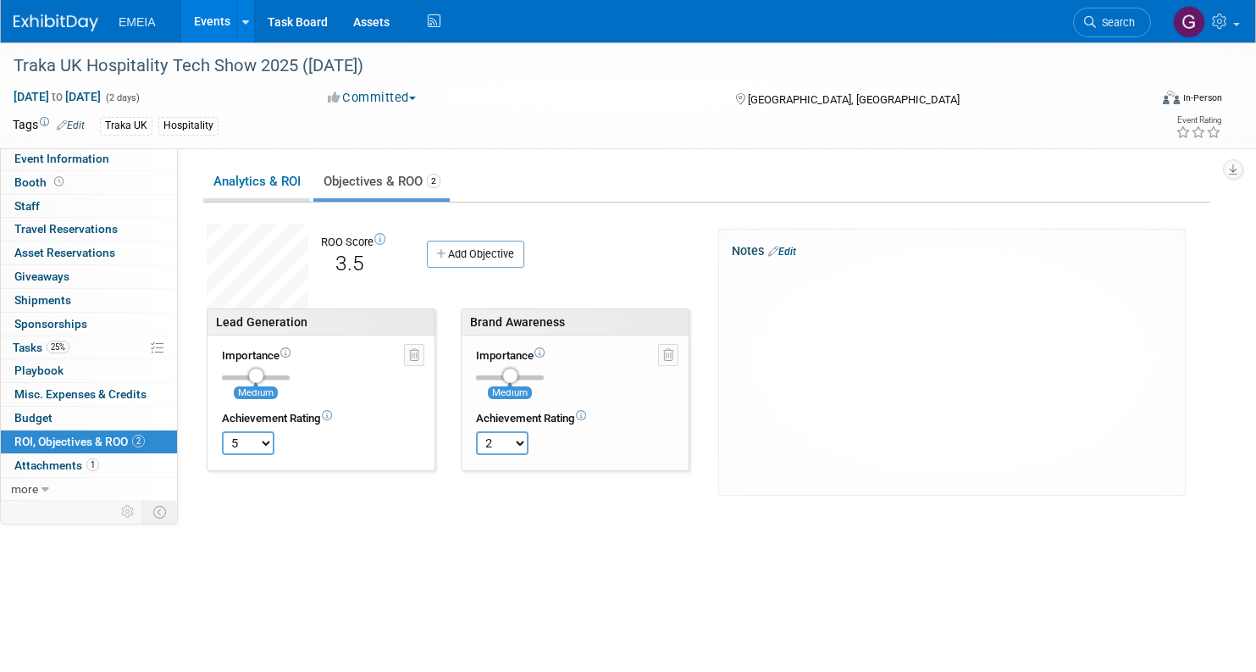
click at [250, 184] on link "Analytics & ROI" at bounding box center [256, 181] width 107 height 33
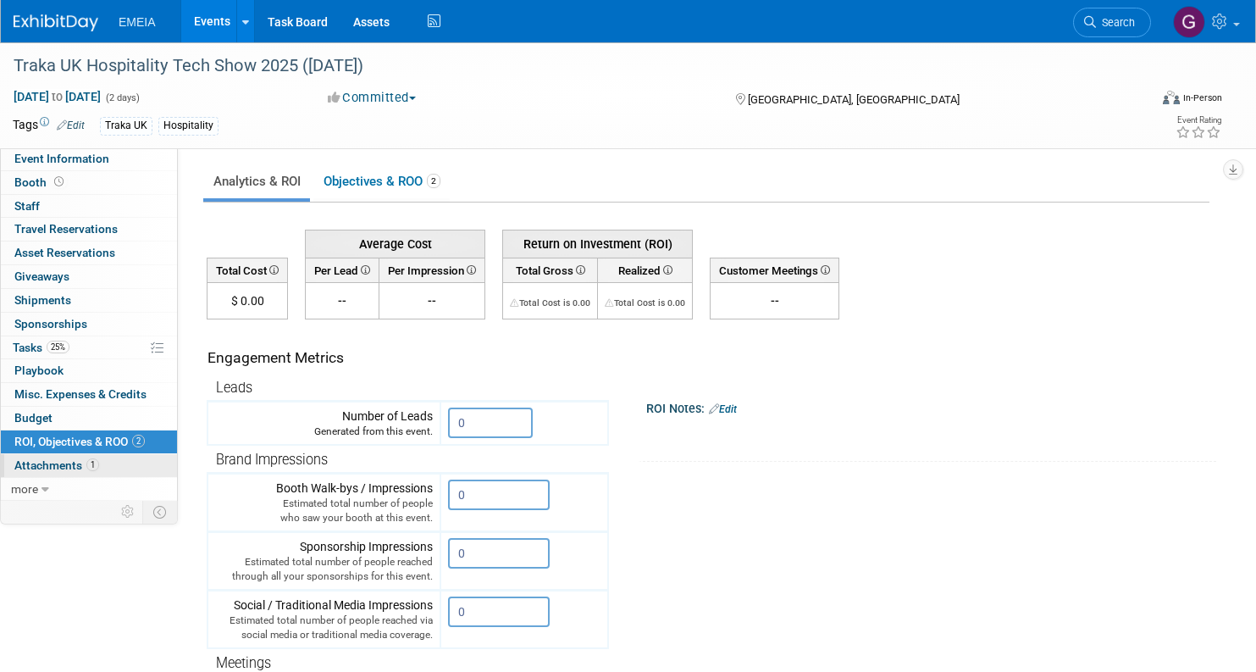
click at [43, 458] on span "Attachments 1" at bounding box center [56, 465] width 85 height 14
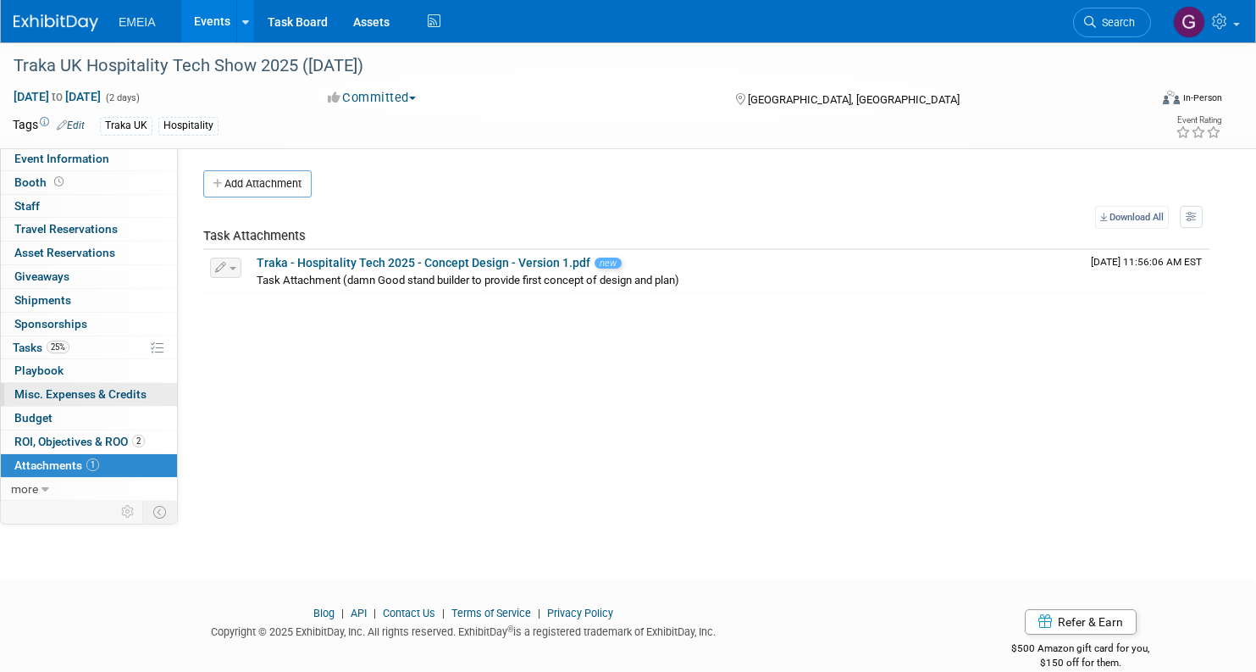
click at [60, 387] on span "Misc. Expenses & Credits 0" at bounding box center [80, 394] width 132 height 14
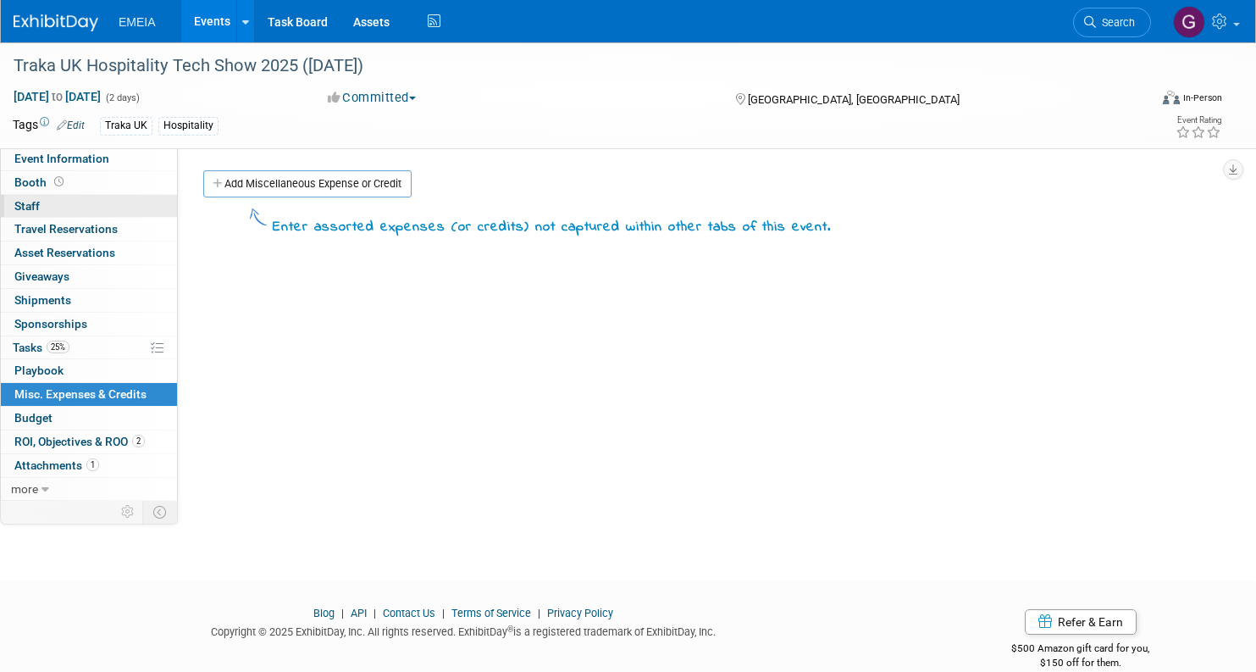
click at [84, 199] on link "0 Staff 0" at bounding box center [89, 206] width 176 height 23
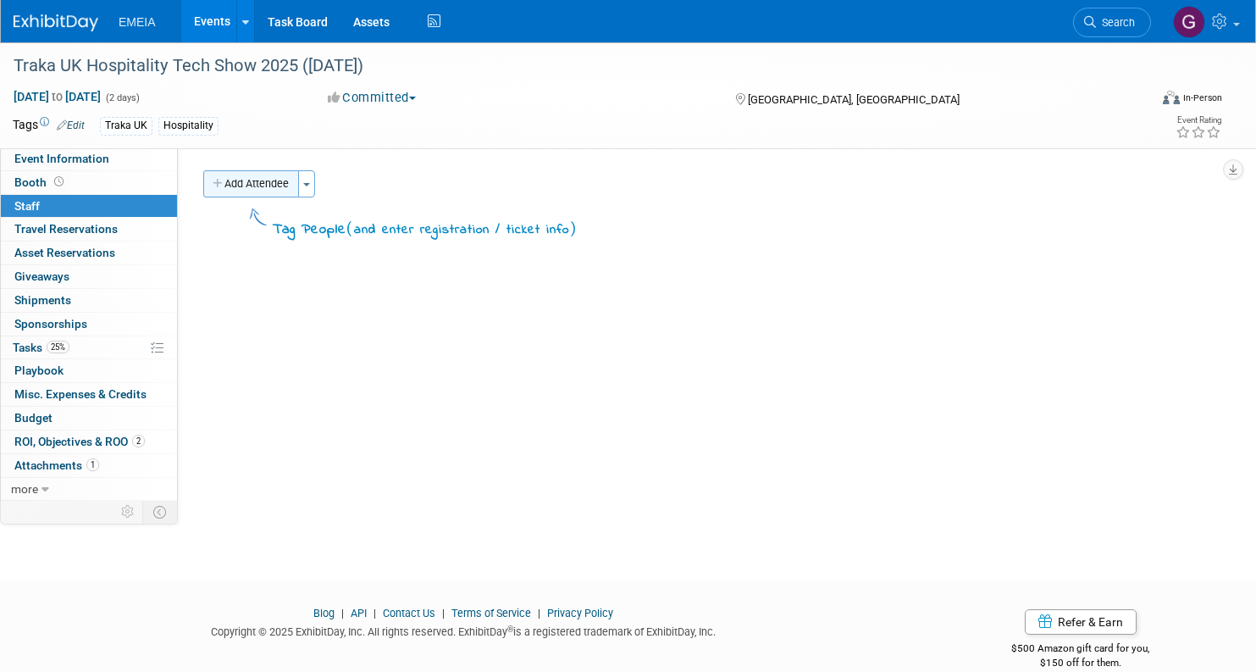
click at [276, 186] on button "Add Attendee" at bounding box center [251, 183] width 96 height 27
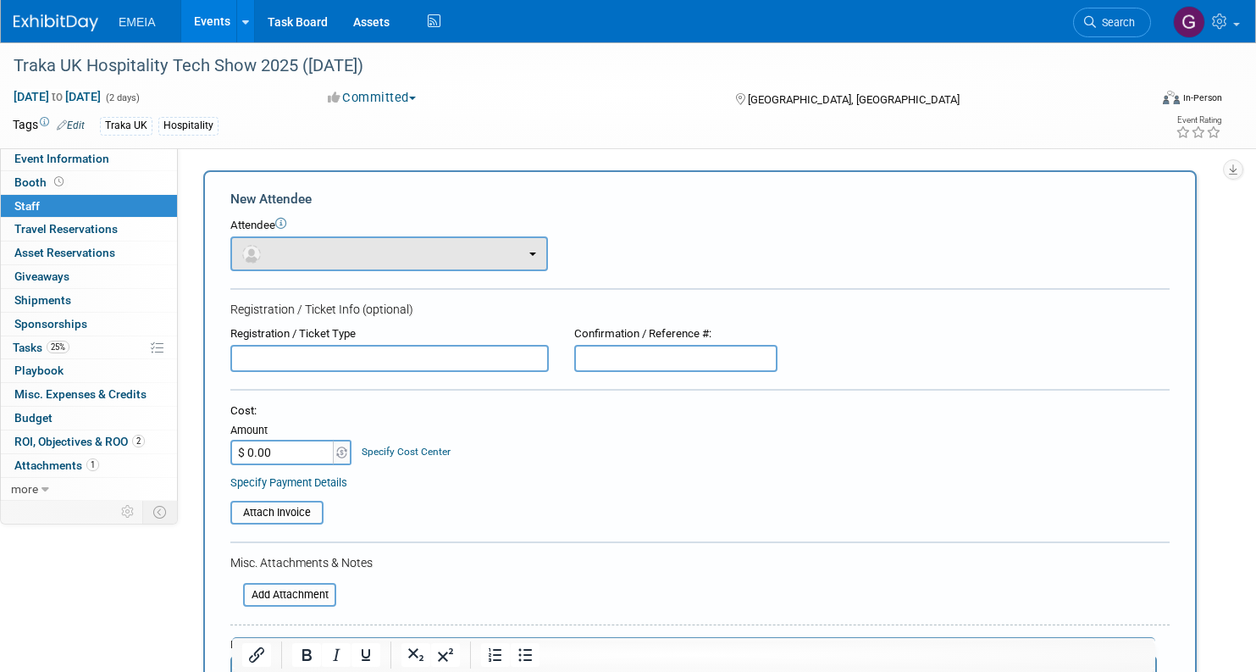
click at [398, 253] on button "button" at bounding box center [389, 253] width 318 height 35
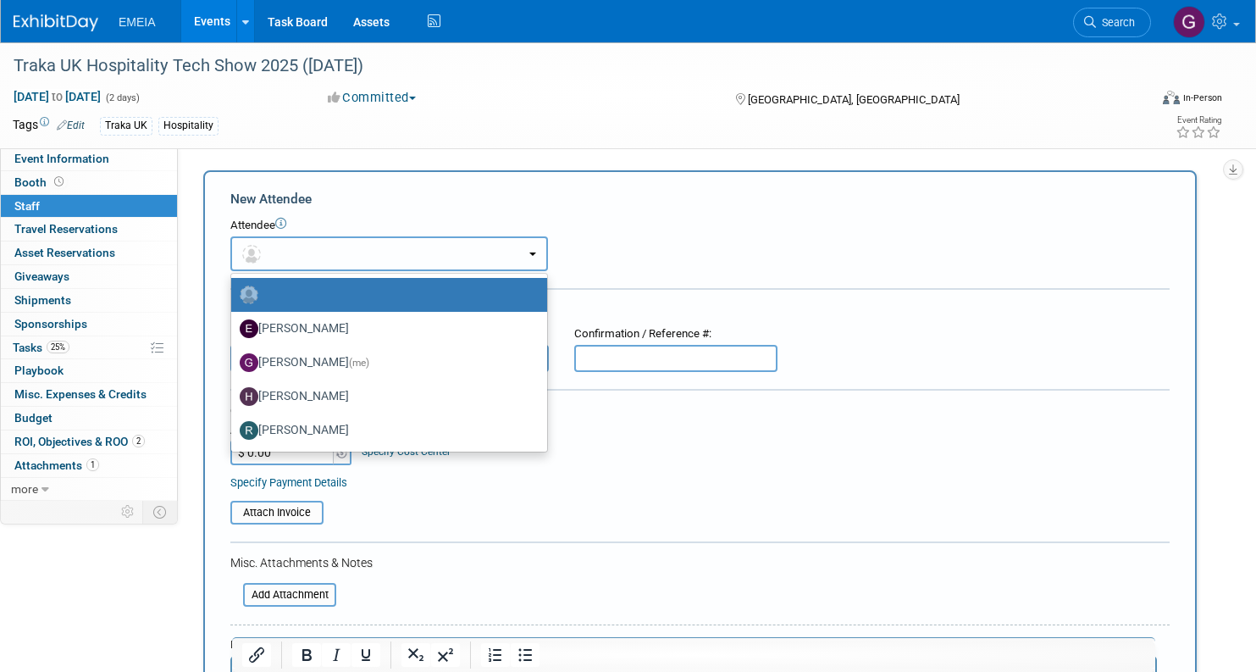
click at [398, 253] on button "button" at bounding box center [389, 253] width 318 height 35
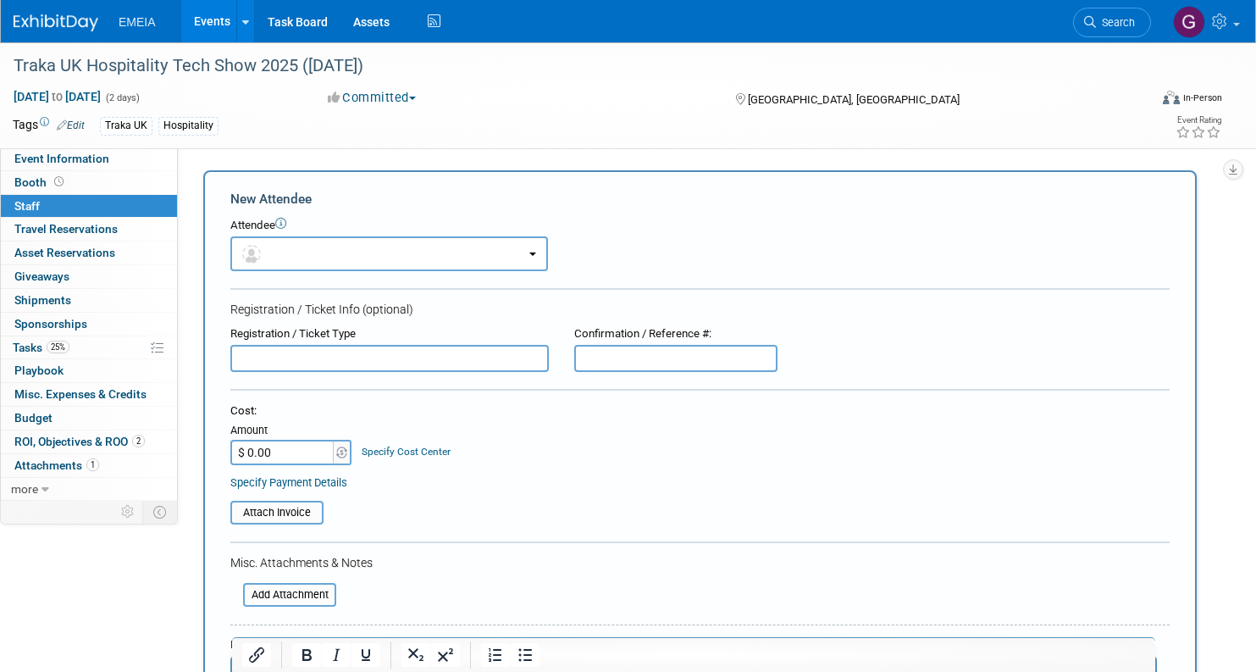
click at [478, 211] on form "New Attendee Attendee <img src="[URL][DOMAIN_NAME]" style="width: 22px; height:…" at bounding box center [699, 501] width 939 height 622
click at [48, 344] on span "25%" at bounding box center [58, 347] width 23 height 13
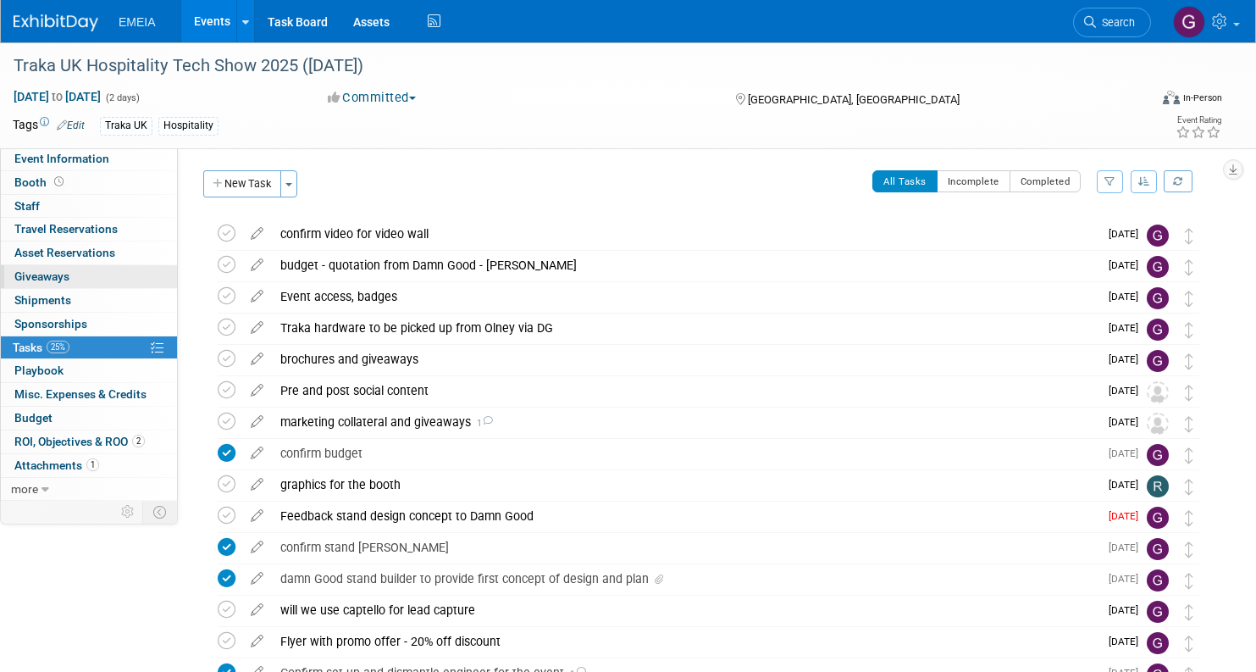
click at [53, 274] on span "Giveaways 0" at bounding box center [41, 276] width 55 height 14
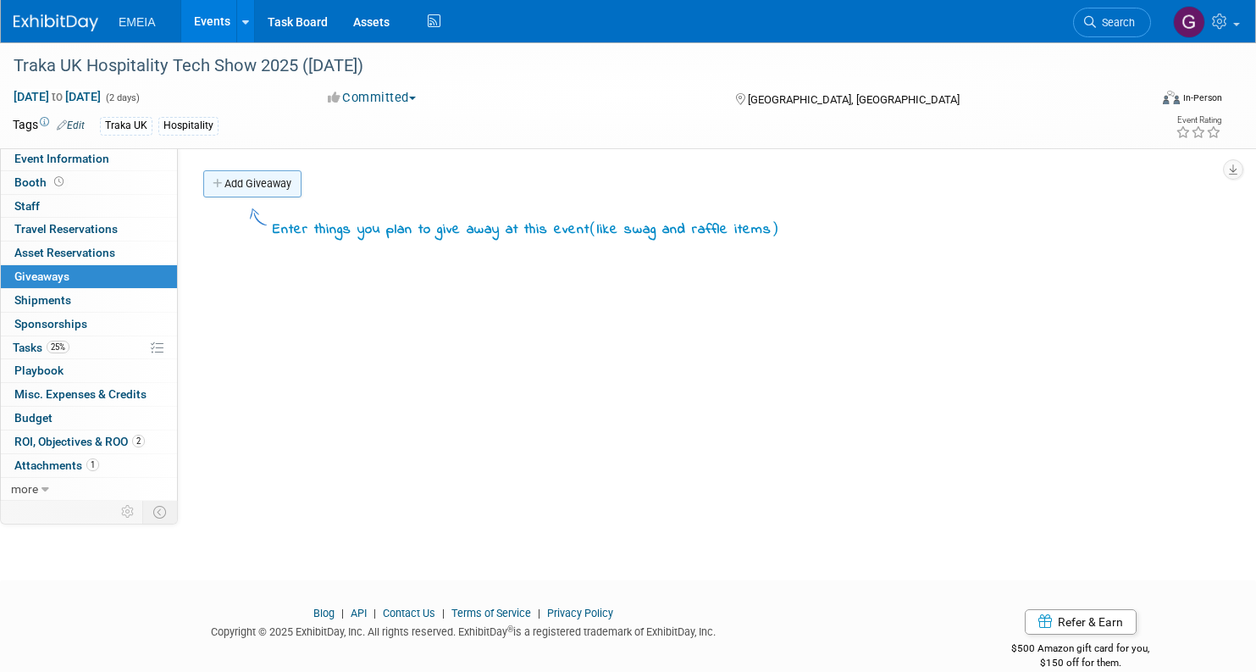
click at [261, 186] on link "Add Giveaway" at bounding box center [252, 183] width 98 height 27
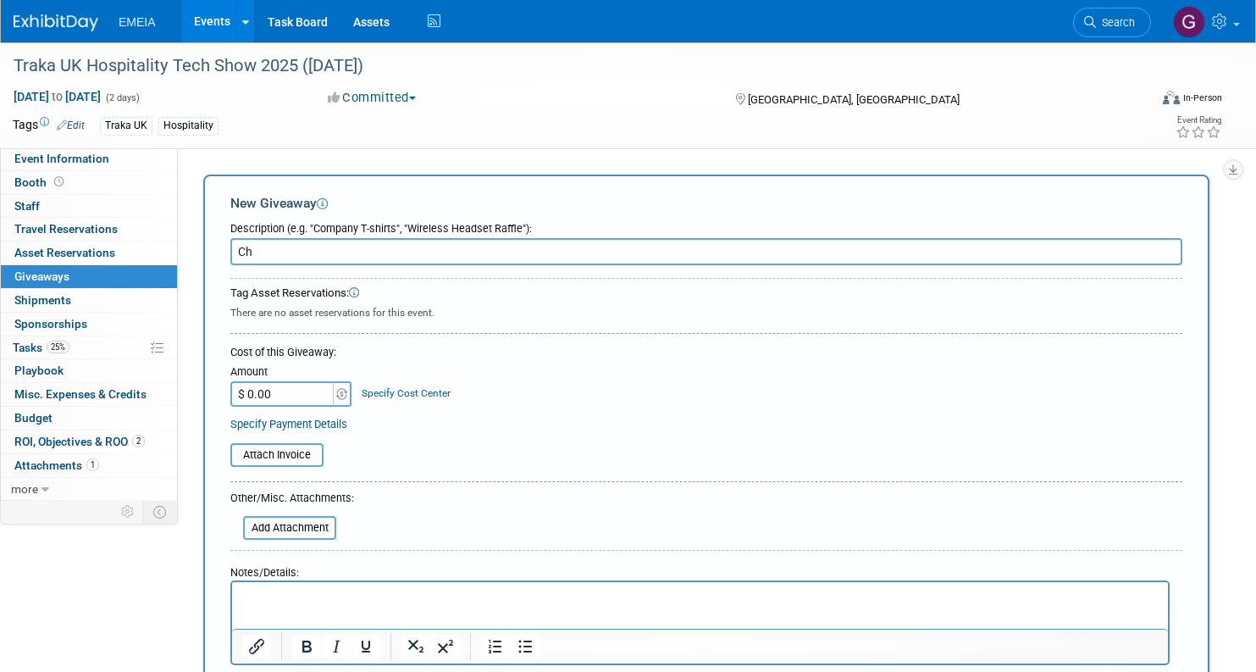
type input "C"
type input "multi charging cables, branded with Traka logo"
click at [332, 605] on html at bounding box center [700, 594] width 936 height 24
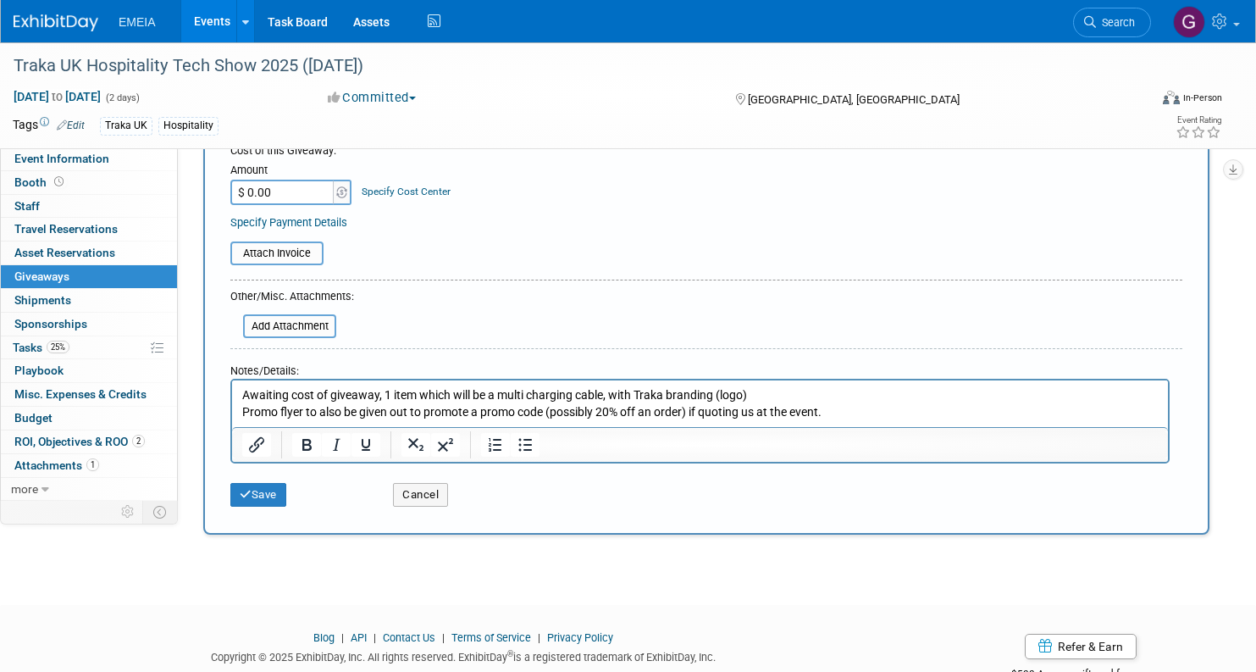
scroll to position [205, 0]
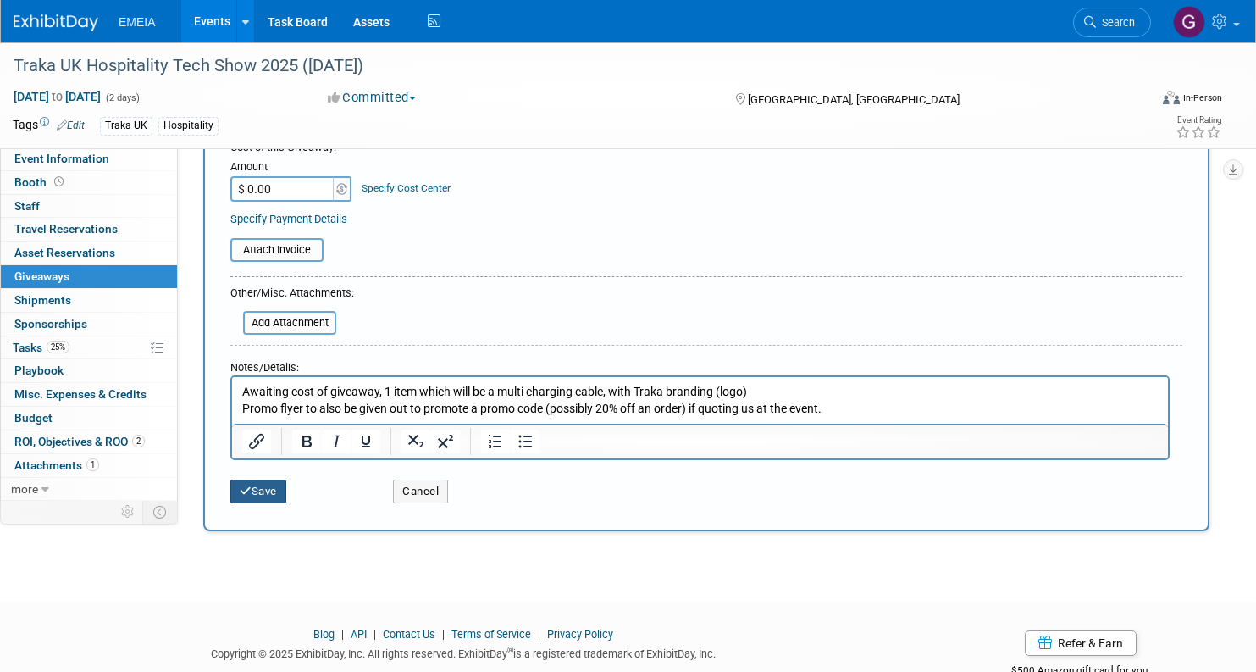
click at [254, 491] on button "Save" at bounding box center [258, 491] width 56 height 24
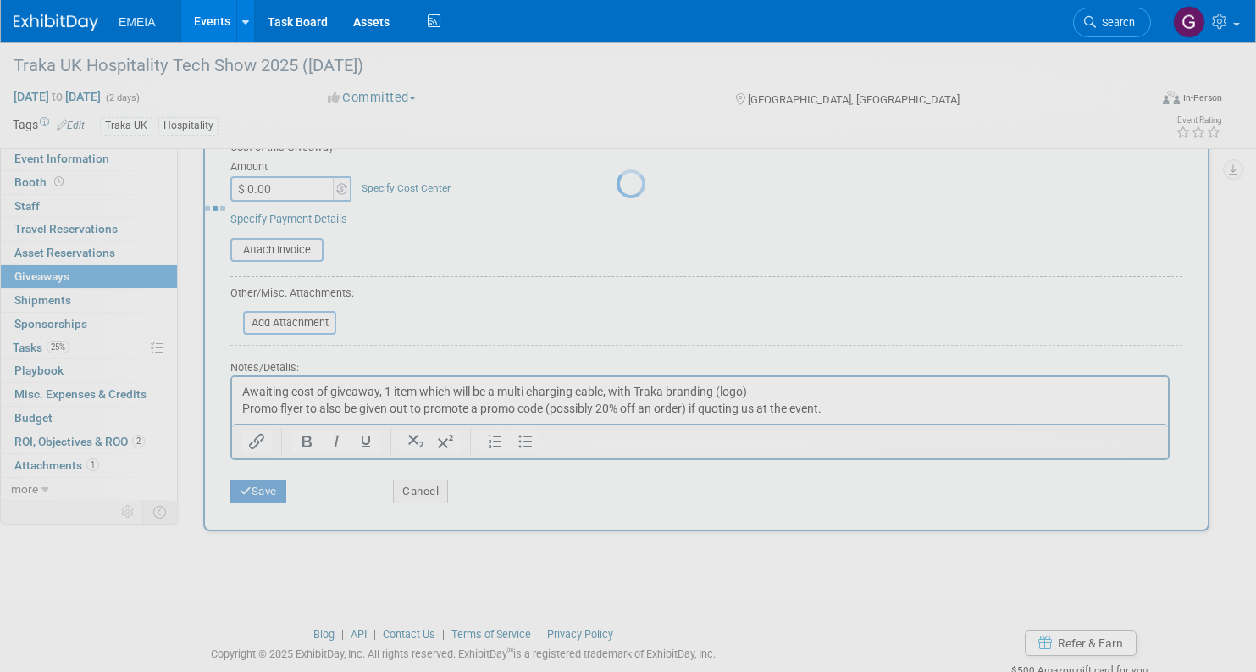
scroll to position [27, 0]
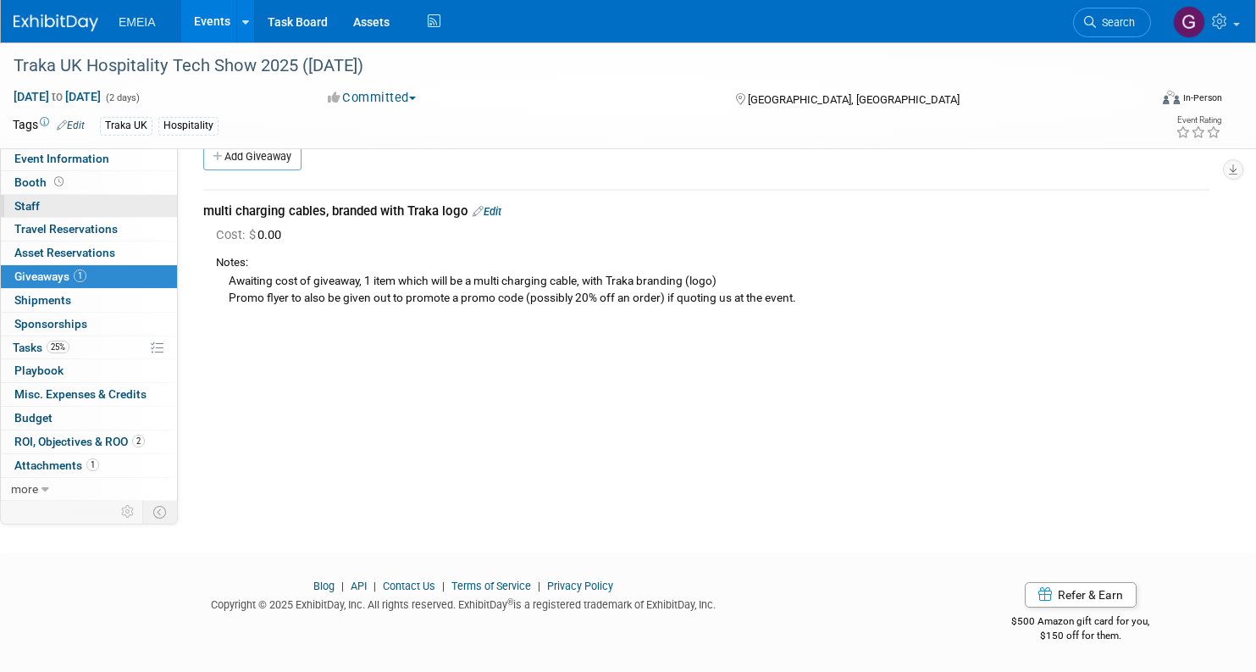
click at [34, 213] on link "0 Staff 0" at bounding box center [89, 206] width 176 height 23
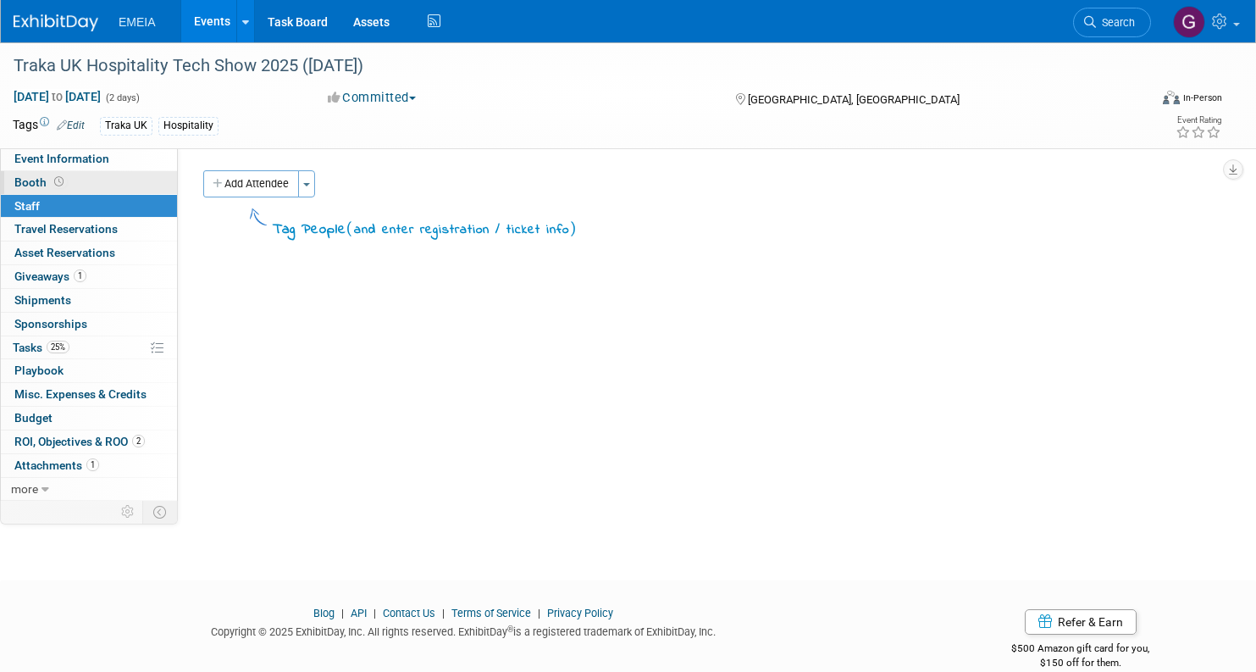
click at [54, 182] on icon at bounding box center [58, 181] width 9 height 9
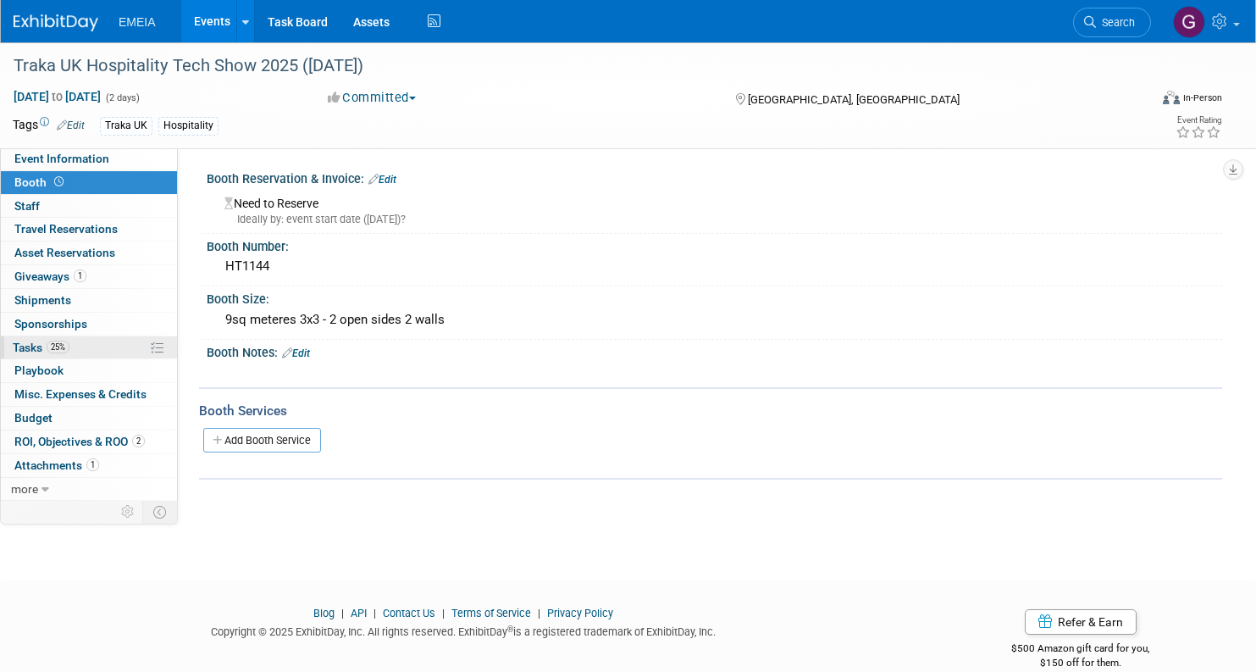
click at [33, 347] on span "Tasks 25%" at bounding box center [41, 348] width 57 height 14
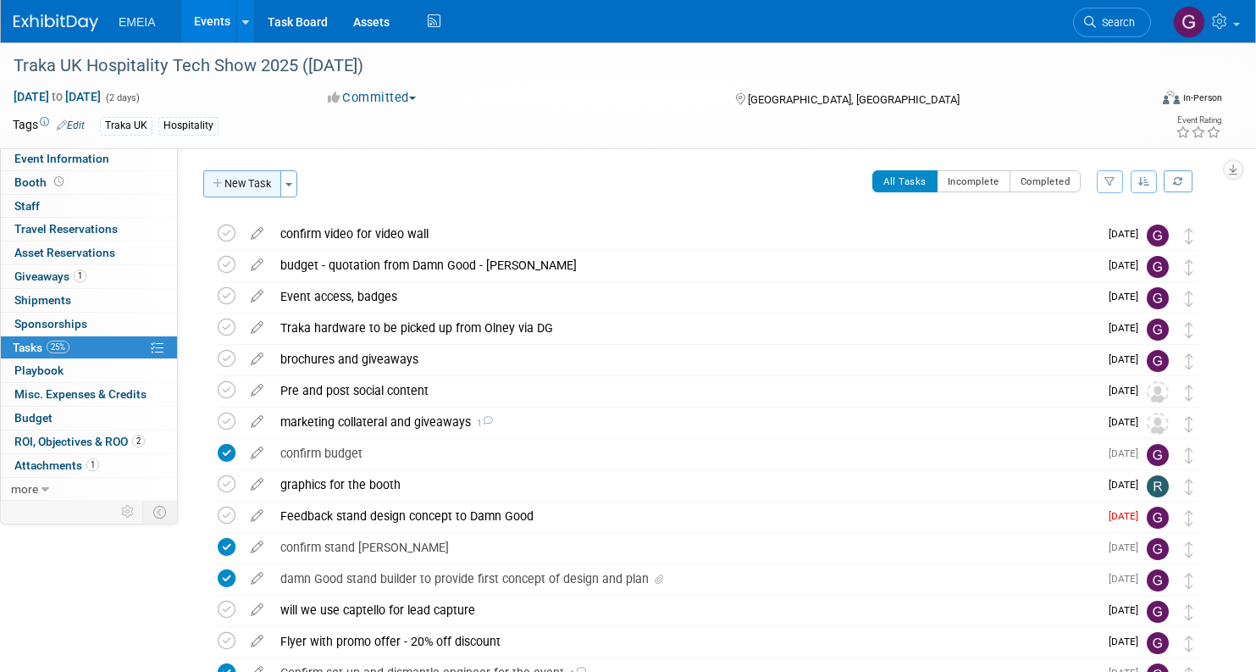
click at [254, 180] on button "New Task" at bounding box center [242, 183] width 78 height 27
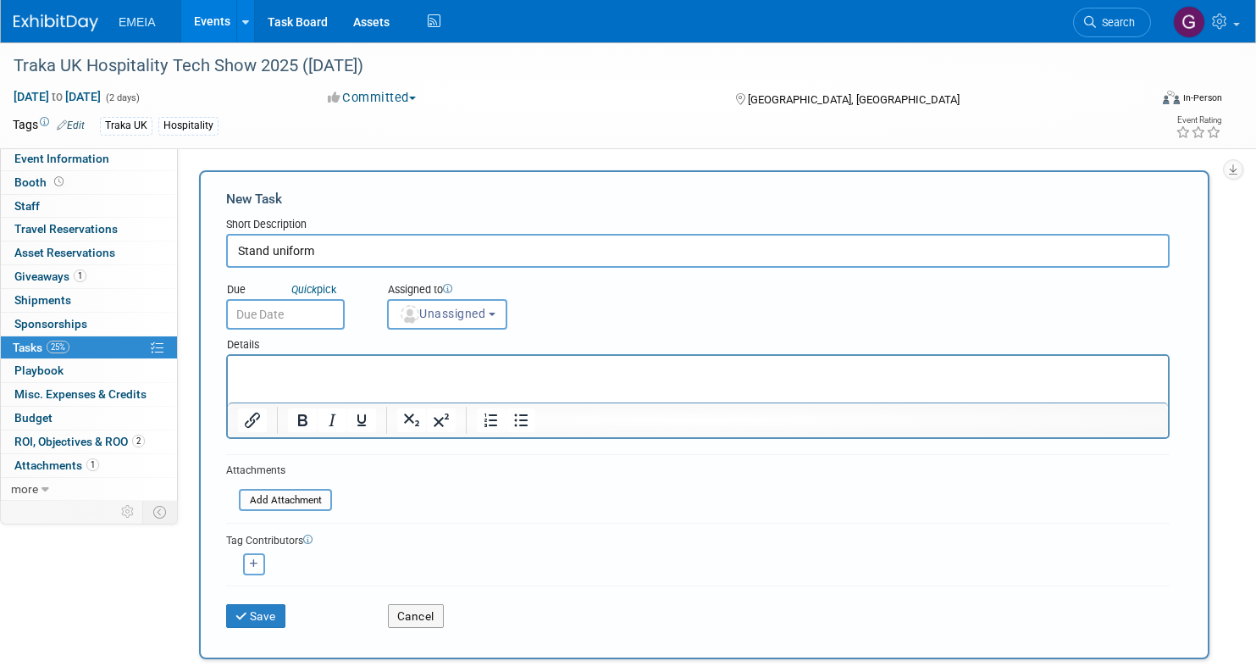
type input "Stand uniform"
click at [275, 366] on p "Rich Text Area. Press ALT-0 for help." at bounding box center [698, 371] width 921 height 17
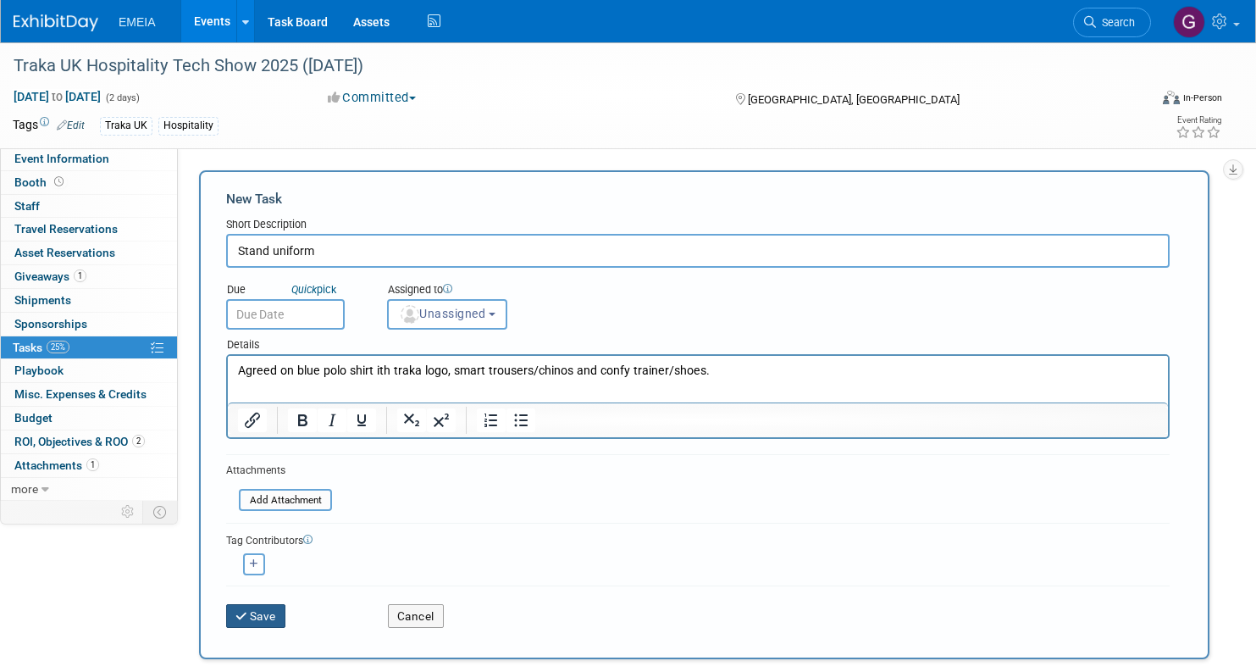
click at [265, 607] on button "Save" at bounding box center [255, 616] width 59 height 24
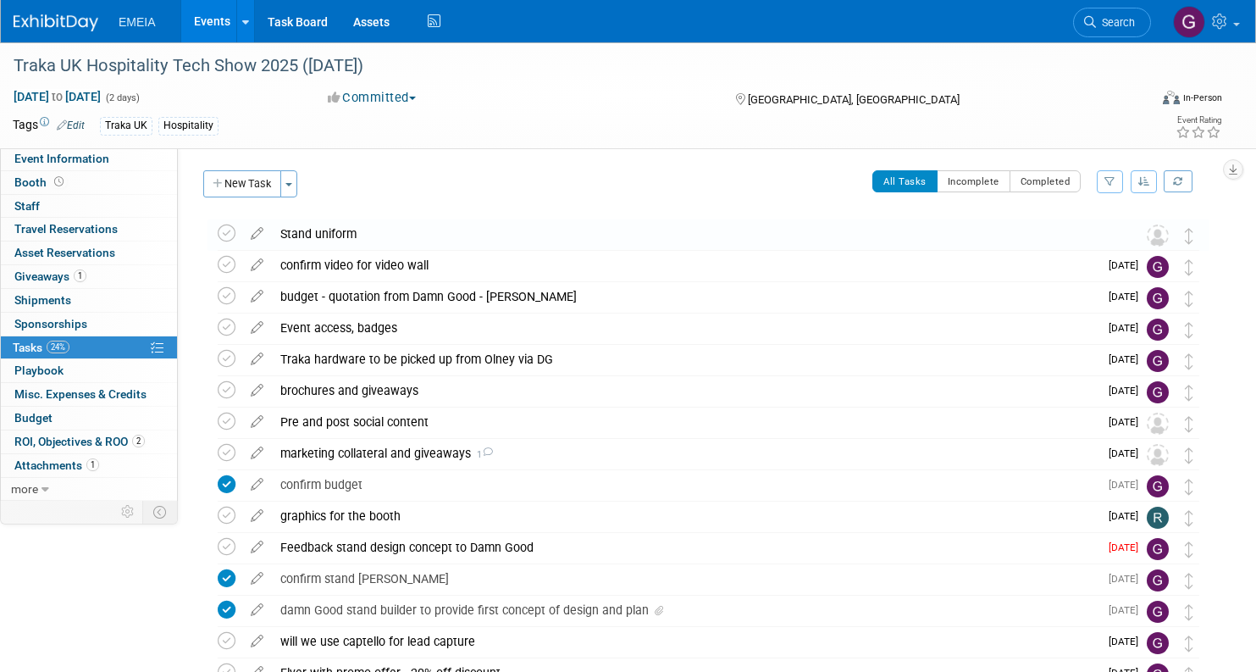
click at [287, 235] on div "Stand uniform" at bounding box center [692, 233] width 841 height 29
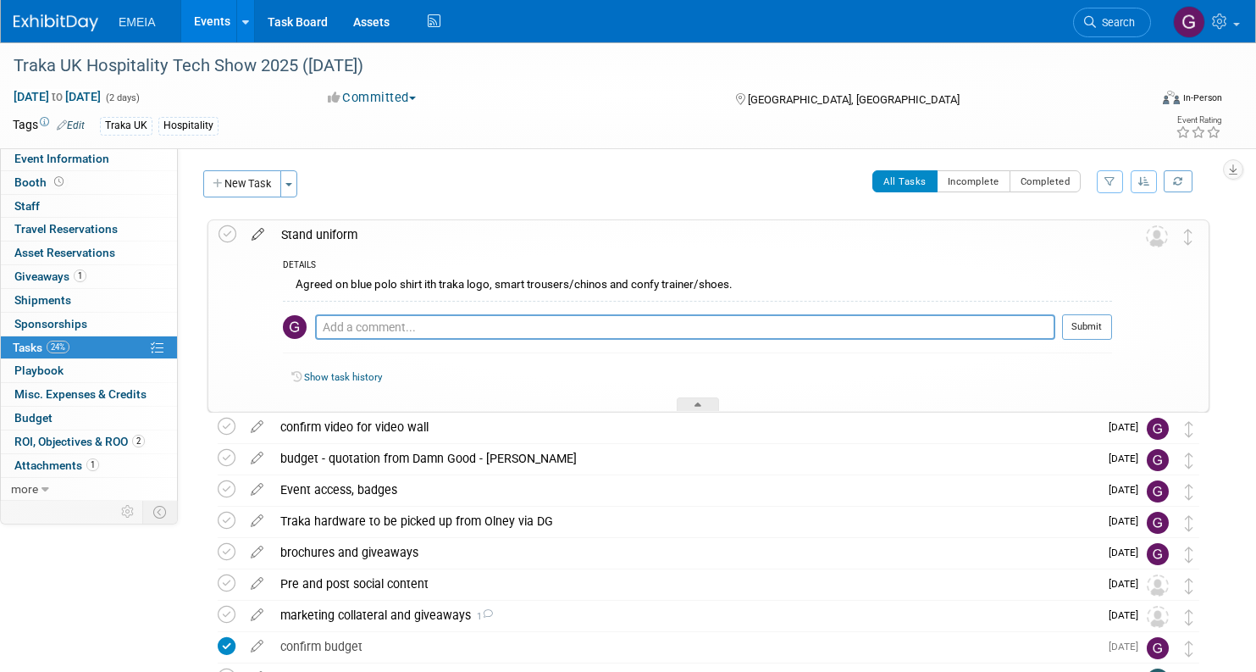
click at [258, 232] on icon at bounding box center [258, 230] width 30 height 21
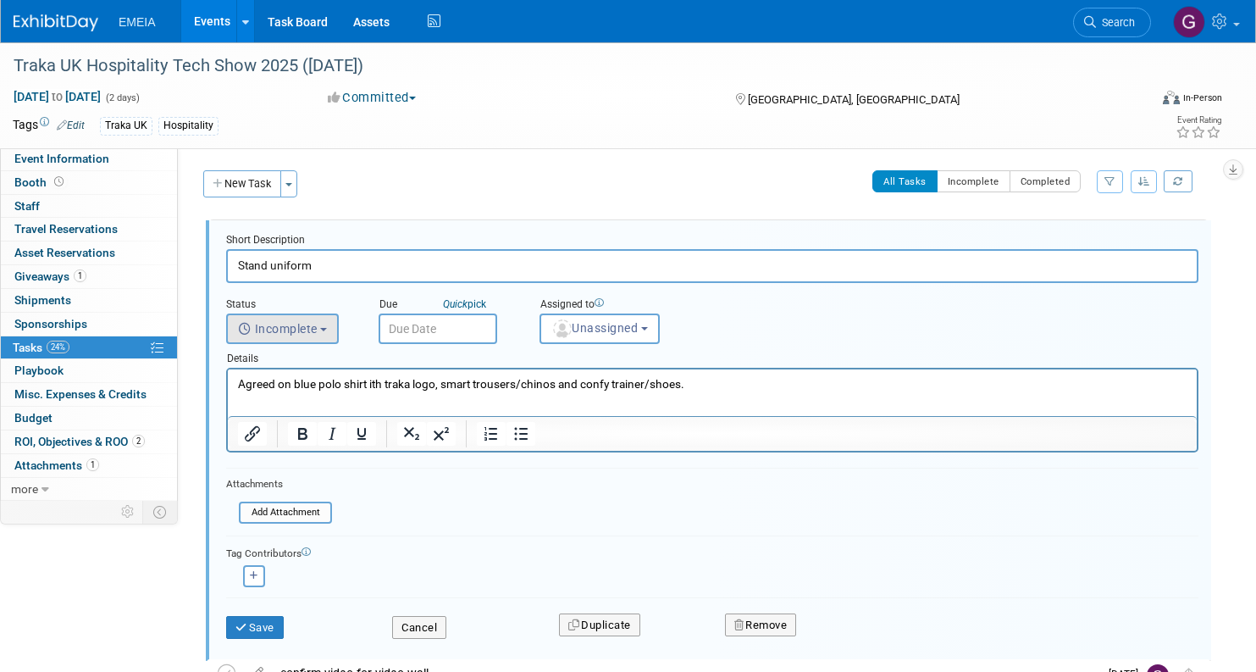
click at [295, 326] on span "Incomplete" at bounding box center [278, 329] width 80 height 14
click at [287, 403] on label "Completed" at bounding box center [281, 401] width 91 height 27
click at [230, 403] on input "Completed" at bounding box center [224, 399] width 11 height 11
select select "3"
click at [451, 328] on input "text" at bounding box center [438, 328] width 119 height 30
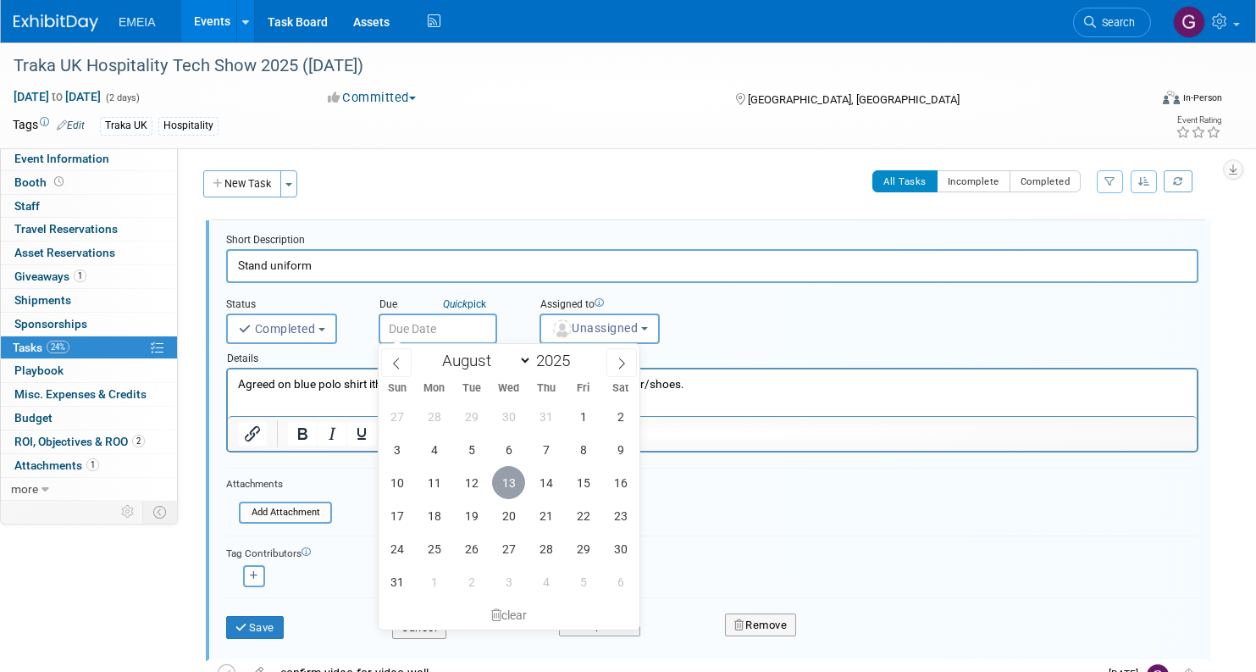
click at [510, 477] on span "13" at bounding box center [508, 482] width 33 height 33
type input "[DATE]"
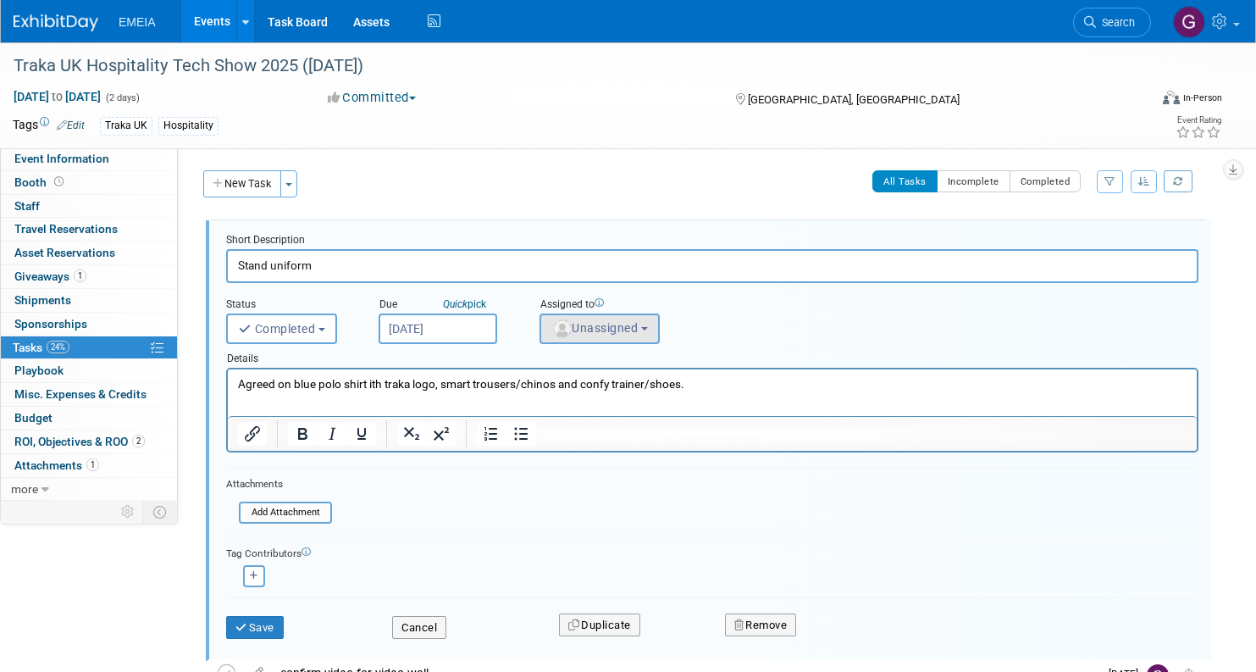
click at [629, 325] on span "Unassigned" at bounding box center [594, 328] width 86 height 14
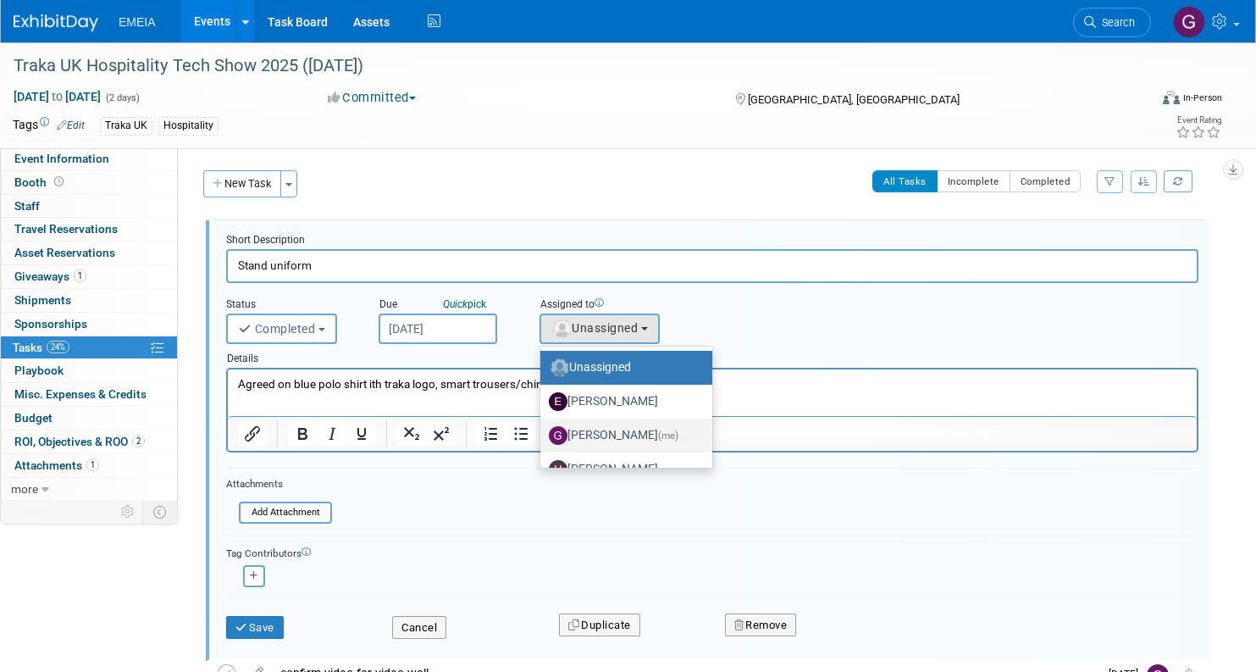
click at [615, 425] on label "[PERSON_NAME] (me)" at bounding box center [622, 435] width 147 height 27
click at [543, 428] on input "[PERSON_NAME] (me)" at bounding box center [537, 433] width 11 height 11
select select "85418a22-5e0f-45ec-b5cb-bf8ee77f2978"
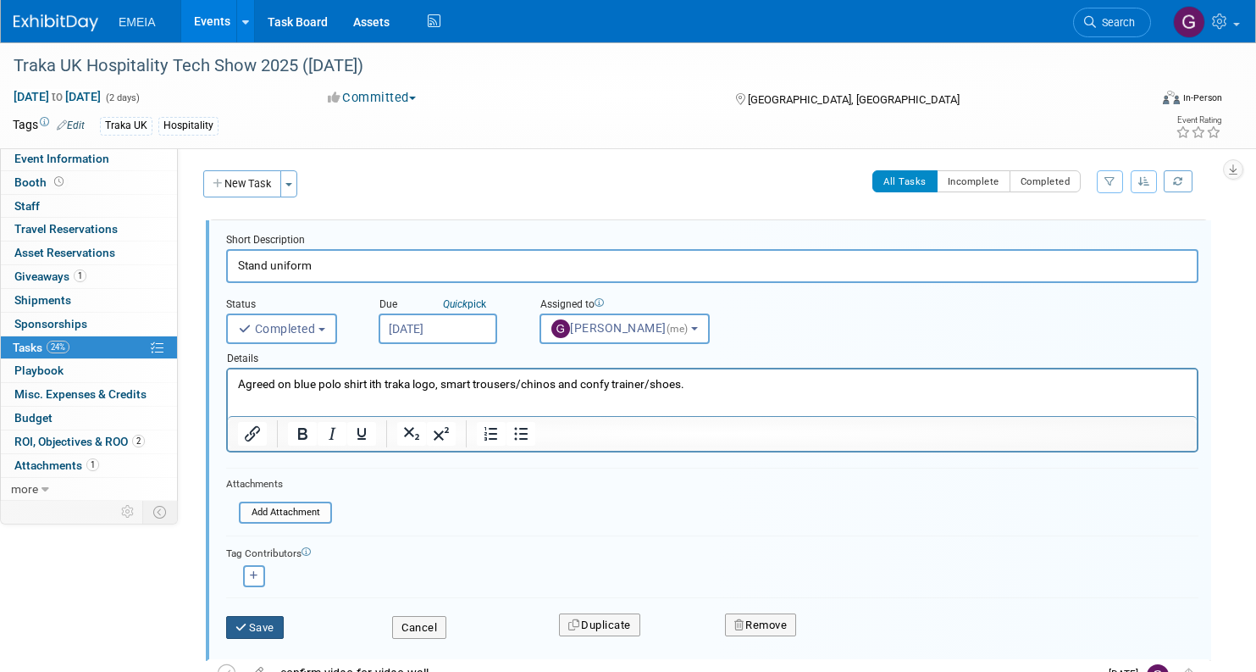
click at [273, 621] on button "Save" at bounding box center [255, 628] width 58 height 24
